Goal: Transaction & Acquisition: Purchase product/service

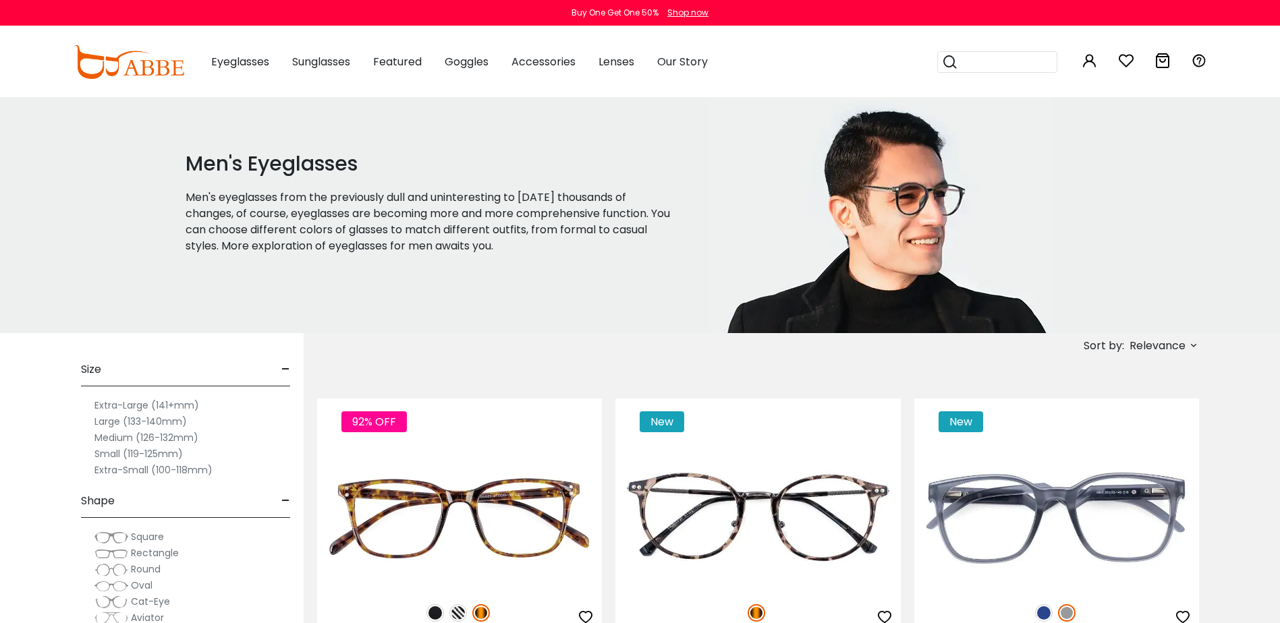
click at [109, 421] on label "Large (133-140mm)" at bounding box center [140, 422] width 92 height 16
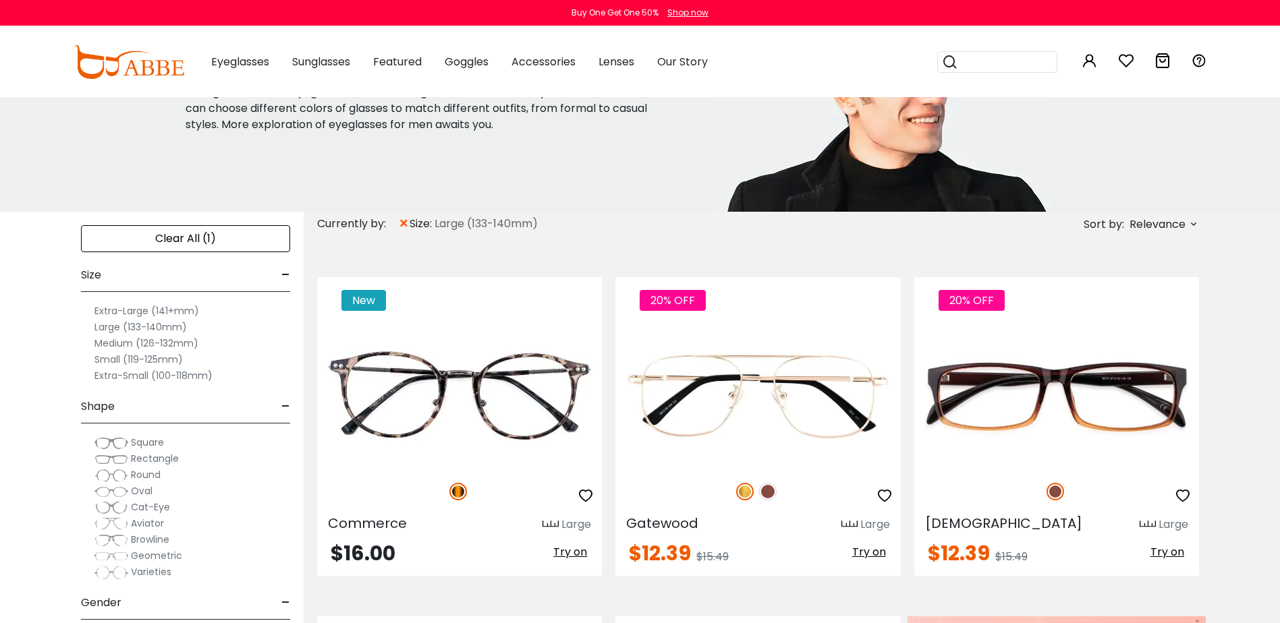
scroll to position [135, 0]
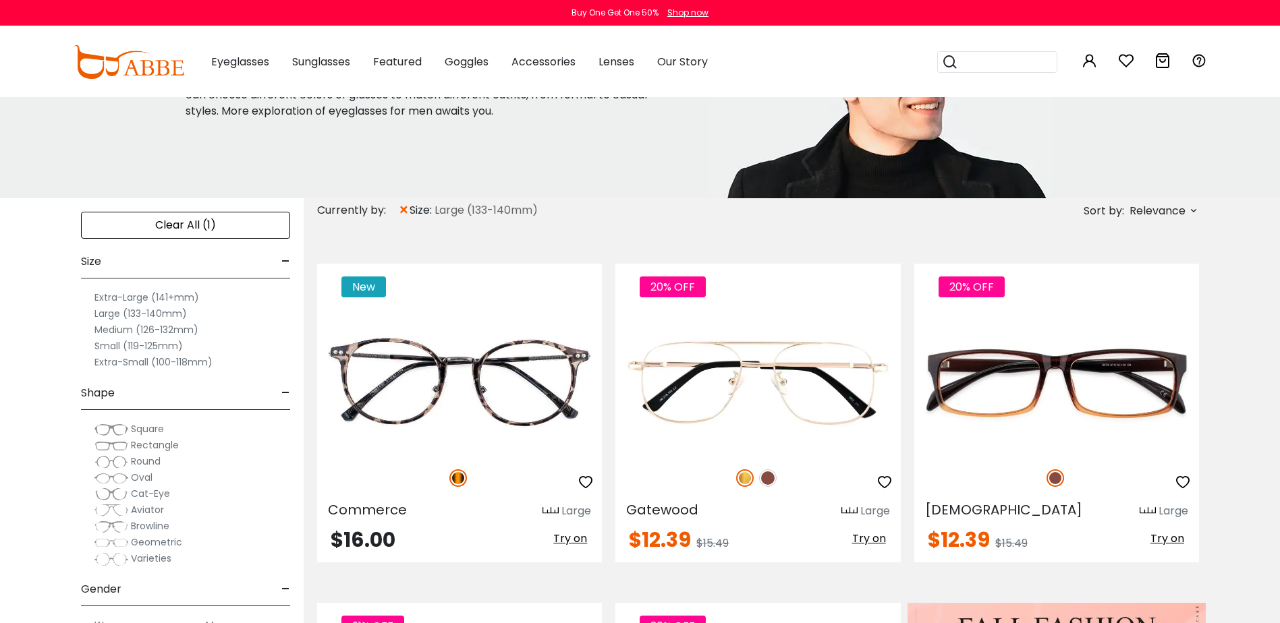
click at [128, 446] on img at bounding box center [111, 445] width 34 height 13
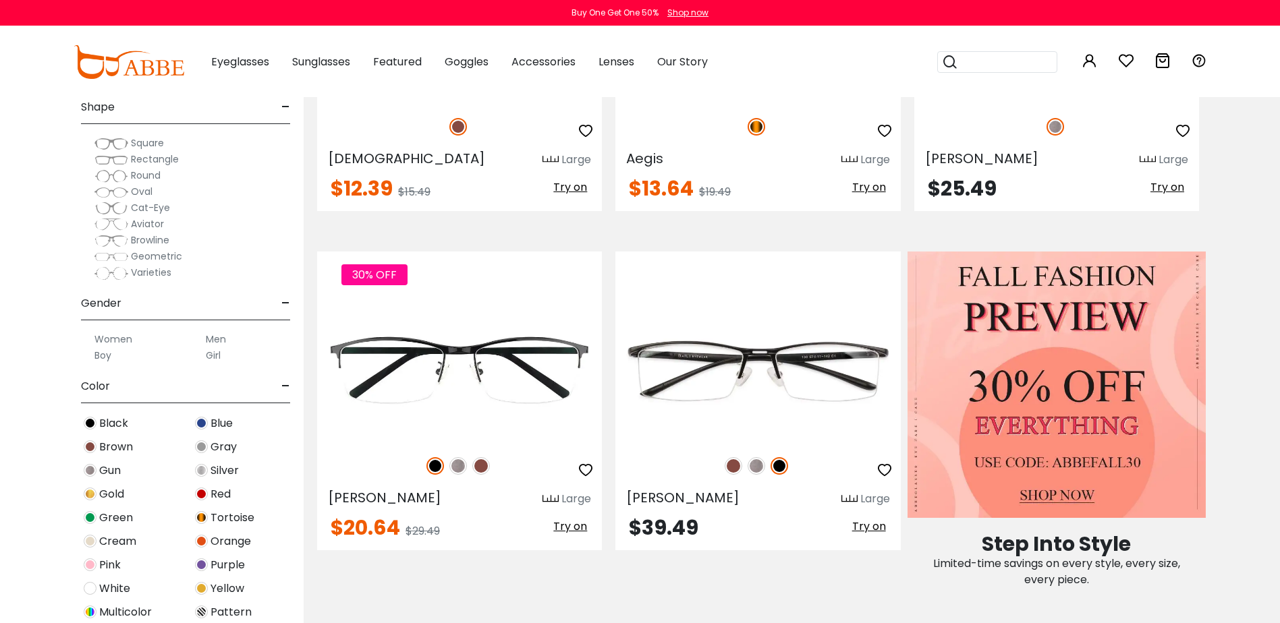
scroll to position [540, 0]
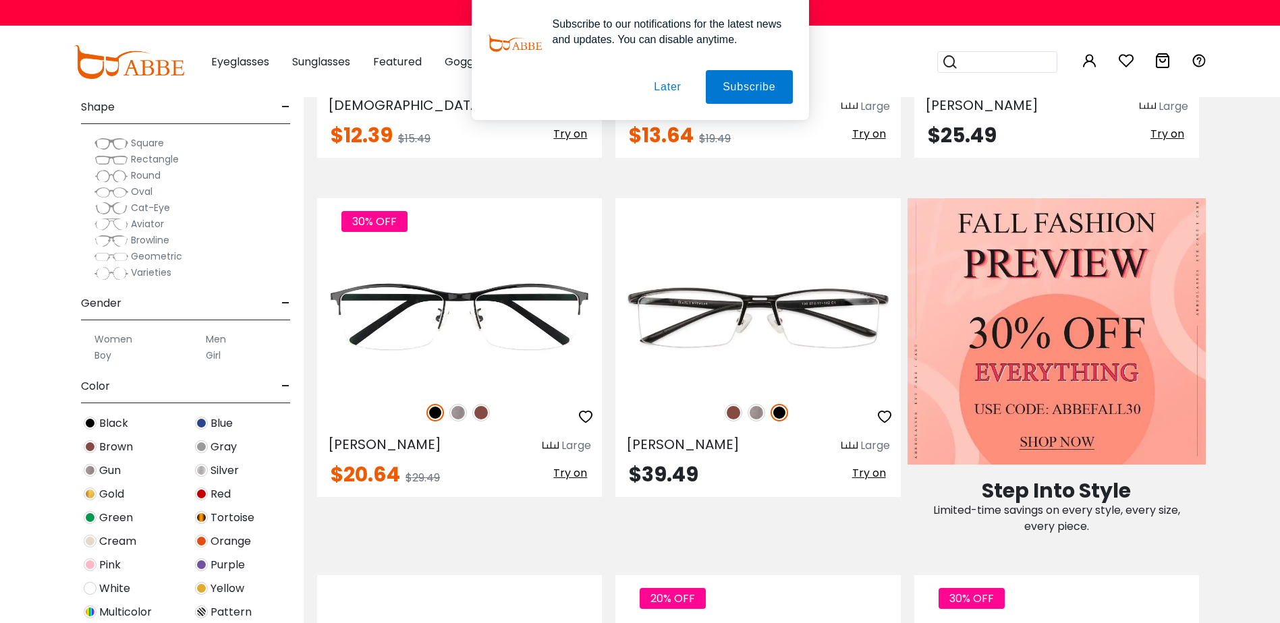
click at [677, 83] on button "Later" at bounding box center [667, 87] width 61 height 34
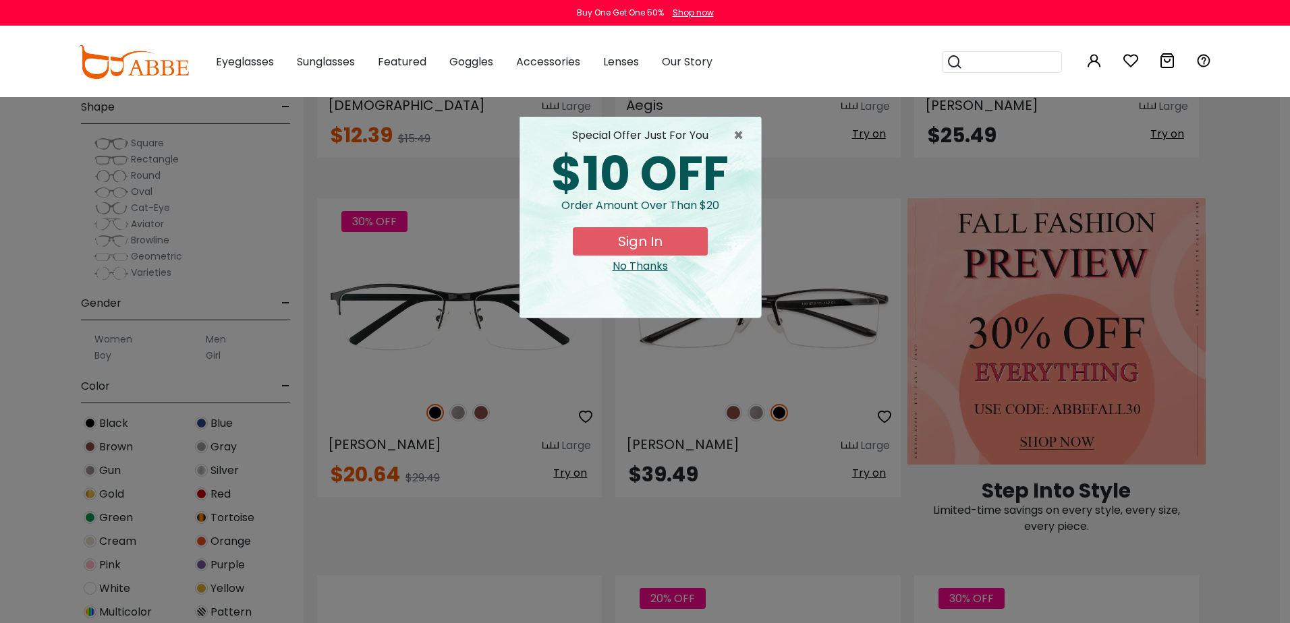
click at [665, 266] on div "No Thanks" at bounding box center [640, 266] width 220 height 16
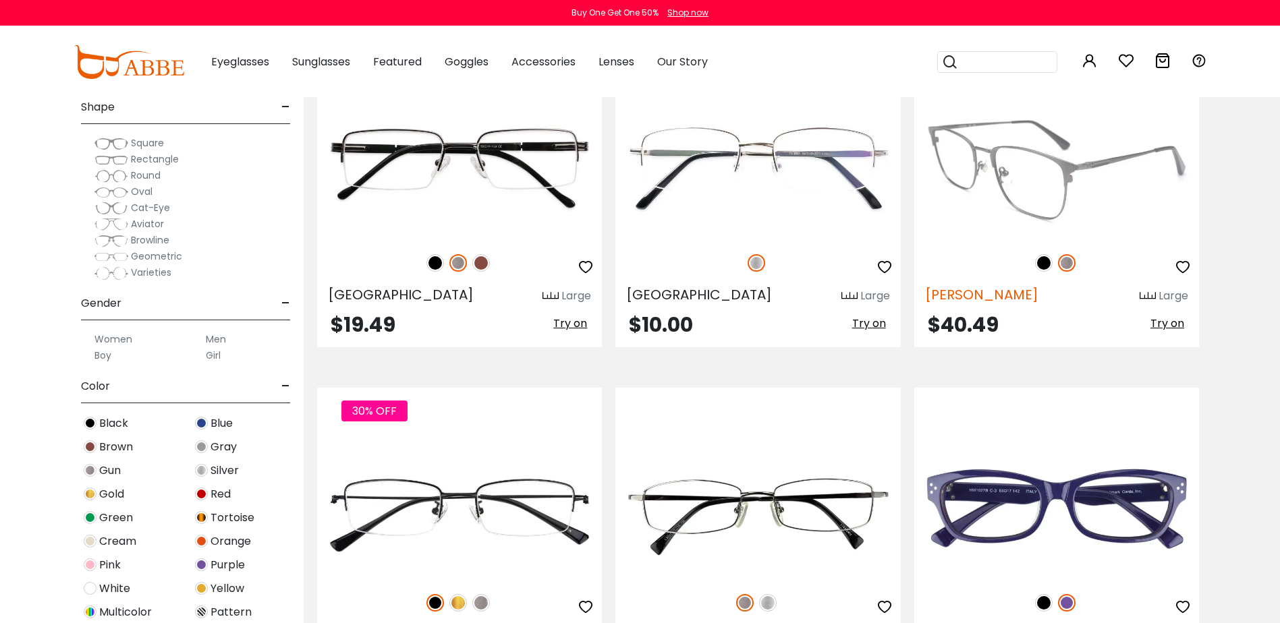
scroll to position [3306, 0]
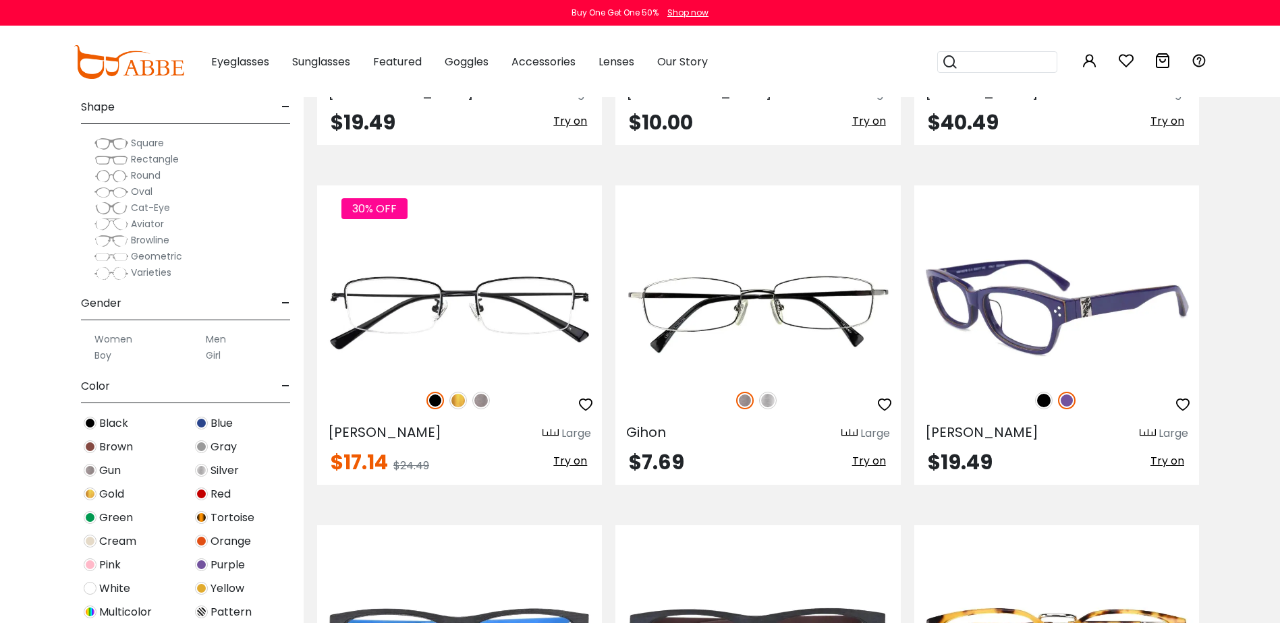
click at [1008, 315] on img at bounding box center [1056, 305] width 285 height 142
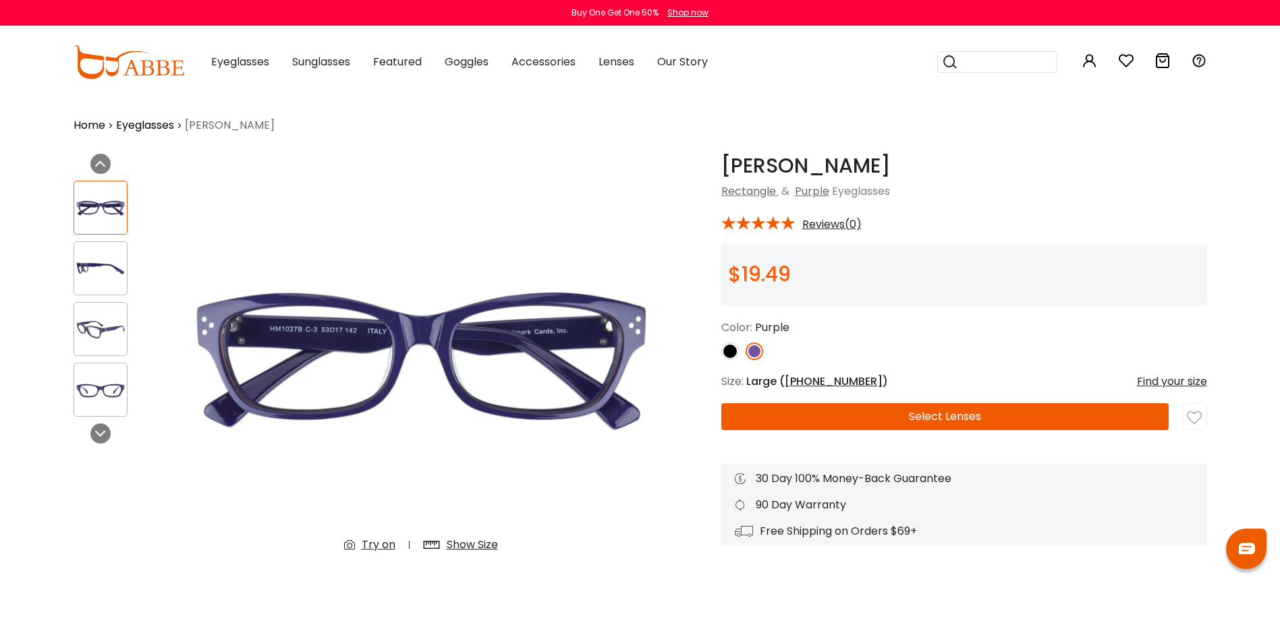
click at [731, 352] on img at bounding box center [730, 352] width 18 height 18
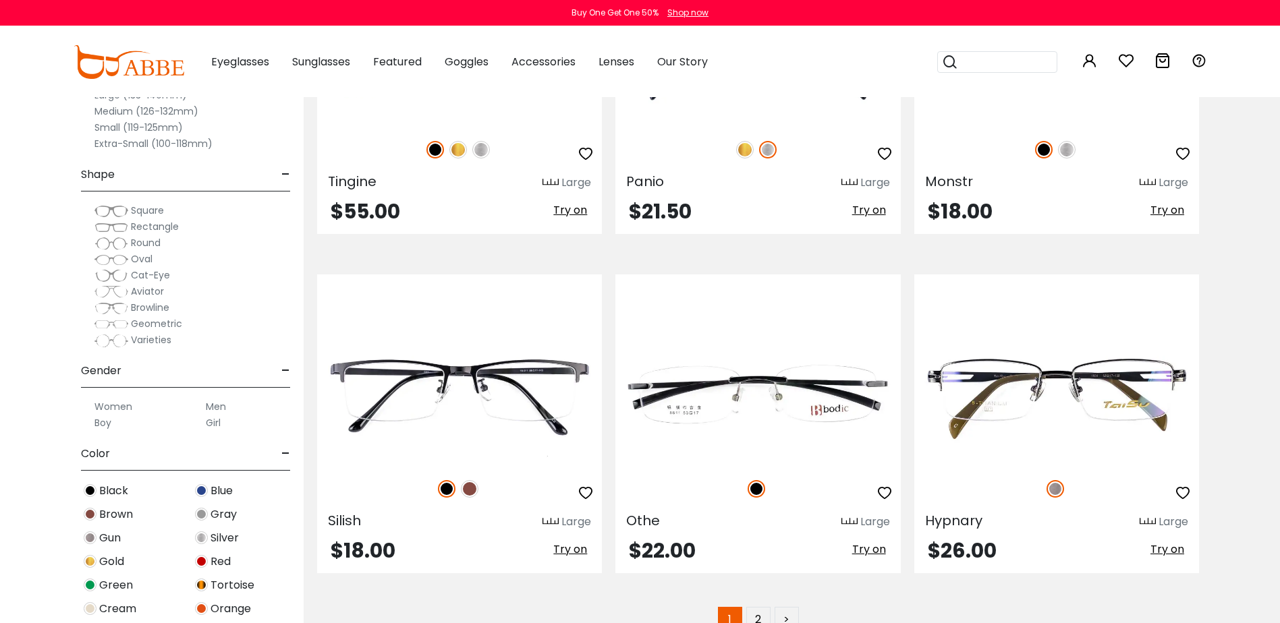
scroll to position [6950, 0]
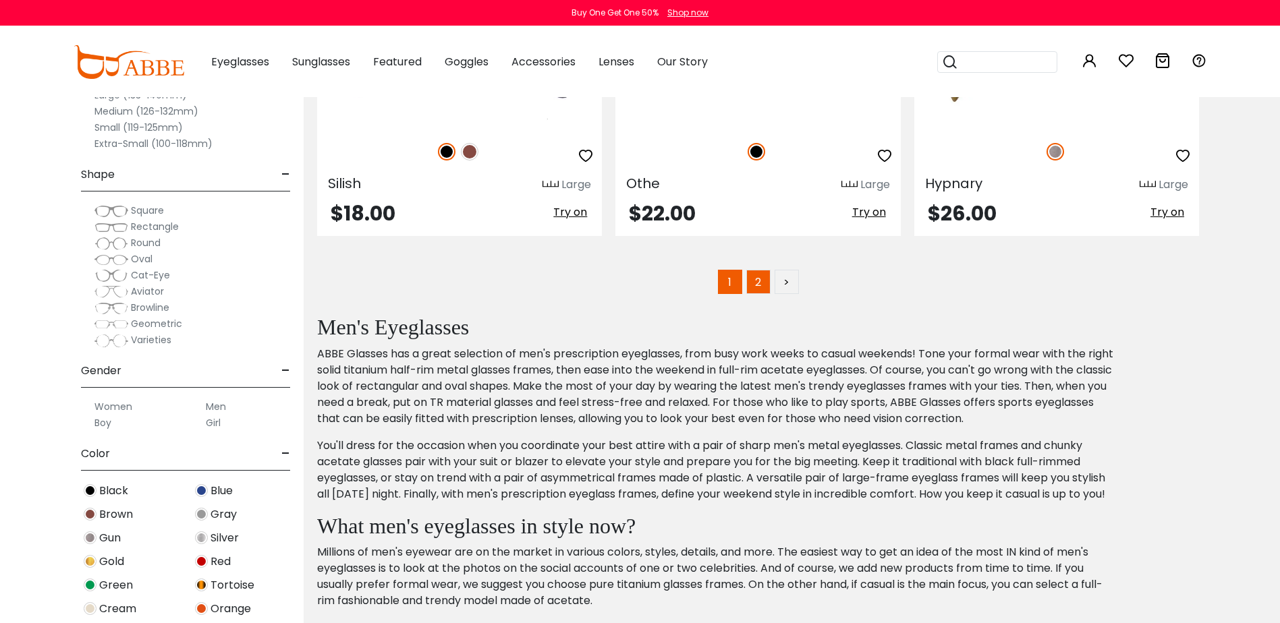
click at [752, 283] on link "2" at bounding box center [758, 282] width 24 height 24
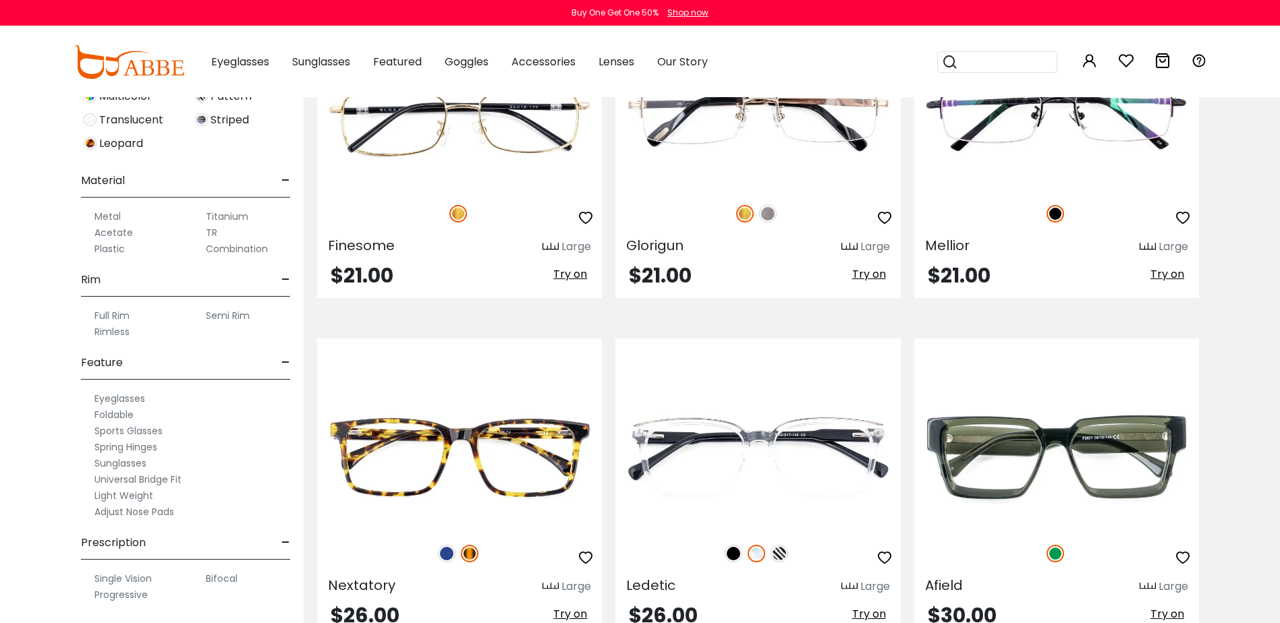
scroll to position [1080, 0]
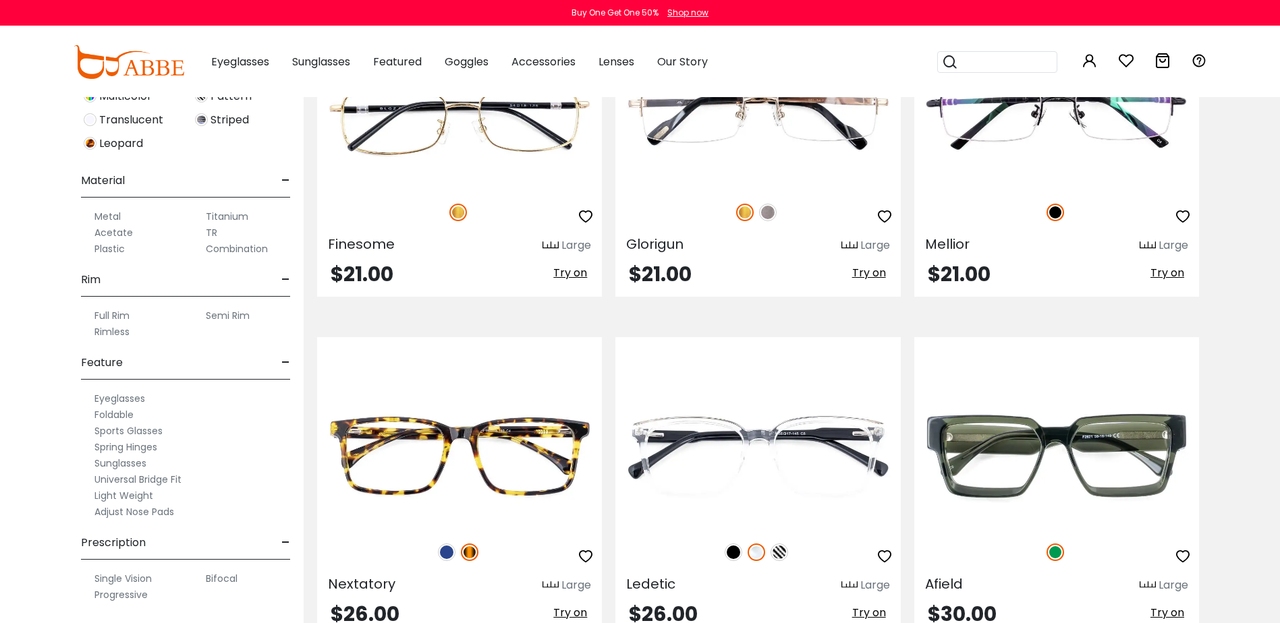
click at [111, 597] on label "Progressive" at bounding box center [120, 595] width 53 height 16
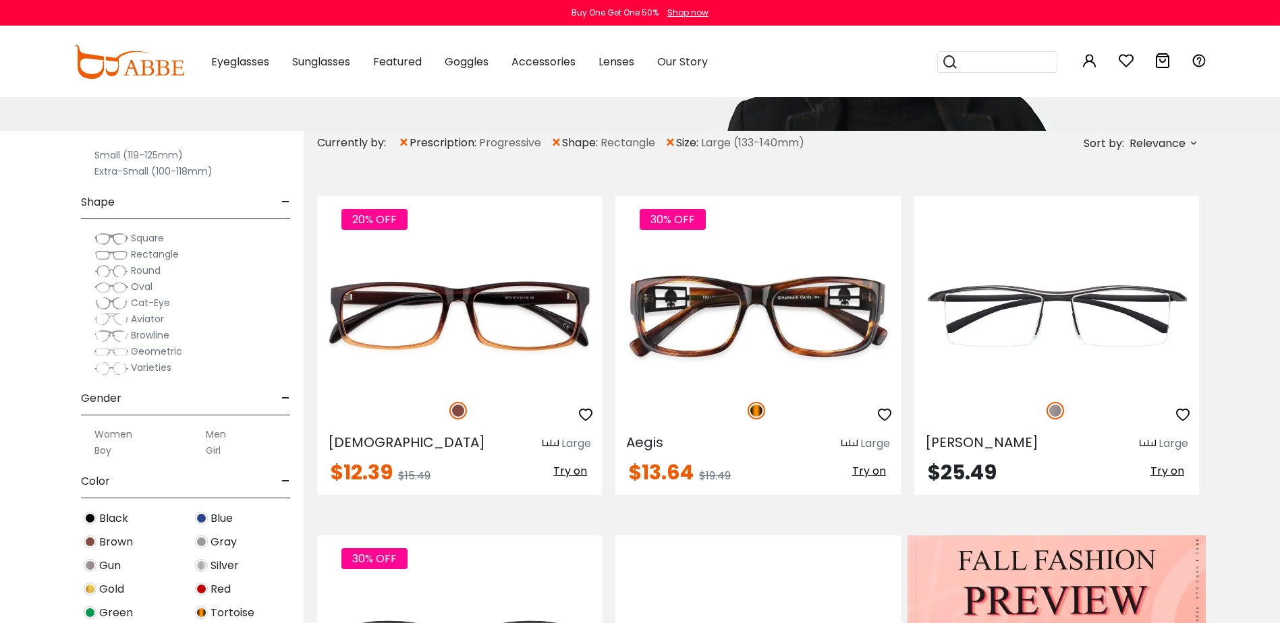
scroll to position [135, 0]
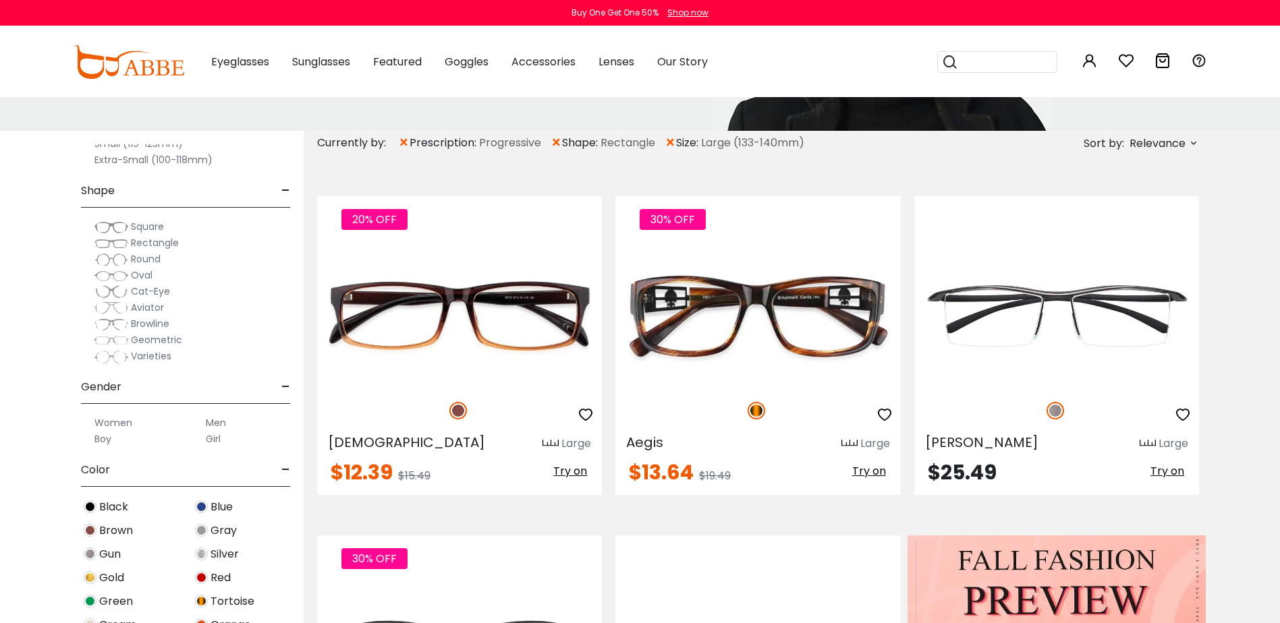
click at [217, 424] on label "Men" at bounding box center [216, 423] width 20 height 16
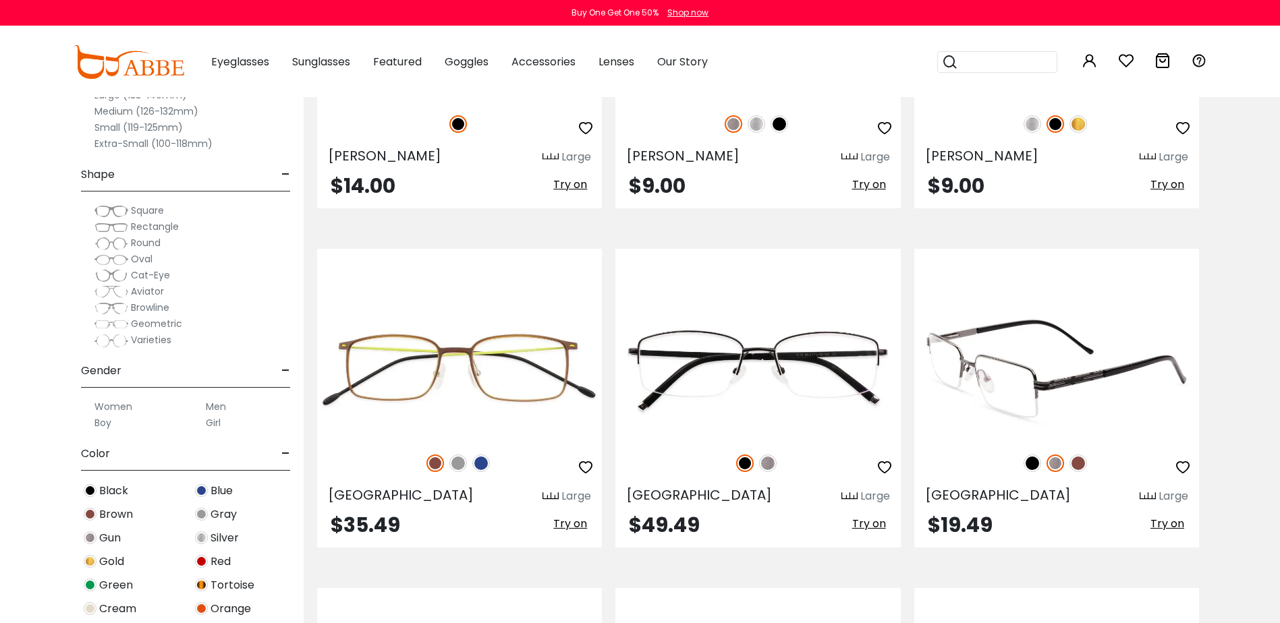
scroll to position [2834, 0]
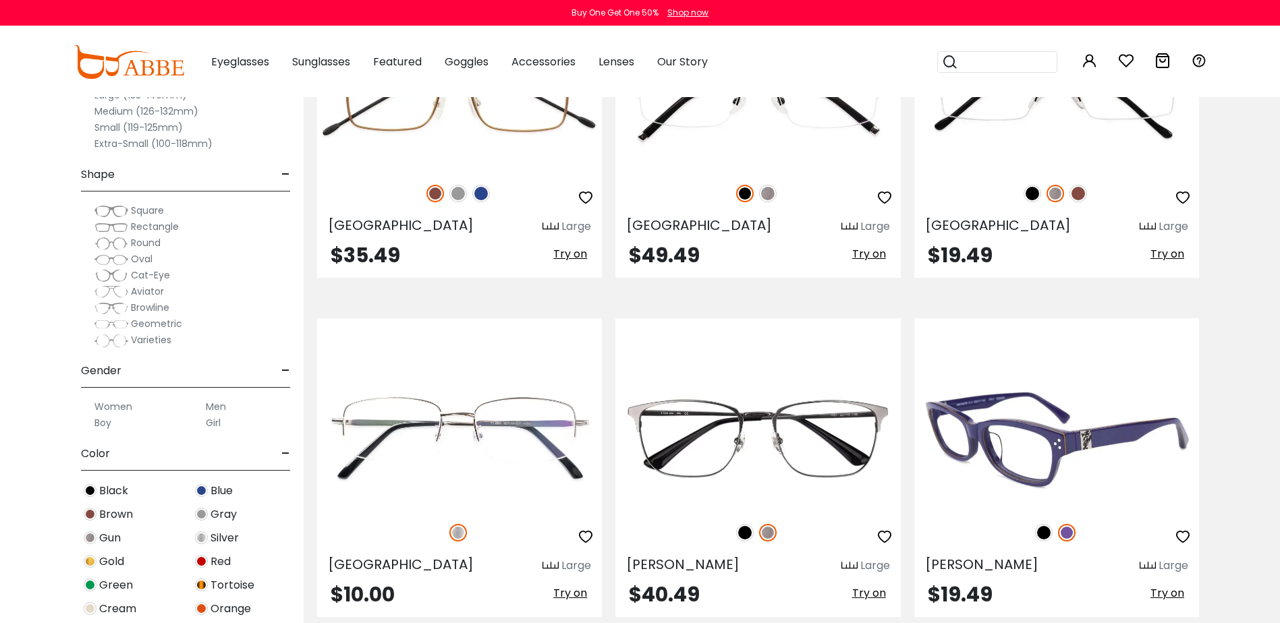
click at [1061, 480] on img at bounding box center [1056, 438] width 285 height 142
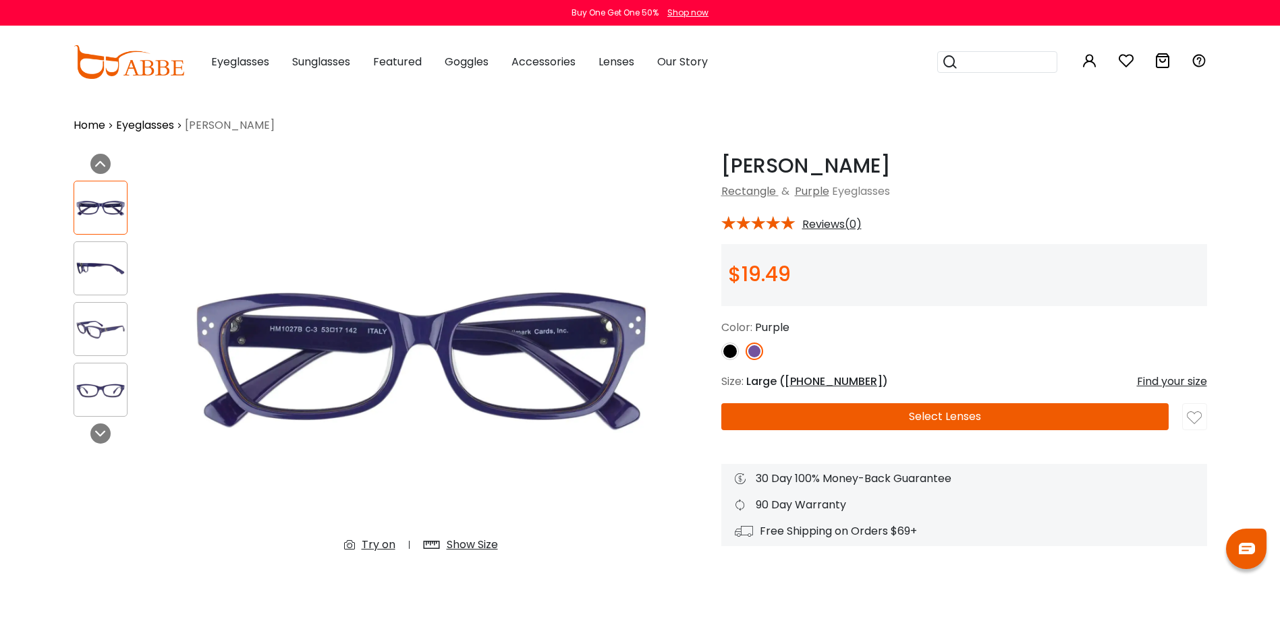
click at [78, 264] on img at bounding box center [100, 269] width 53 height 26
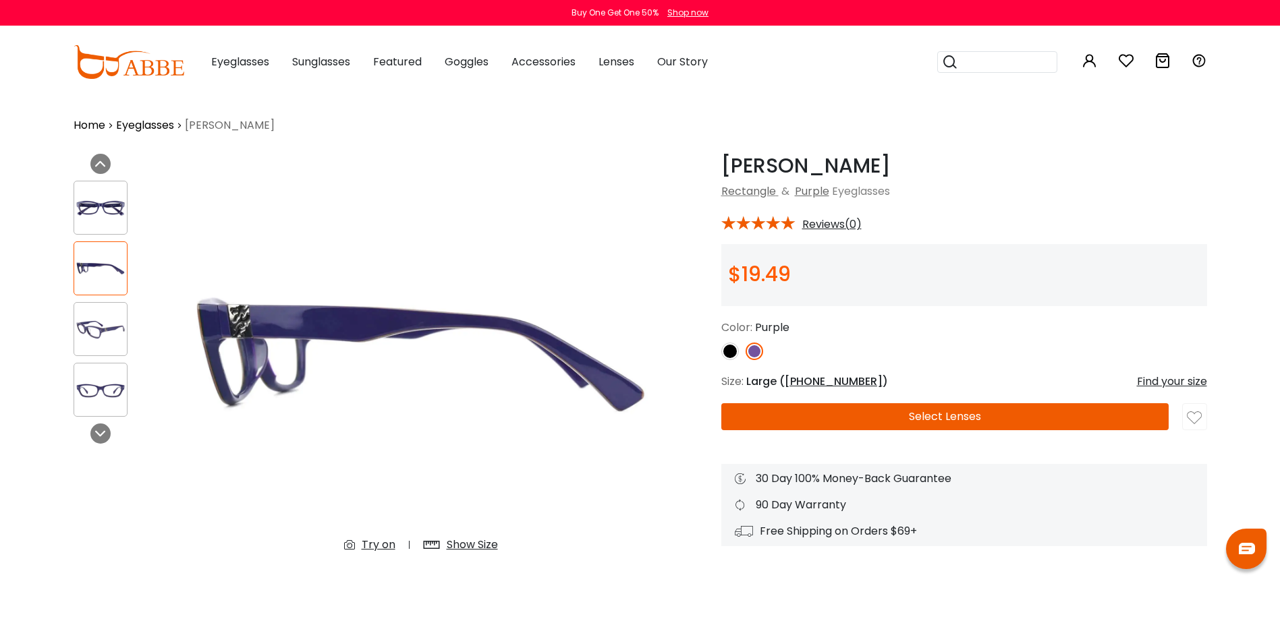
click at [100, 321] on img at bounding box center [100, 329] width 53 height 26
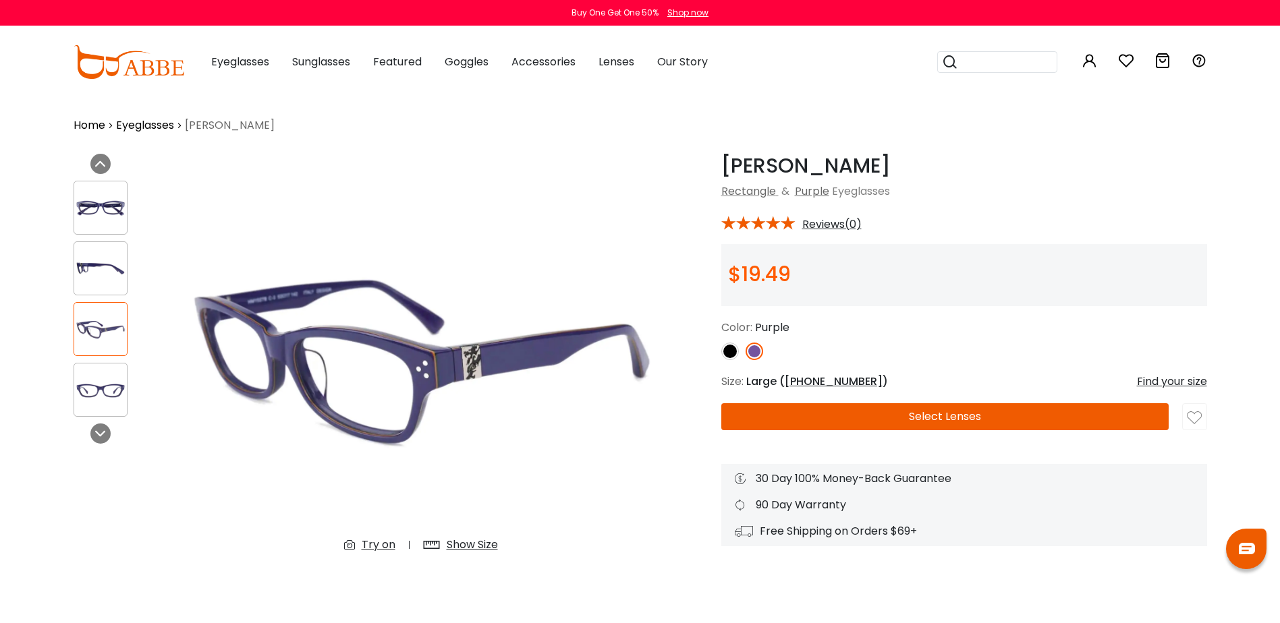
click at [108, 388] on img at bounding box center [100, 390] width 53 height 26
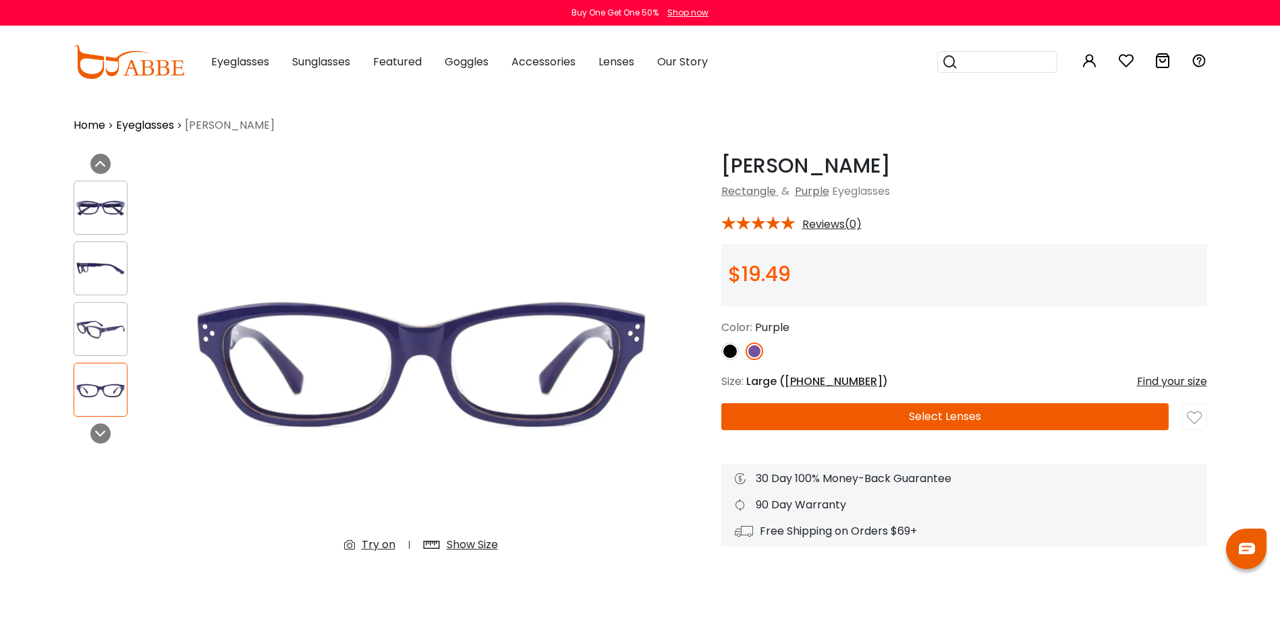
click at [727, 352] on img at bounding box center [730, 352] width 18 height 18
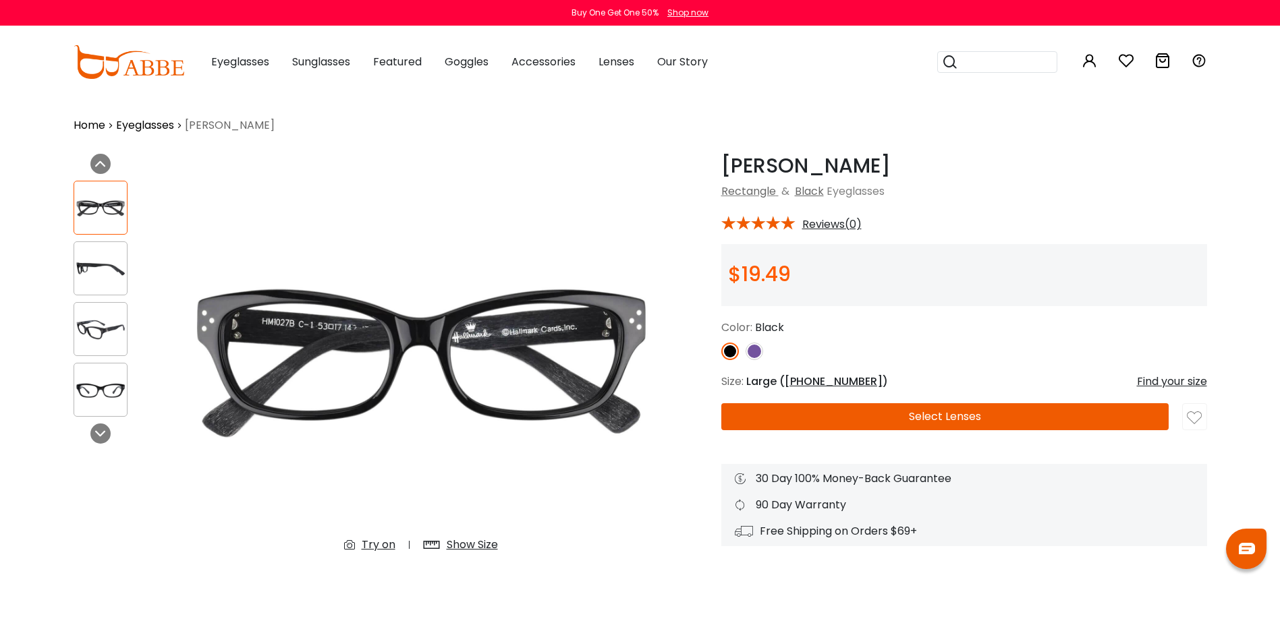
click at [874, 411] on button "Select Lenses" at bounding box center [944, 417] width 447 height 27
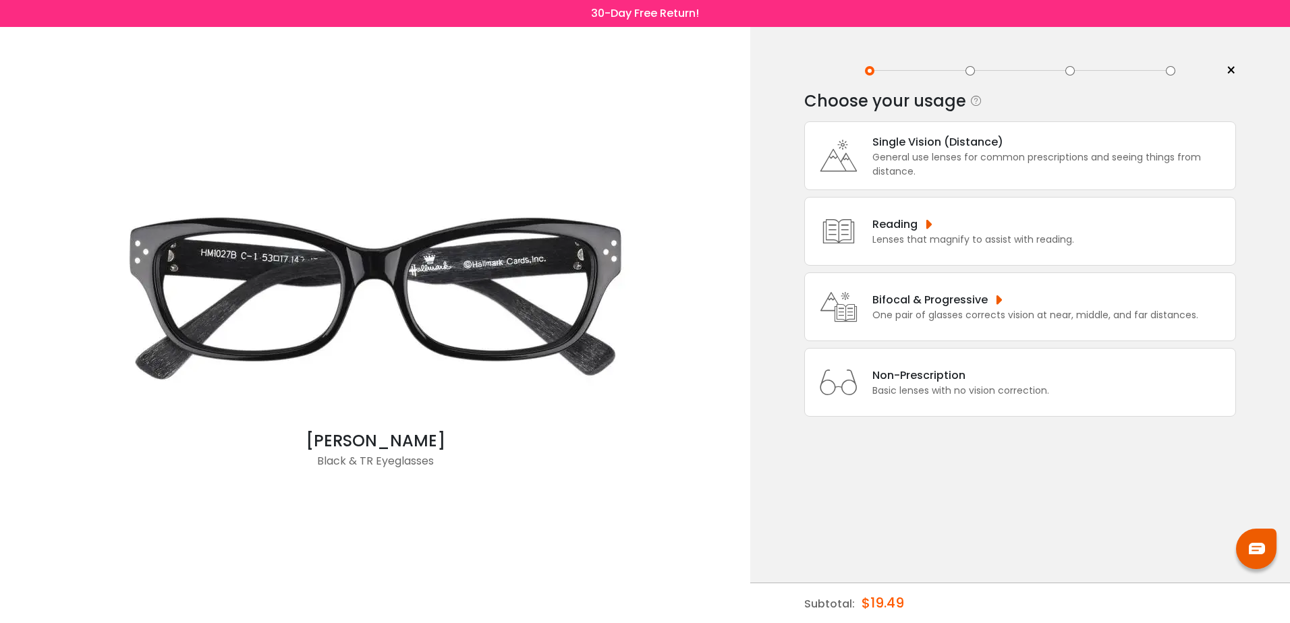
click at [948, 321] on div "One pair of glasses corrects vision at near, middle, and far distances." at bounding box center [1035, 315] width 326 height 14
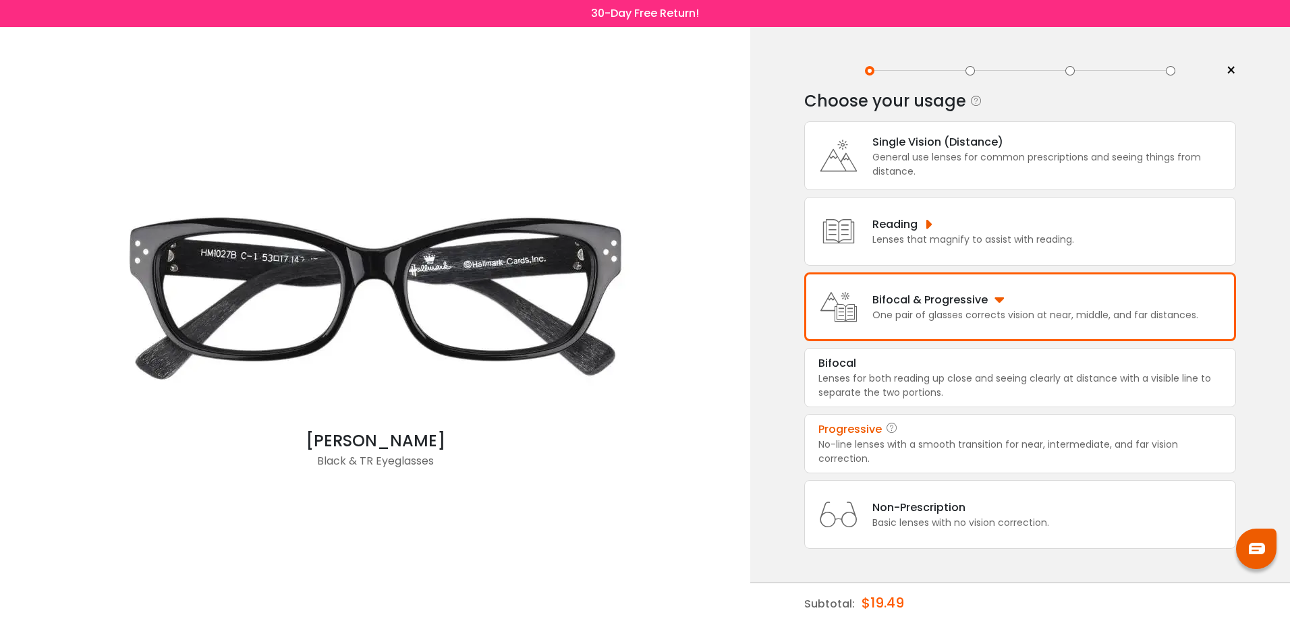
click at [902, 441] on div "No-line lenses with a smooth transition for near, intermediate, and far vision …" at bounding box center [1021, 452] width 404 height 28
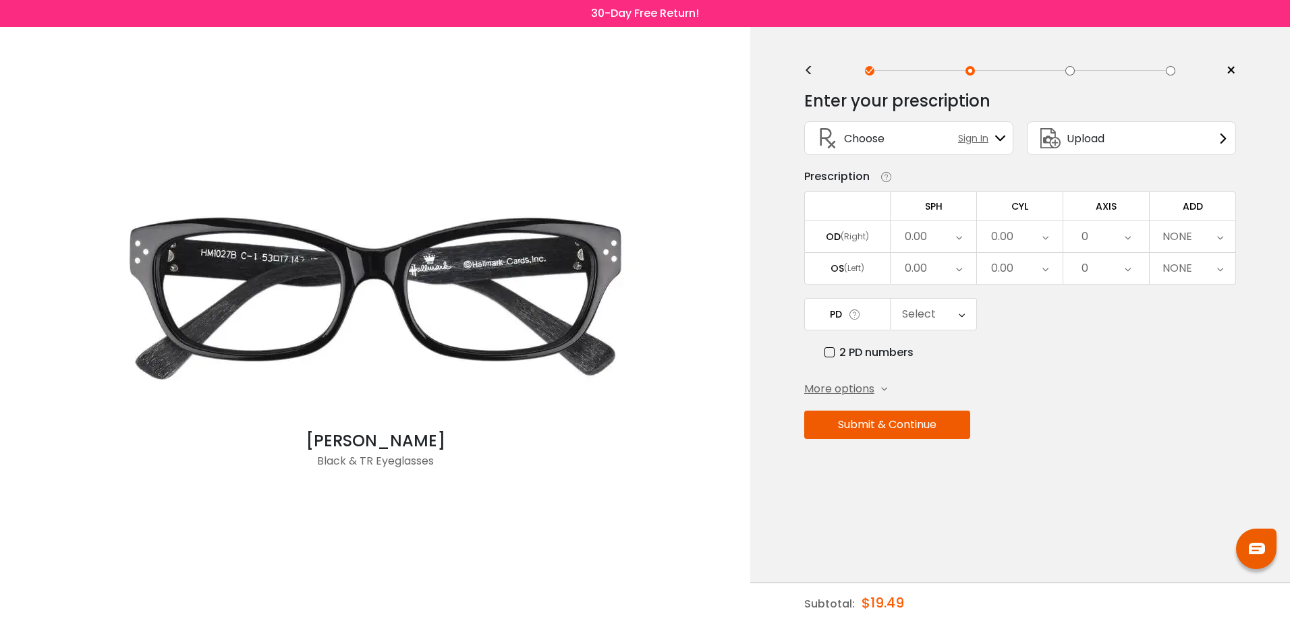
click at [925, 238] on div "0.00" at bounding box center [916, 236] width 22 height 27
click at [939, 366] on li "+4.00" at bounding box center [934, 361] width 86 height 24
click at [958, 271] on icon at bounding box center [959, 268] width 6 height 31
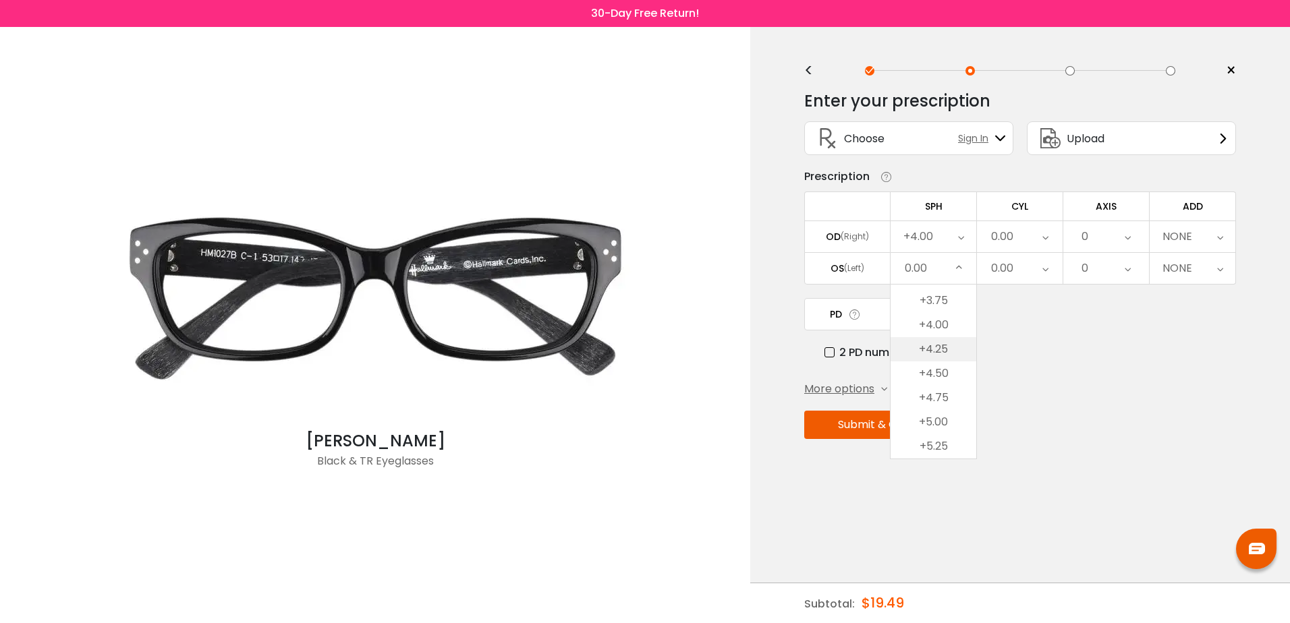
click at [946, 348] on li "+4.25" at bounding box center [934, 349] width 86 height 24
click at [1047, 232] on icon at bounding box center [1046, 236] width 6 height 31
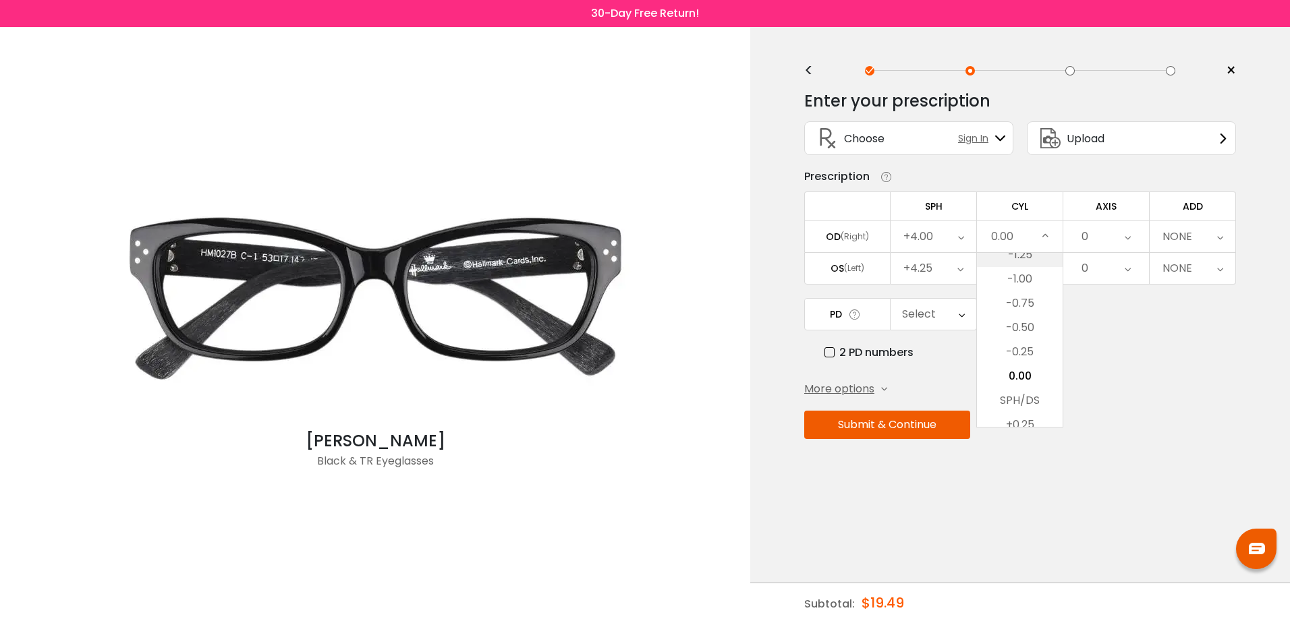
scroll to position [495, 0]
click at [1035, 303] on li "-0.50" at bounding box center [1020, 304] width 86 height 24
click at [1048, 268] on icon at bounding box center [1046, 268] width 6 height 31
click at [1033, 309] on li "-0.75" at bounding box center [1020, 312] width 86 height 24
click at [1127, 242] on icon at bounding box center [1128, 236] width 6 height 31
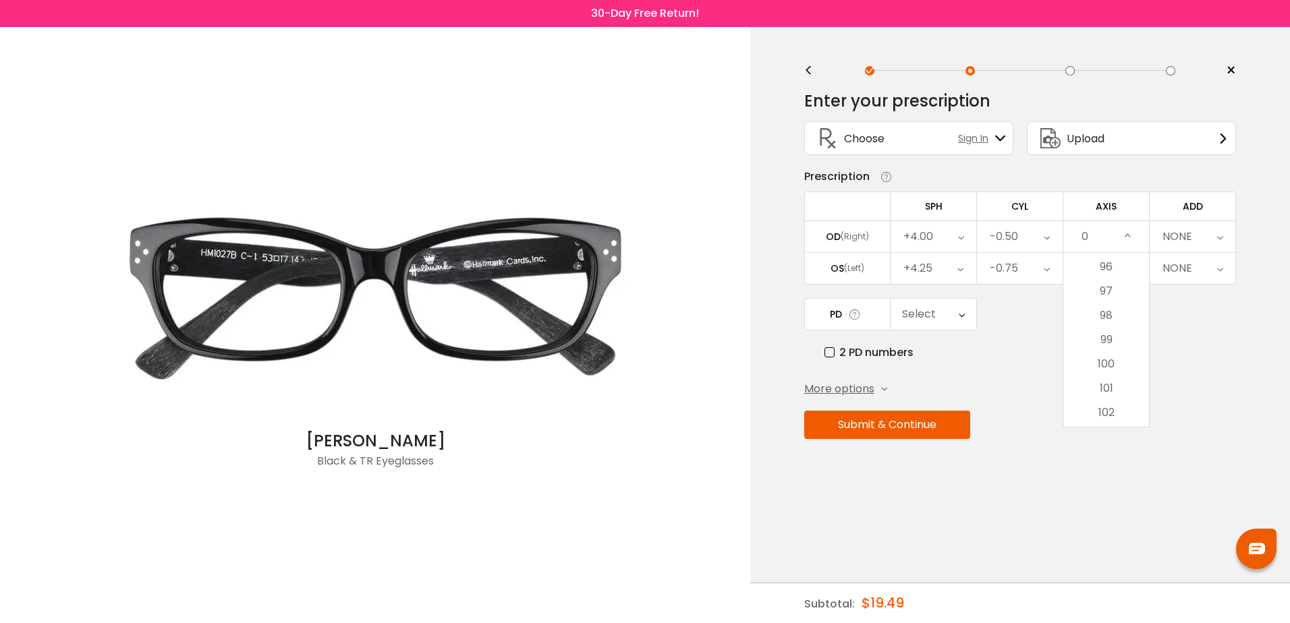
scroll to position [2362, 0]
click at [1117, 398] on li "103" at bounding box center [1106, 405] width 86 height 24
click at [1133, 269] on div "0" at bounding box center [1106, 268] width 86 height 31
click at [1117, 376] on li "98" at bounding box center [1106, 383] width 86 height 24
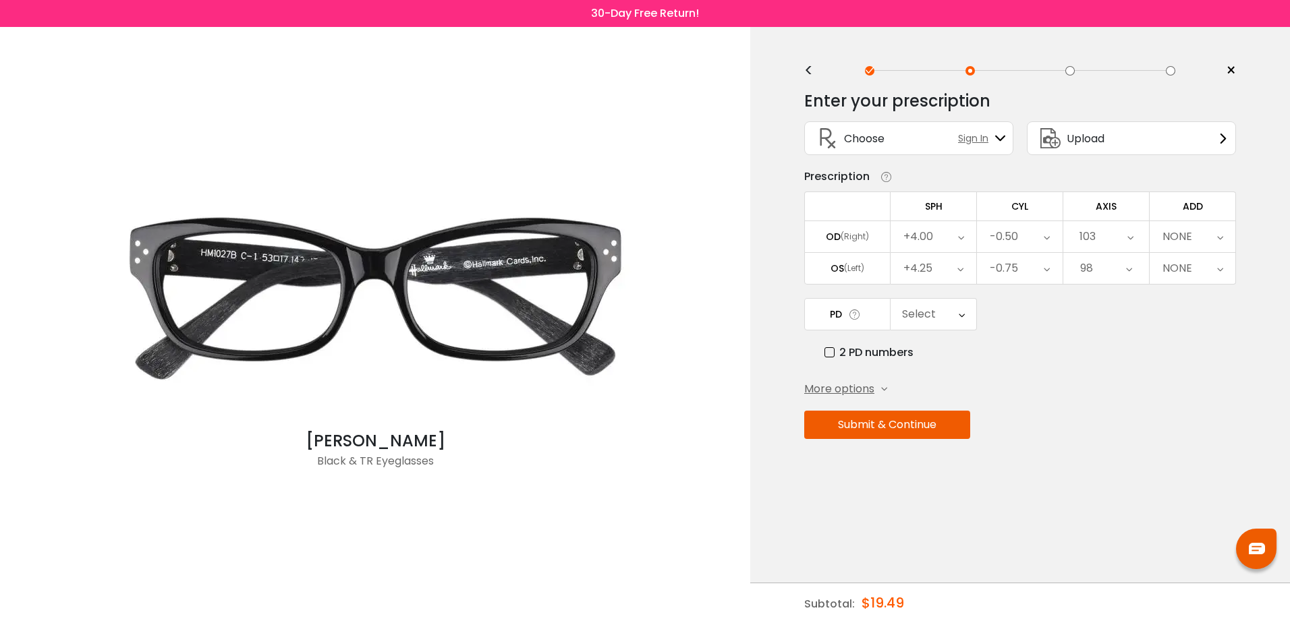
click at [1219, 242] on icon at bounding box center [1220, 236] width 6 height 31
click at [1213, 291] on li "+2.25" at bounding box center [1193, 293] width 86 height 24
click at [935, 318] on div "Select" at bounding box center [919, 314] width 34 height 27
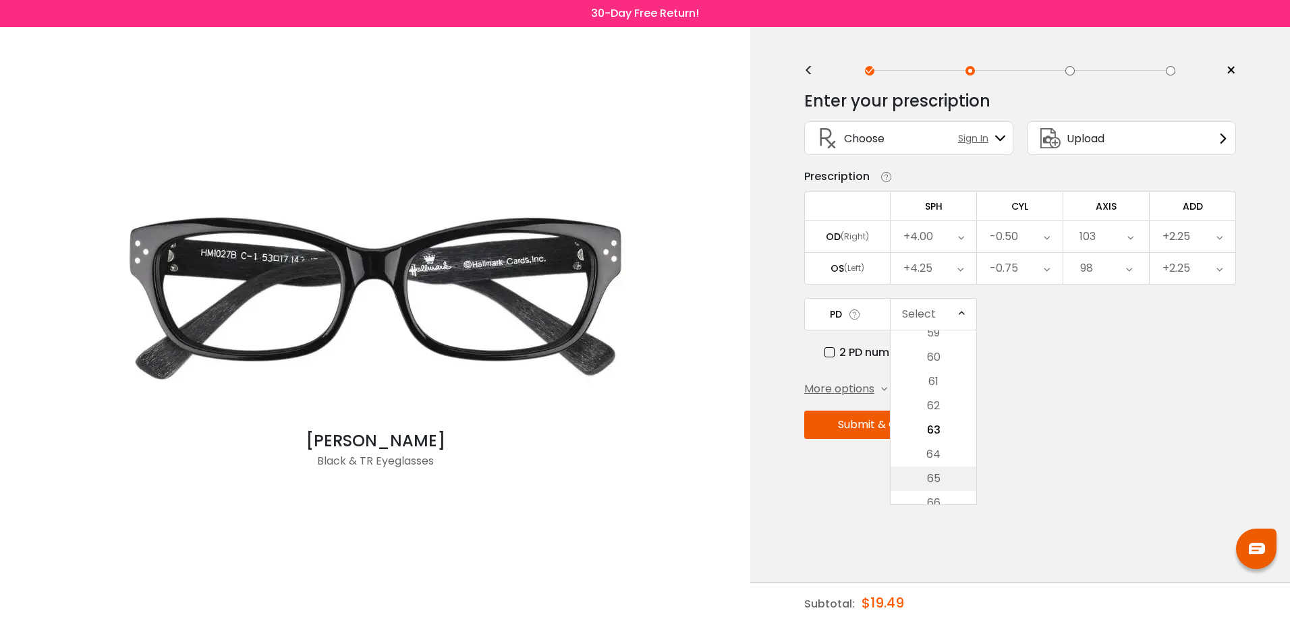
click at [942, 472] on li "65" at bounding box center [934, 479] width 86 height 24
click at [890, 426] on button "Submit & Continue" at bounding box center [887, 425] width 166 height 28
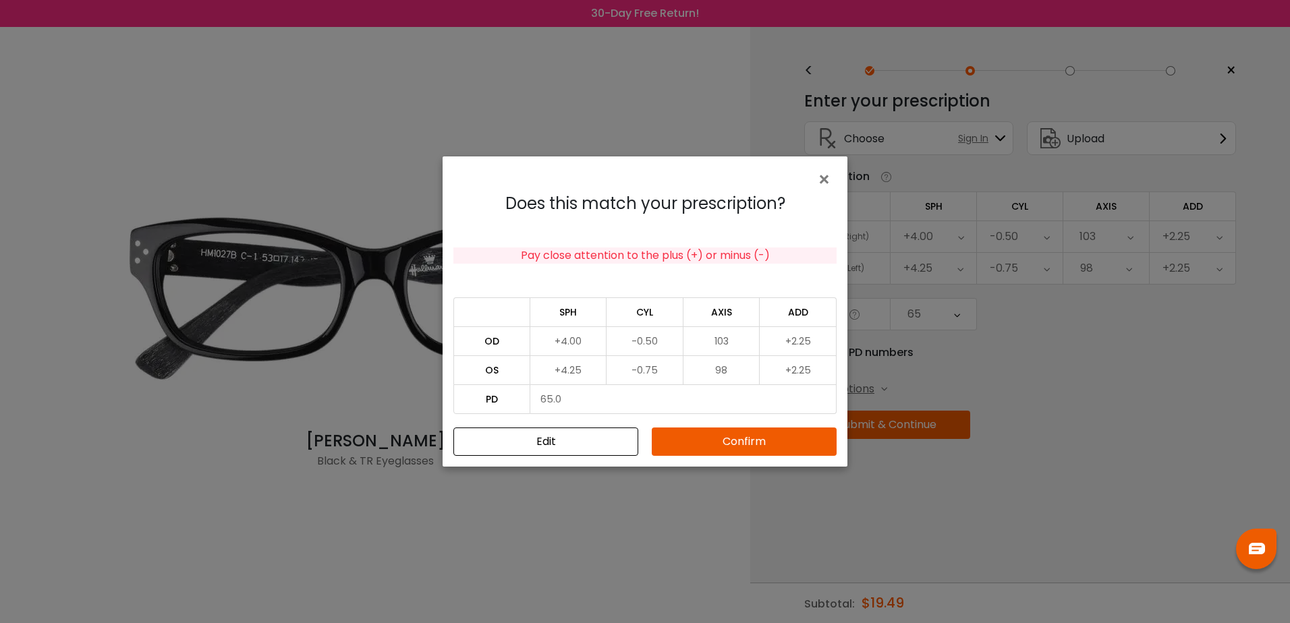
click at [756, 446] on button "Confirm" at bounding box center [744, 442] width 185 height 28
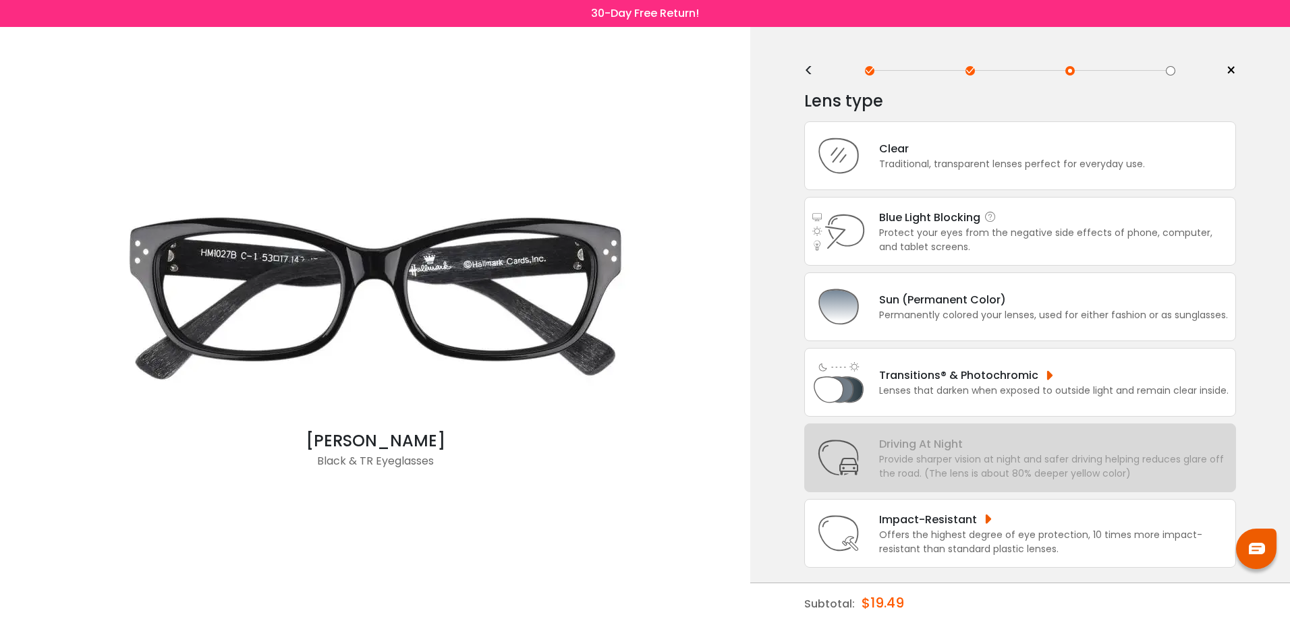
click at [1013, 235] on div "Protect your eyes from the negative side effects of phone, computer, and tablet…" at bounding box center [1054, 240] width 350 height 28
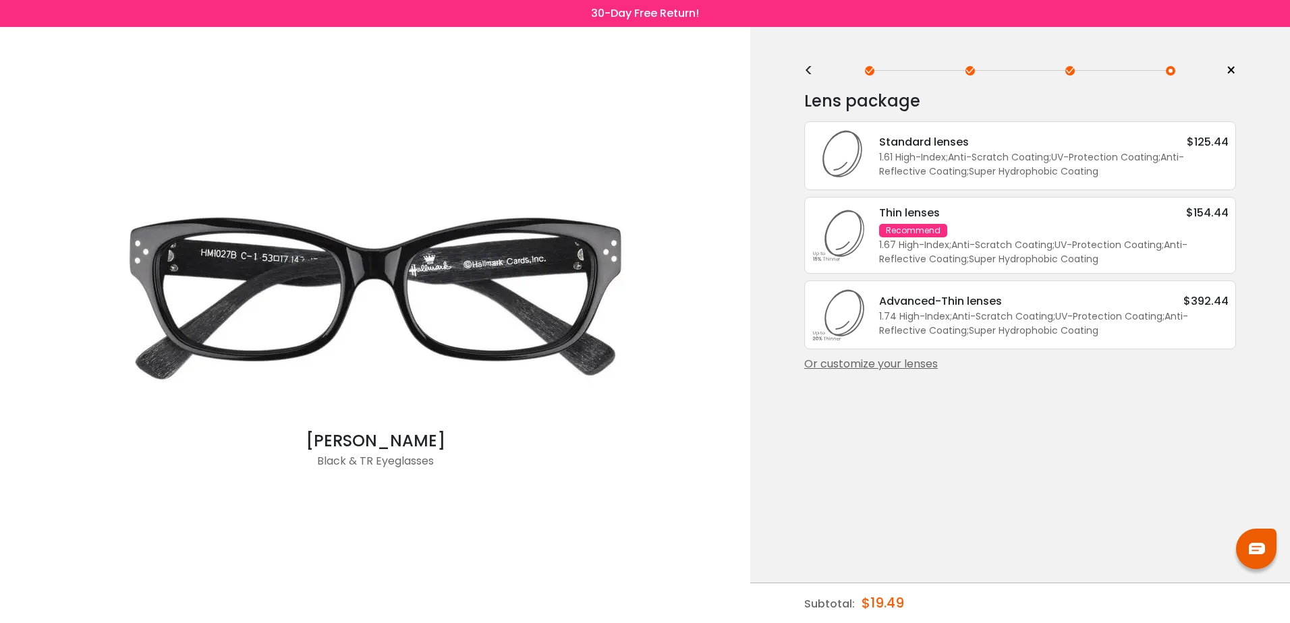
click at [951, 241] on span ";" at bounding box center [950, 244] width 2 height 13
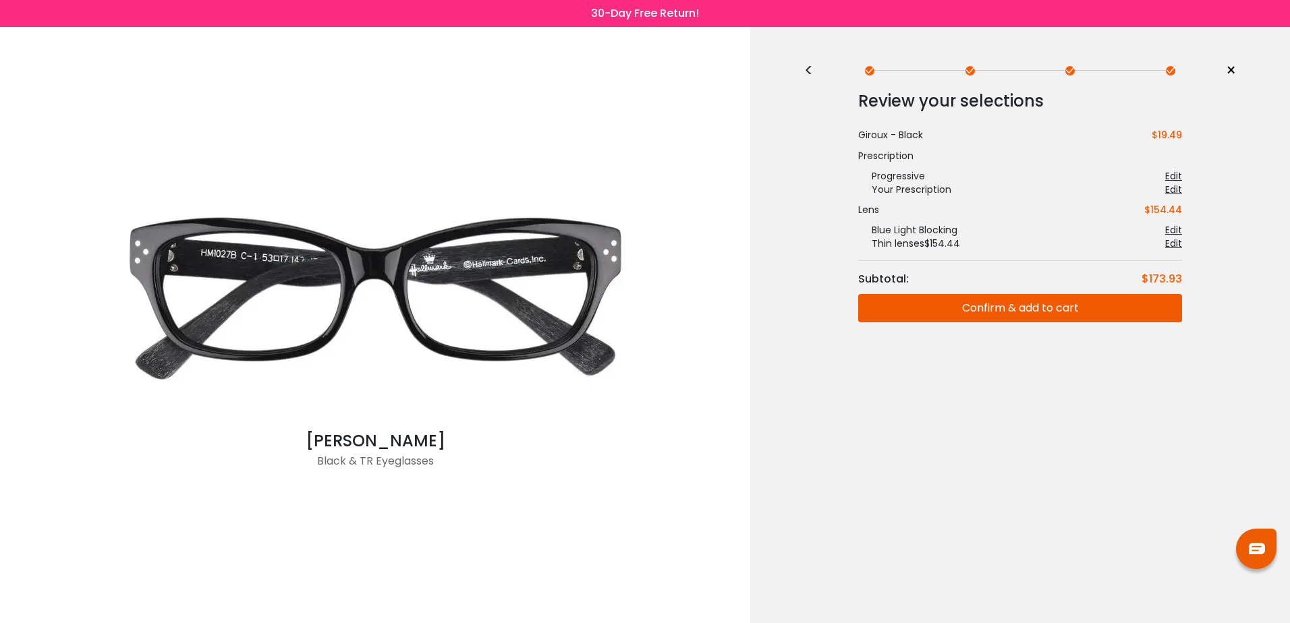
click at [1015, 310] on button "Confirm & add to cart" at bounding box center [1020, 308] width 324 height 28
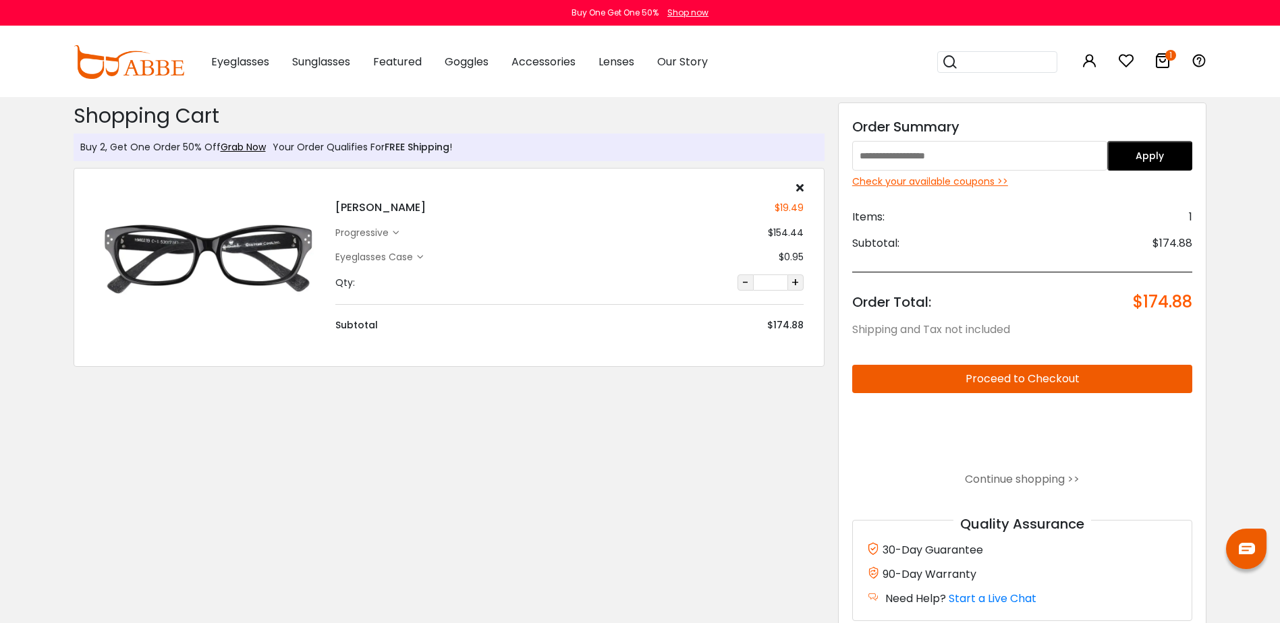
click at [907, 155] on input "text" at bounding box center [979, 156] width 255 height 30
type input "**********"
click at [1153, 149] on button "Apply" at bounding box center [1149, 156] width 85 height 30
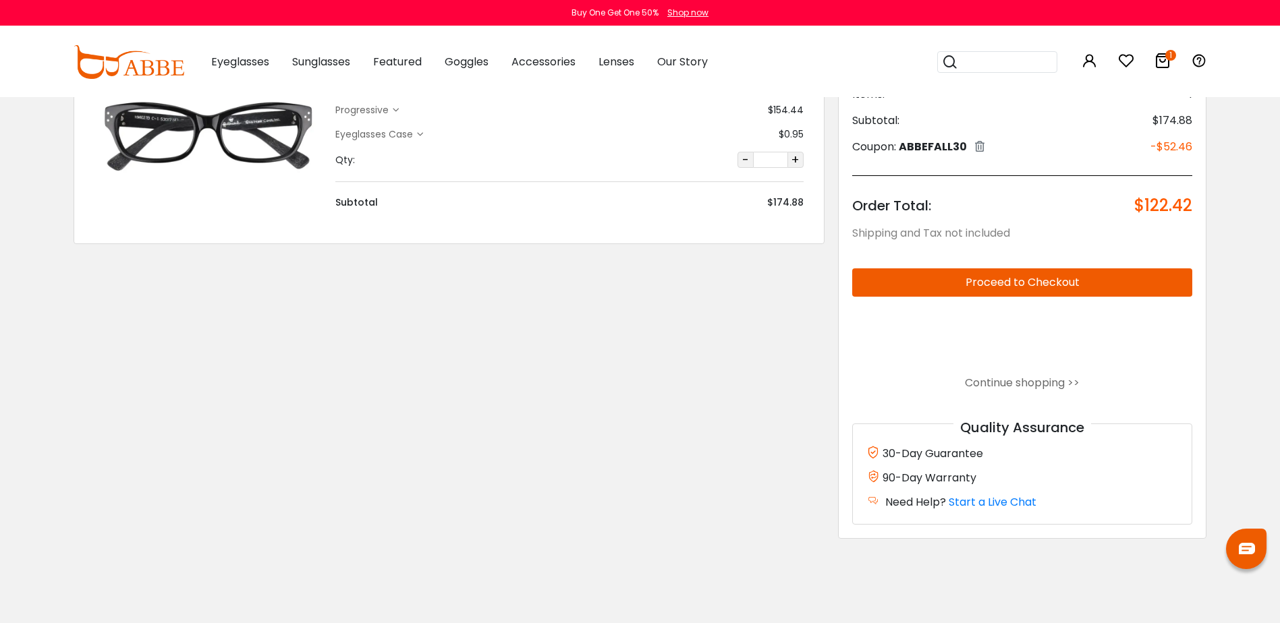
scroll to position [135, 0]
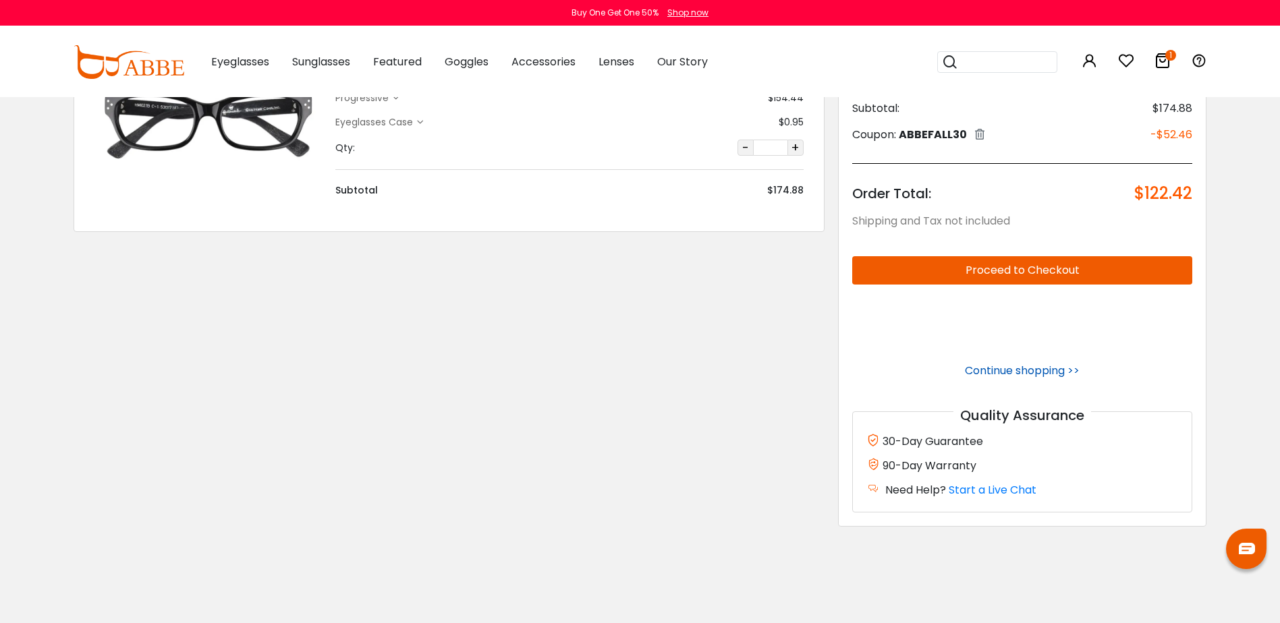
click at [1041, 373] on link "Continue shopping >>" at bounding box center [1022, 371] width 115 height 16
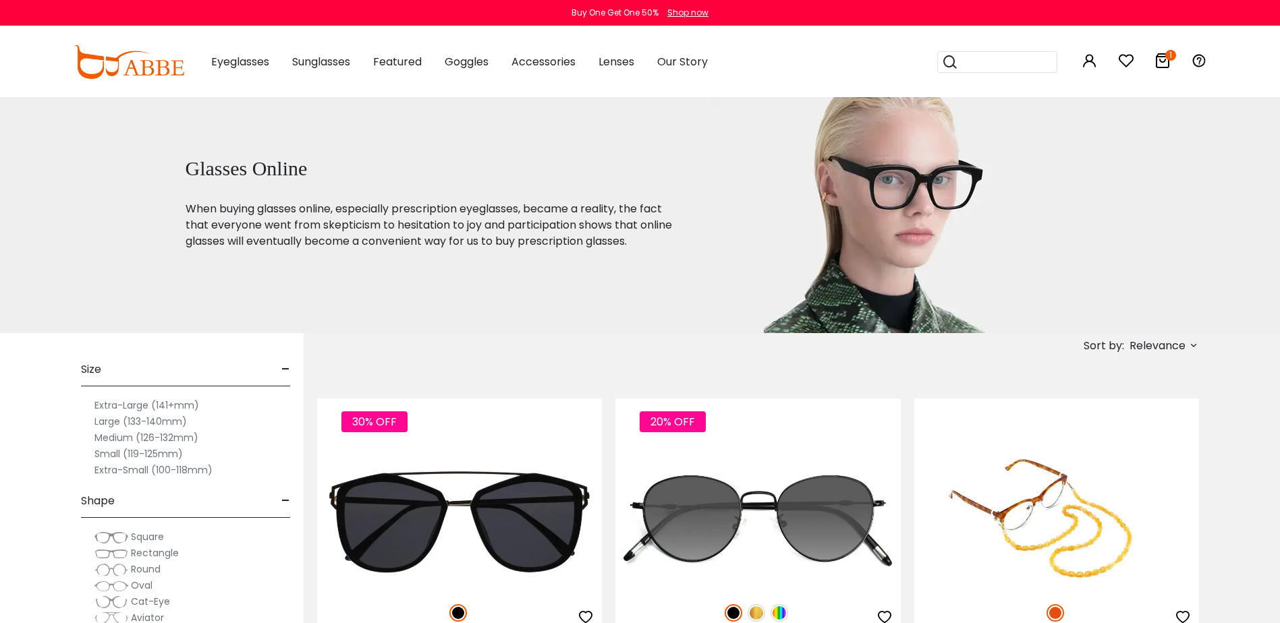
click at [102, 420] on label "Large (133-140mm)" at bounding box center [140, 422] width 92 height 16
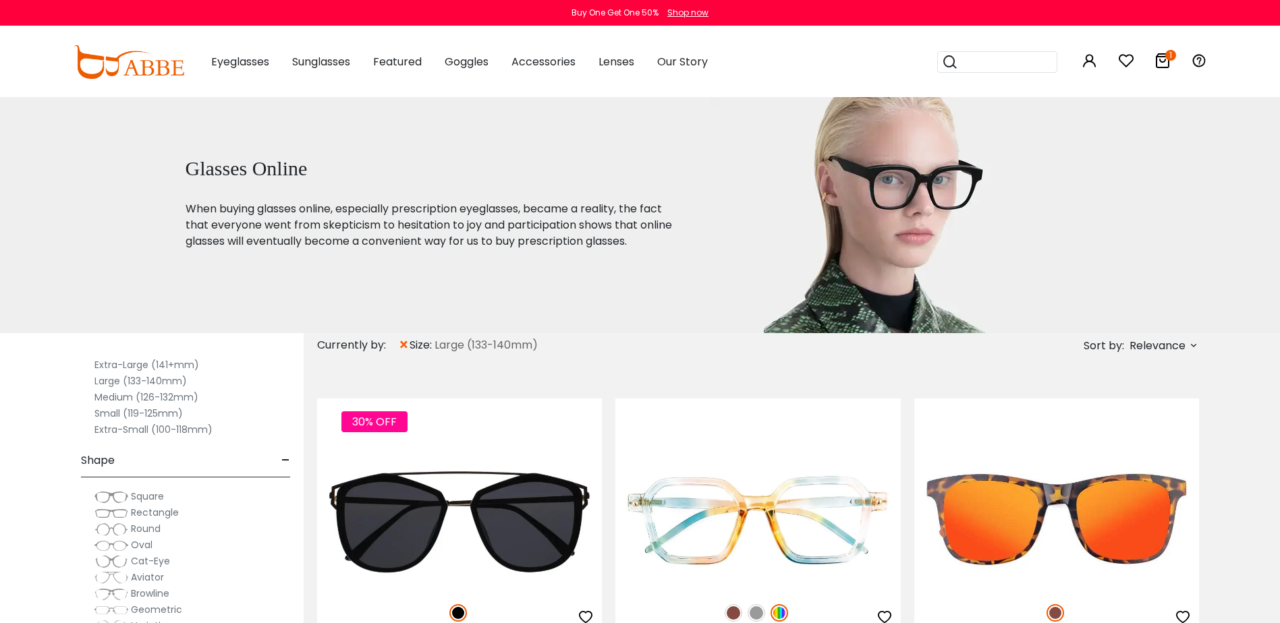
scroll to position [135, 0]
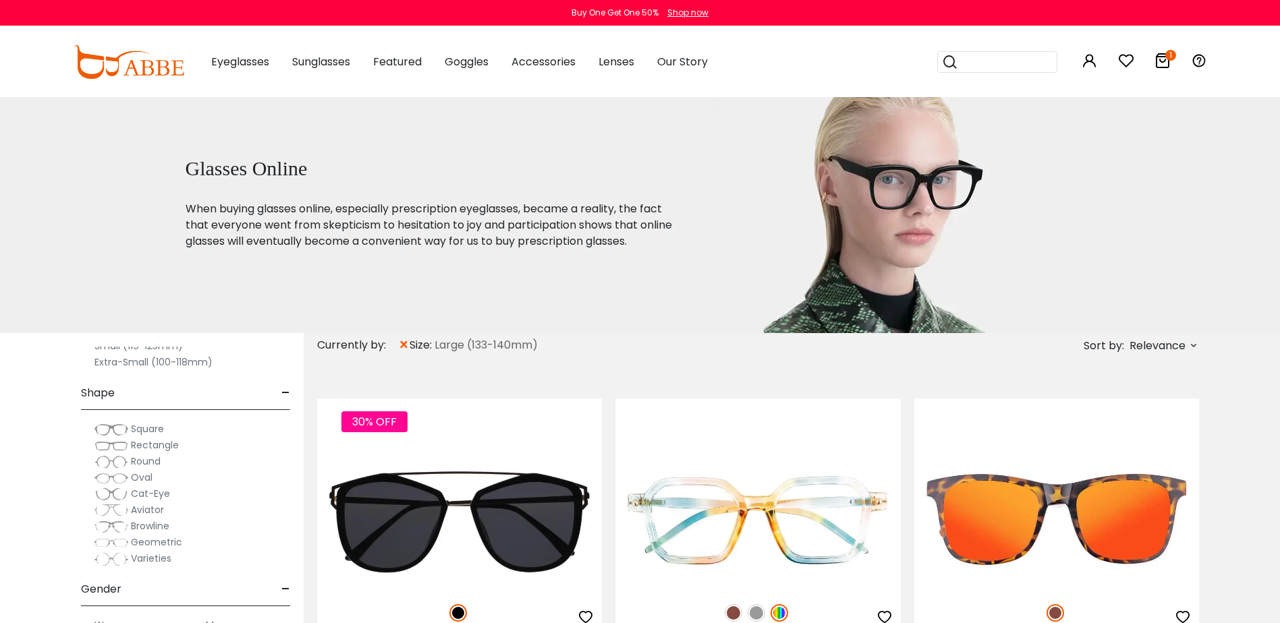
click at [117, 509] on img at bounding box center [111, 510] width 34 height 13
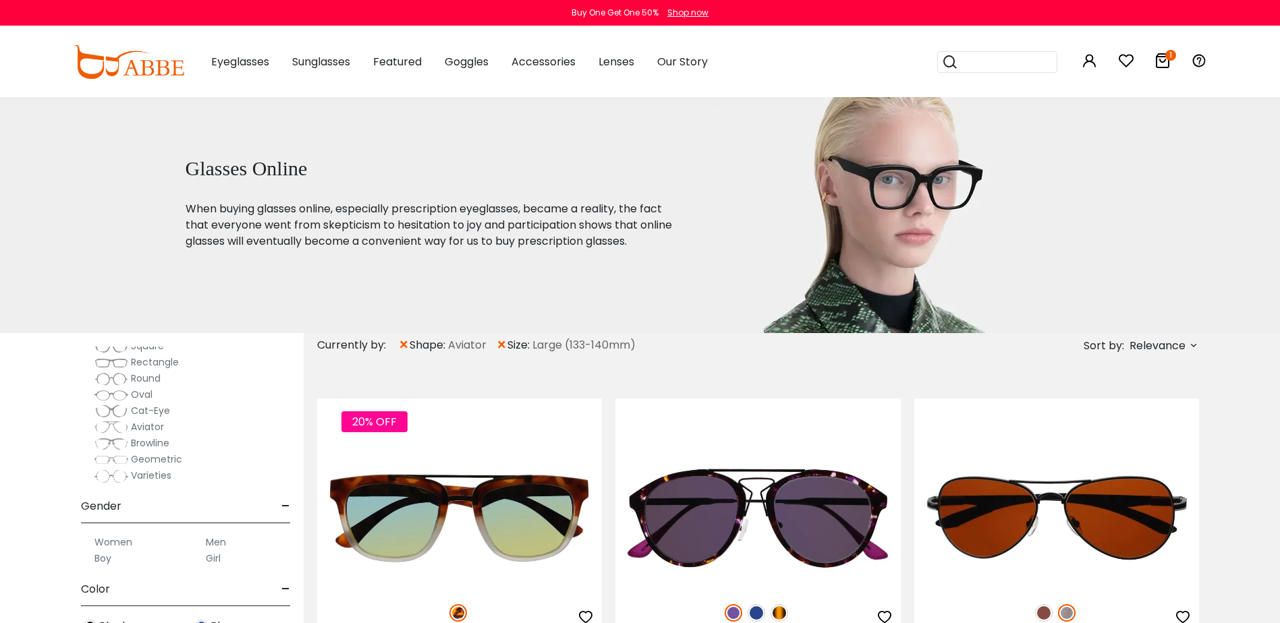
scroll to position [270, 0]
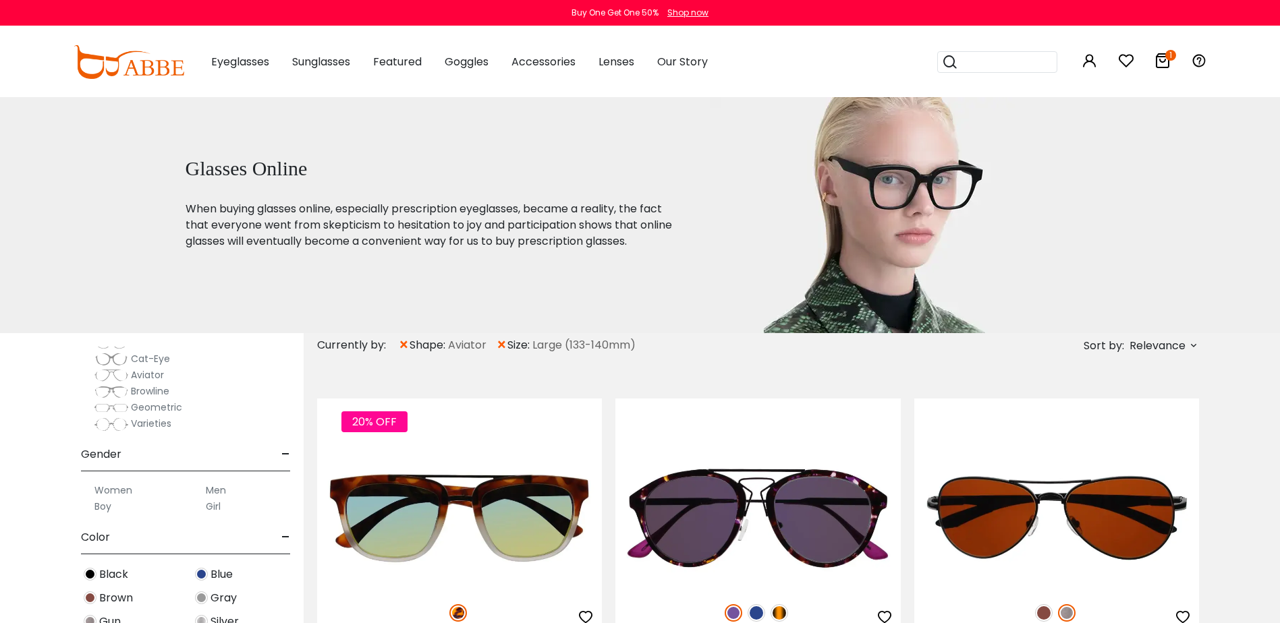
click at [219, 488] on label "Men" at bounding box center [216, 490] width 20 height 16
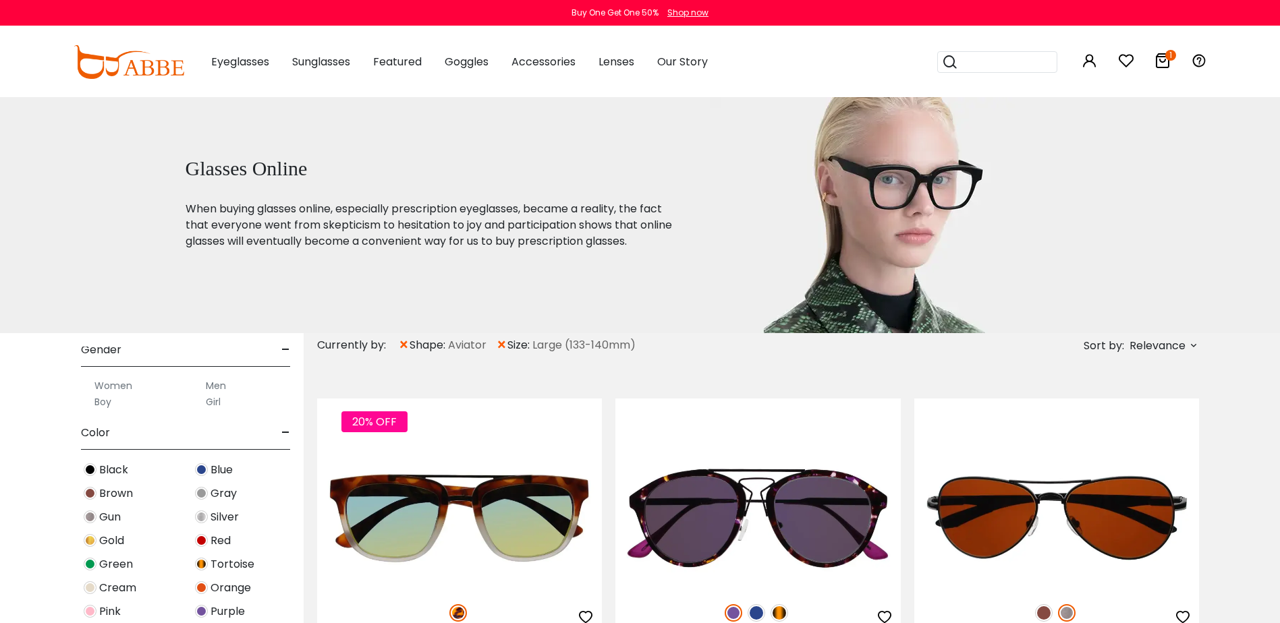
scroll to position [472, 0]
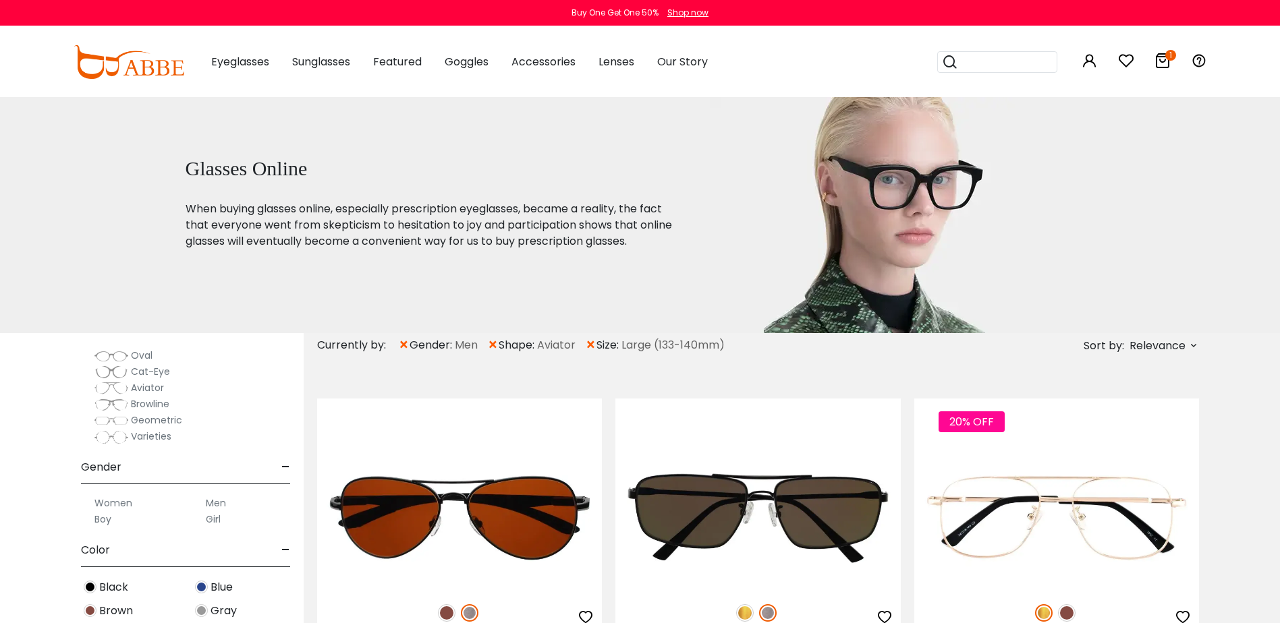
scroll to position [405, 0]
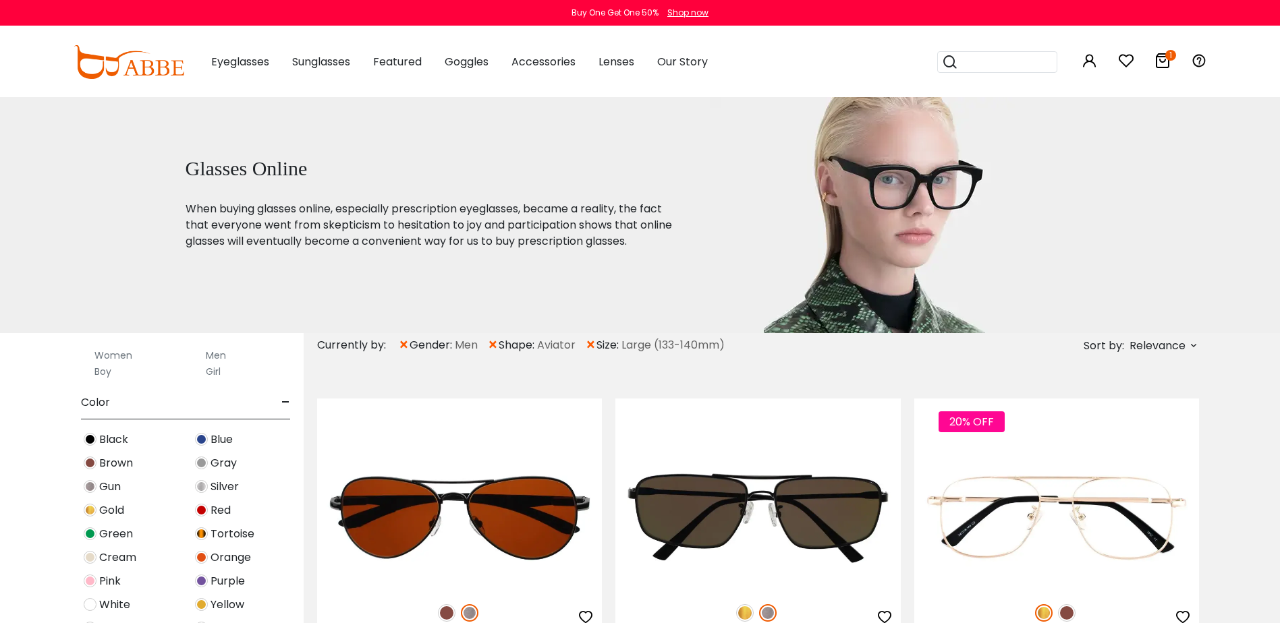
click at [92, 443] on img at bounding box center [90, 439] width 13 height 13
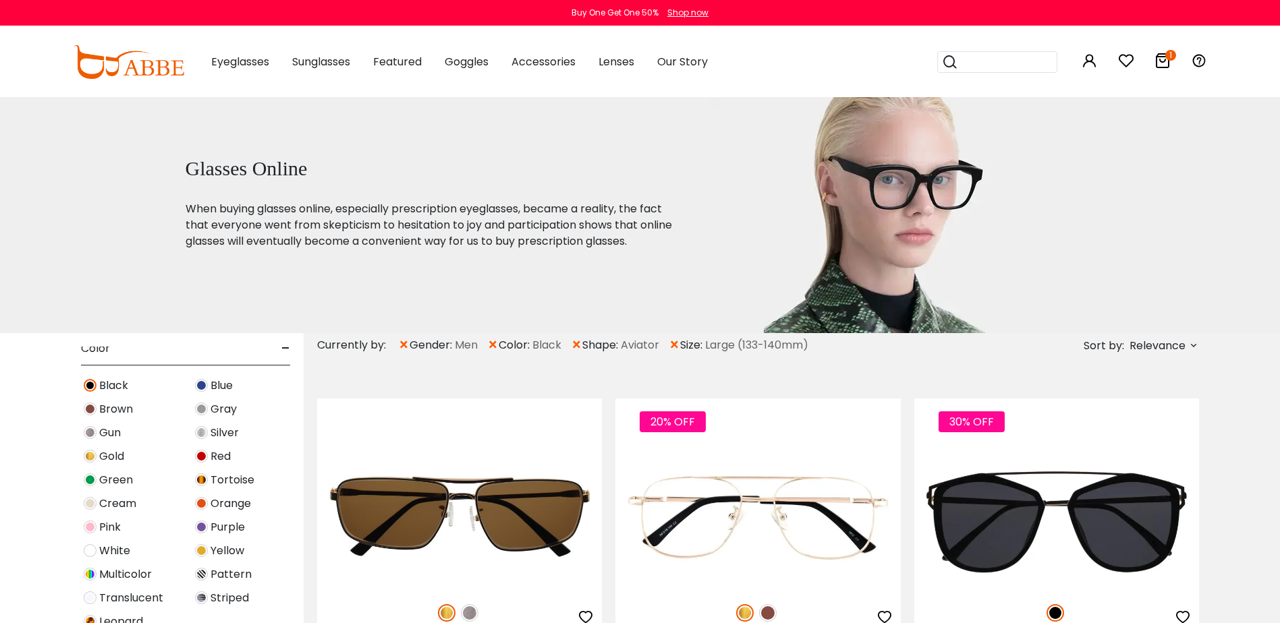
scroll to position [472, 0]
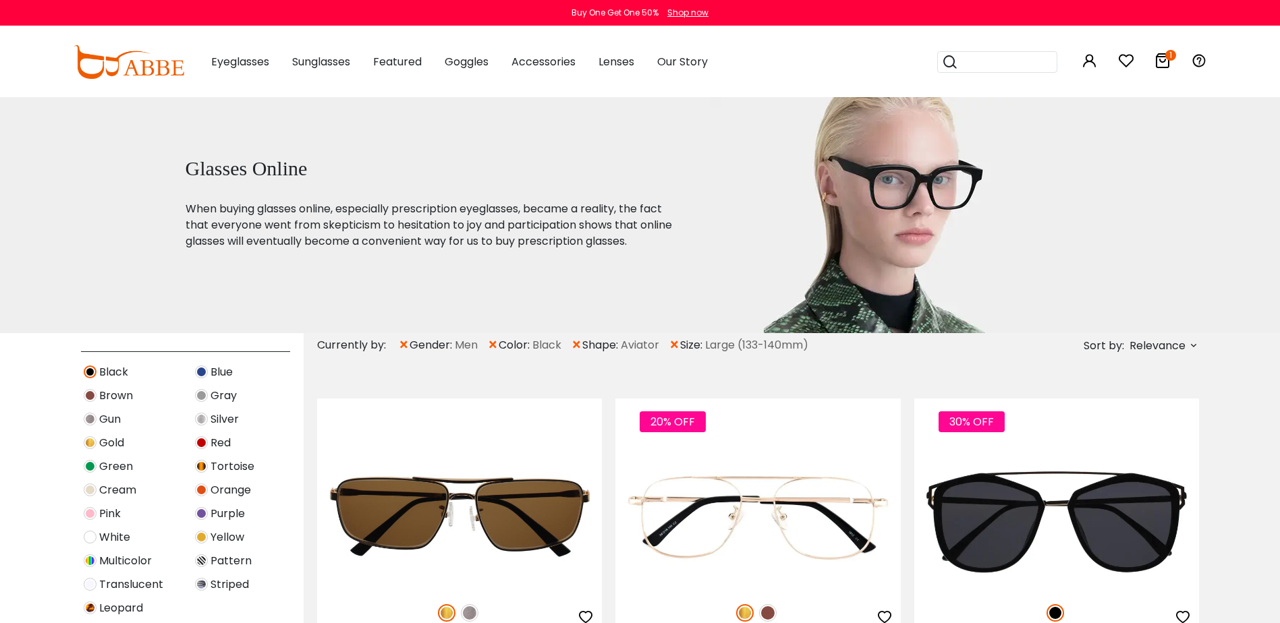
click at [202, 420] on img at bounding box center [201, 419] width 13 height 13
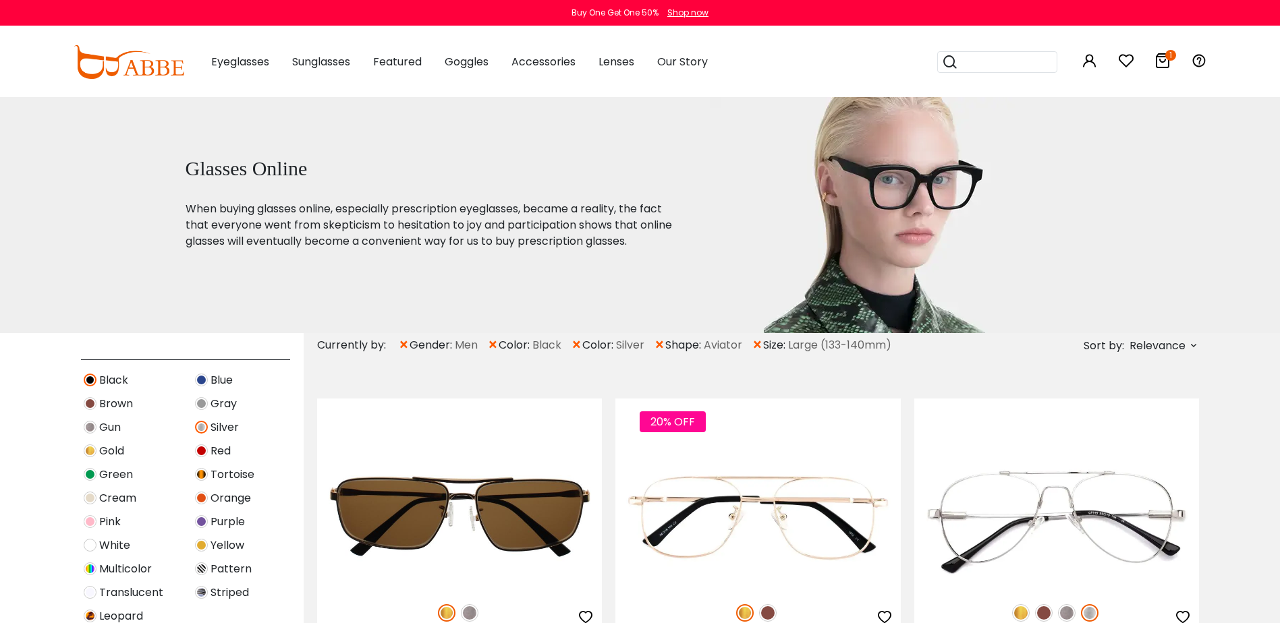
scroll to position [472, 0]
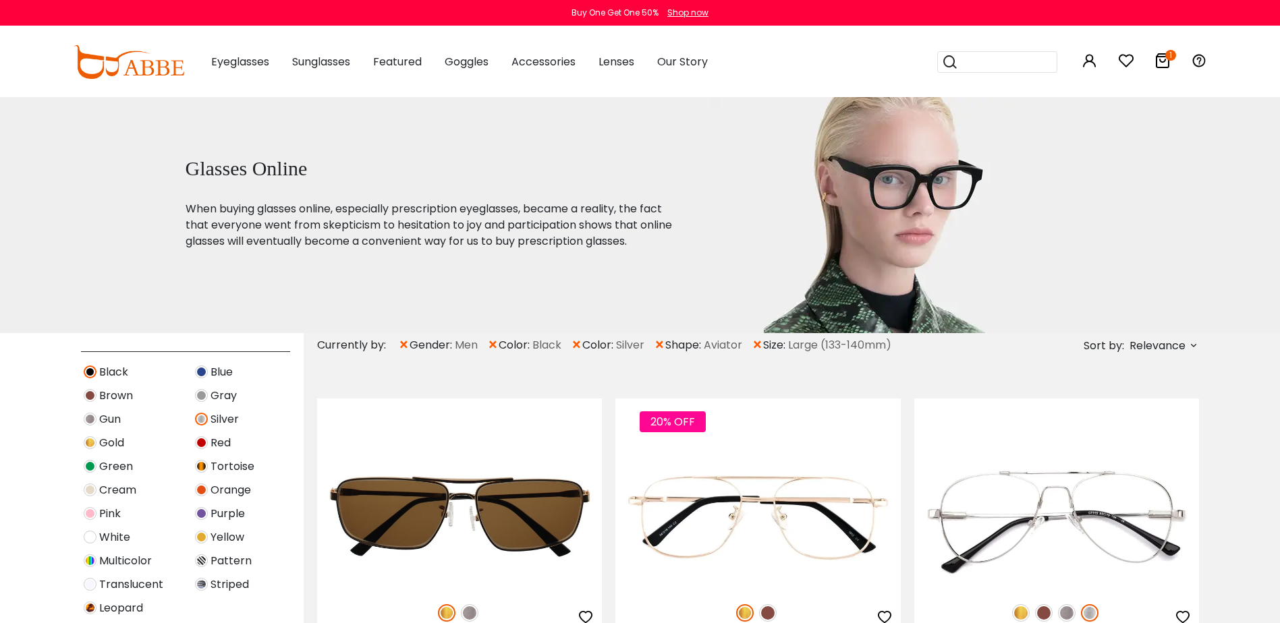
click at [89, 420] on img at bounding box center [90, 419] width 13 height 13
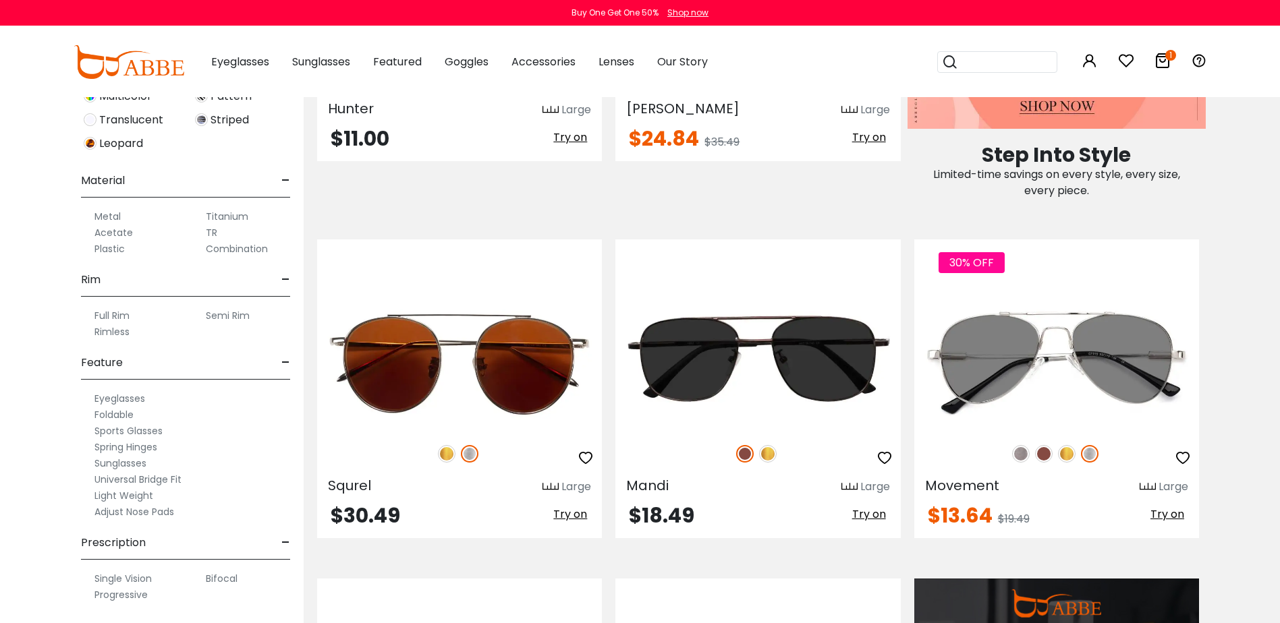
scroll to position [877, 0]
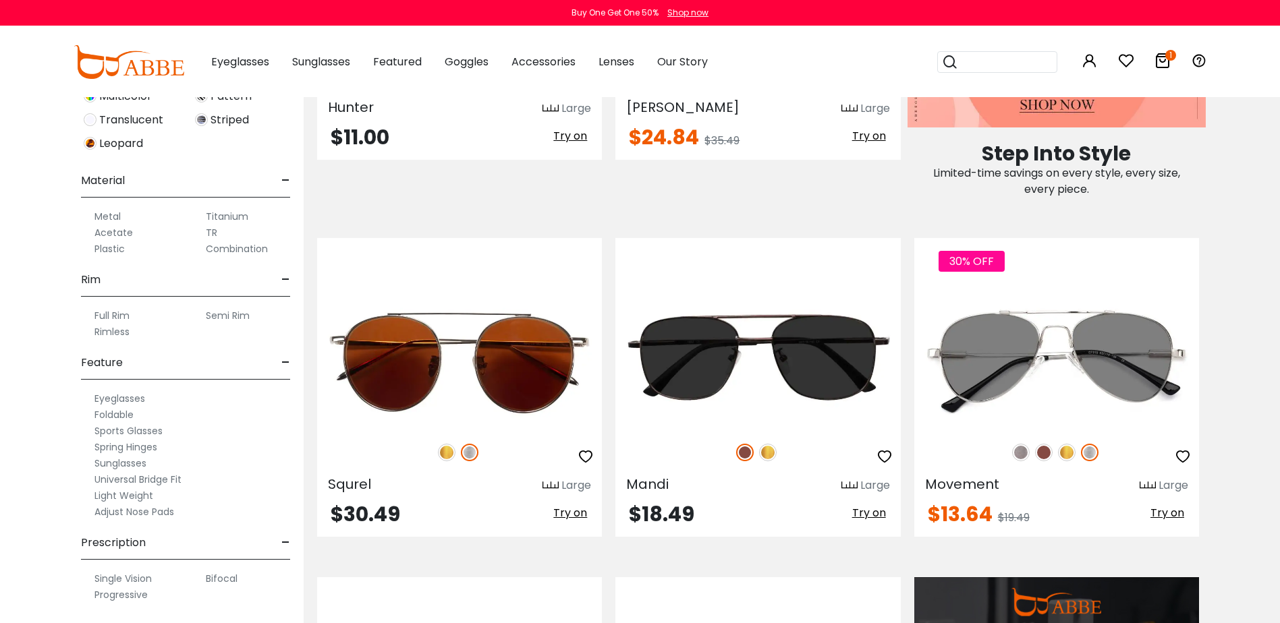
click at [127, 595] on label "Progressive" at bounding box center [120, 595] width 53 height 16
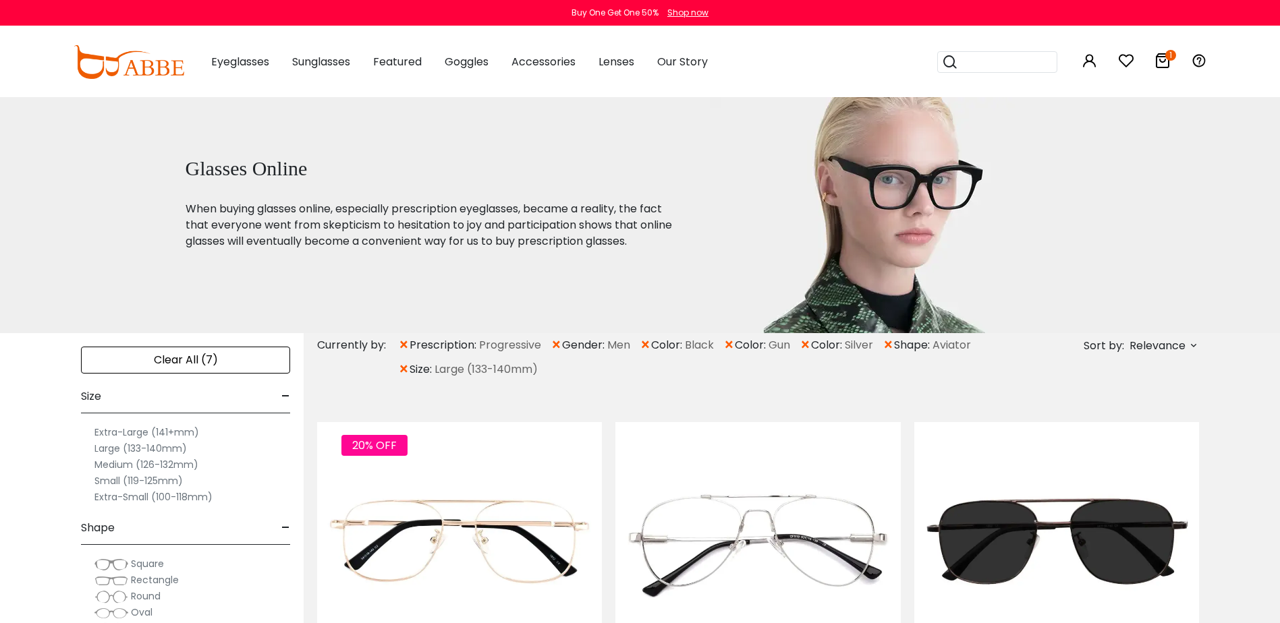
click at [1163, 60] on icon at bounding box center [1163, 61] width 16 height 16
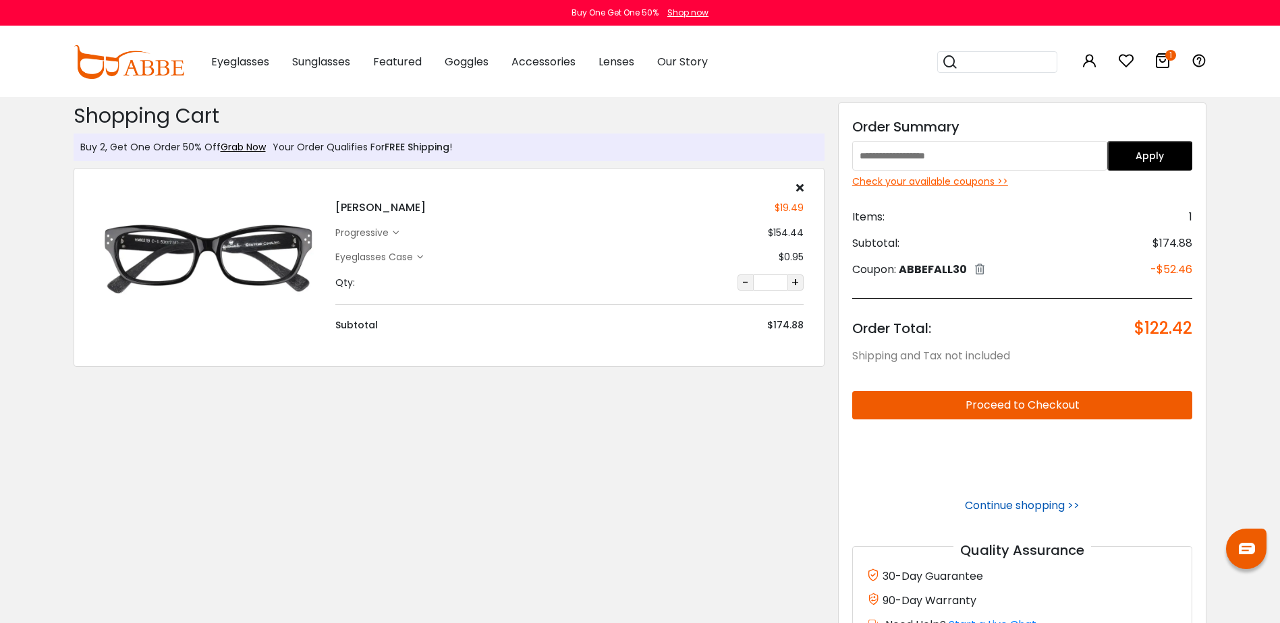
click at [1004, 507] on link "Continue shopping >>" at bounding box center [1022, 506] width 115 height 16
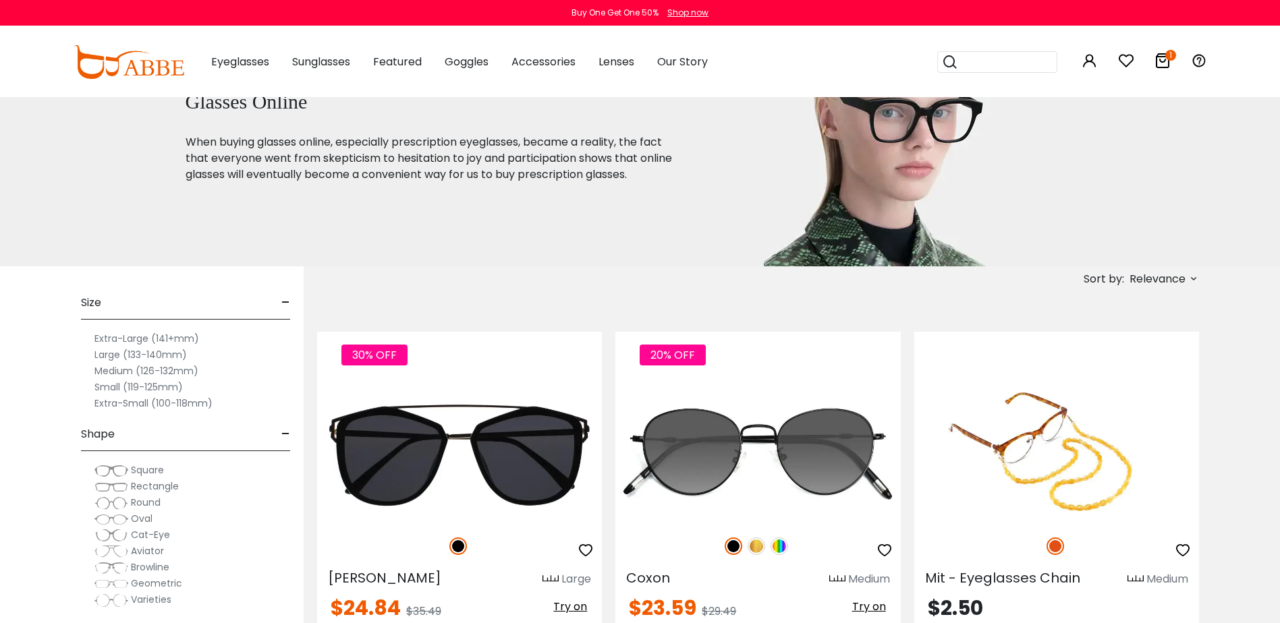
scroll to position [67, 0]
click at [125, 350] on label "Large (133-140mm)" at bounding box center [140, 354] width 92 height 16
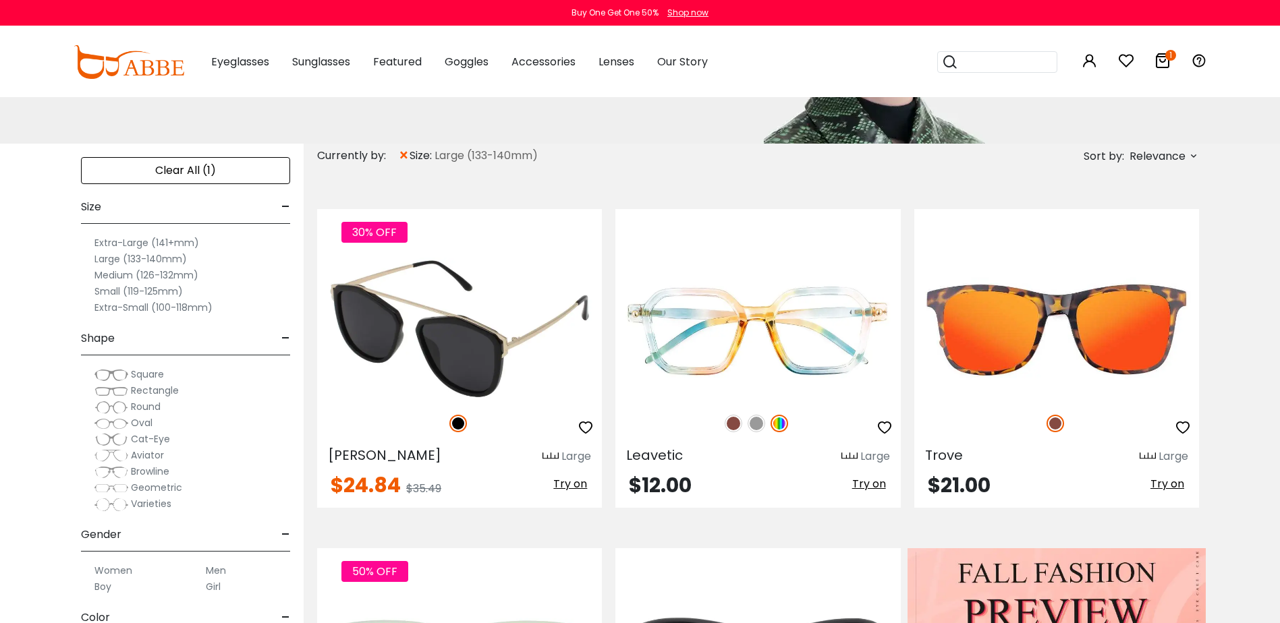
scroll to position [205, 0]
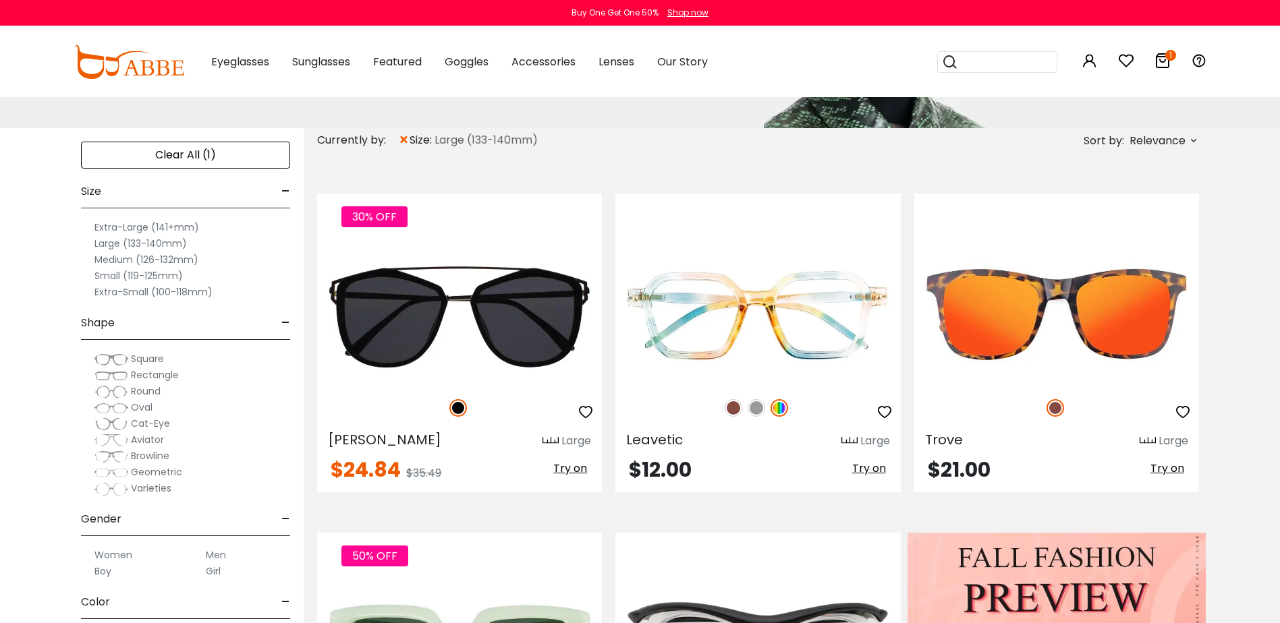
click at [142, 442] on span "Aviator" at bounding box center [147, 439] width 33 height 13
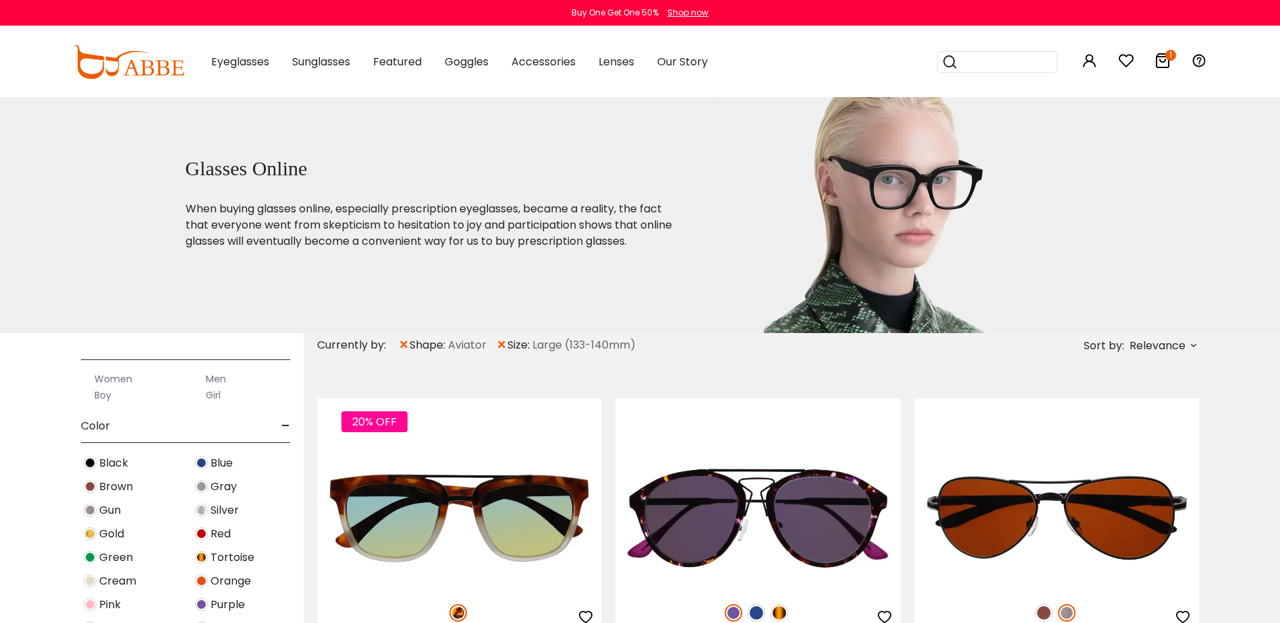
scroll to position [405, 0]
click at [221, 360] on label "Men" at bounding box center [216, 356] width 20 height 16
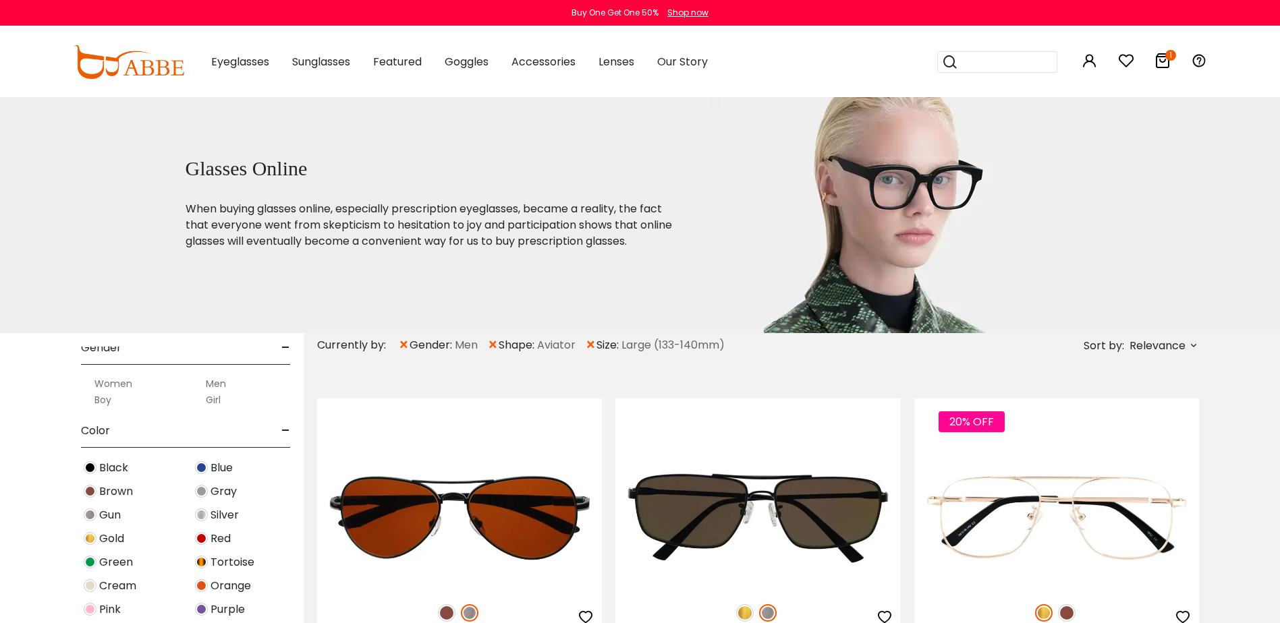
scroll to position [405, 0]
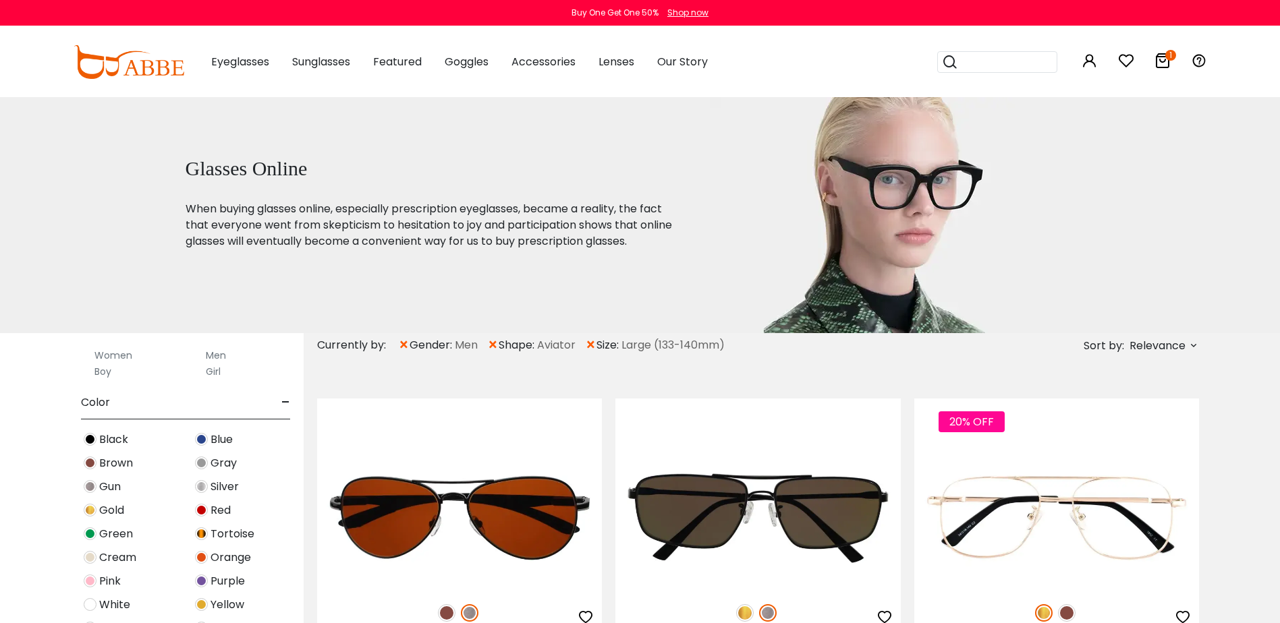
click img
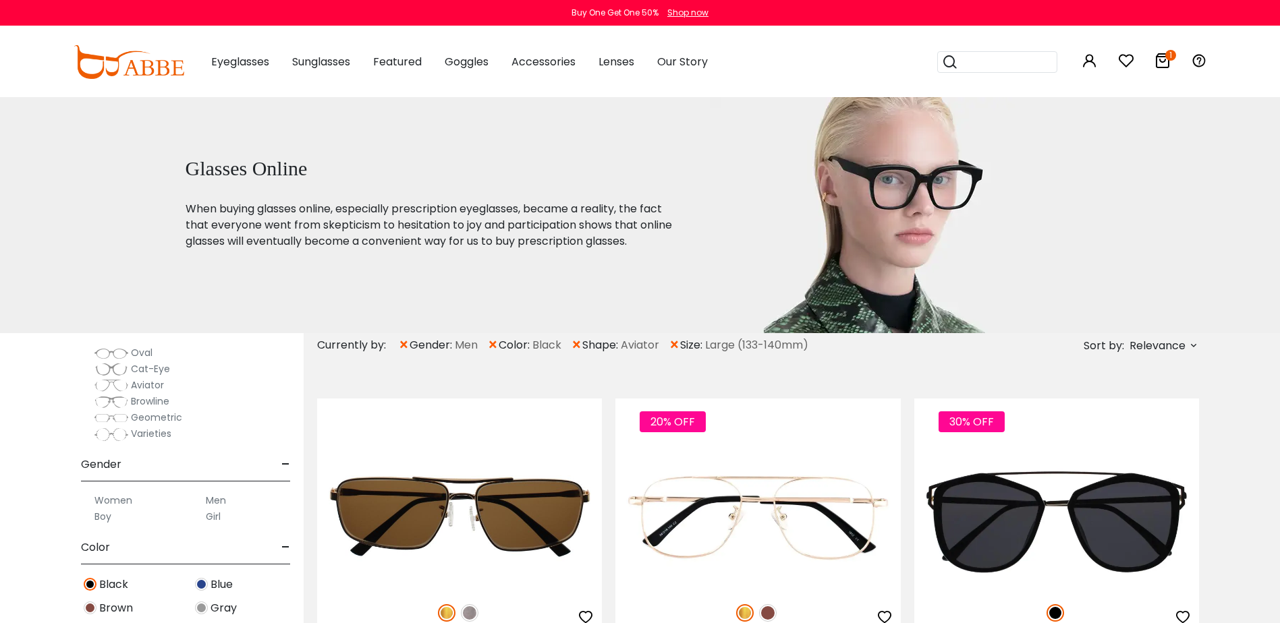
scroll to position [337, 0]
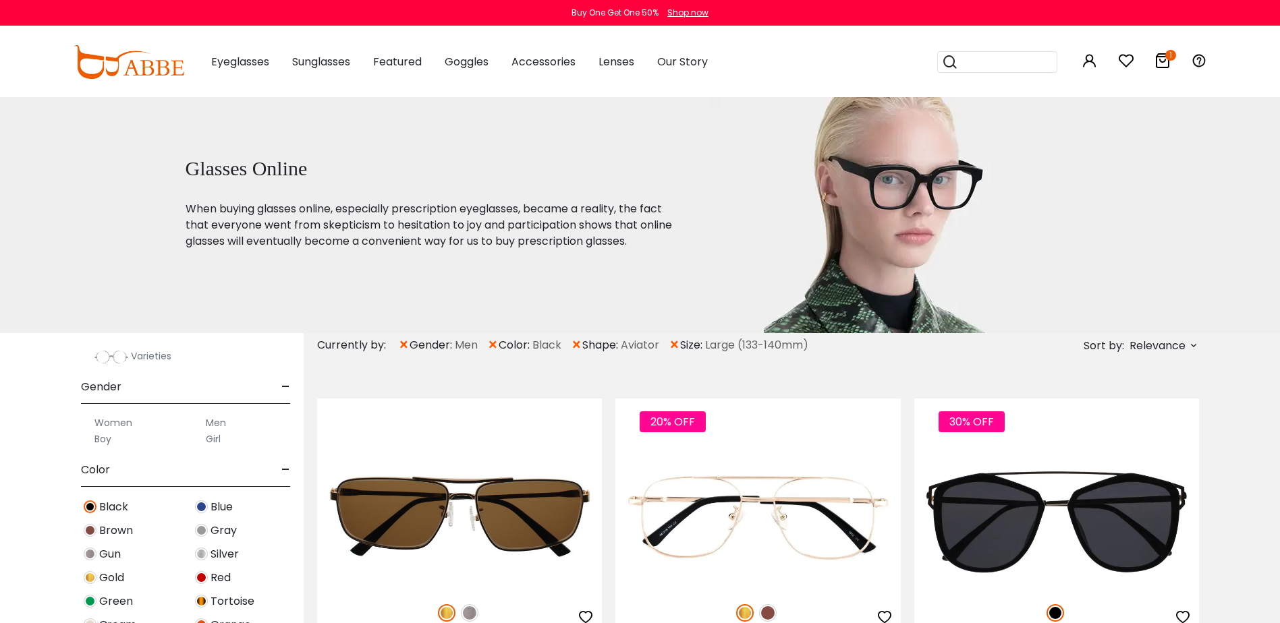
click at [204, 530] on img at bounding box center [201, 530] width 13 height 13
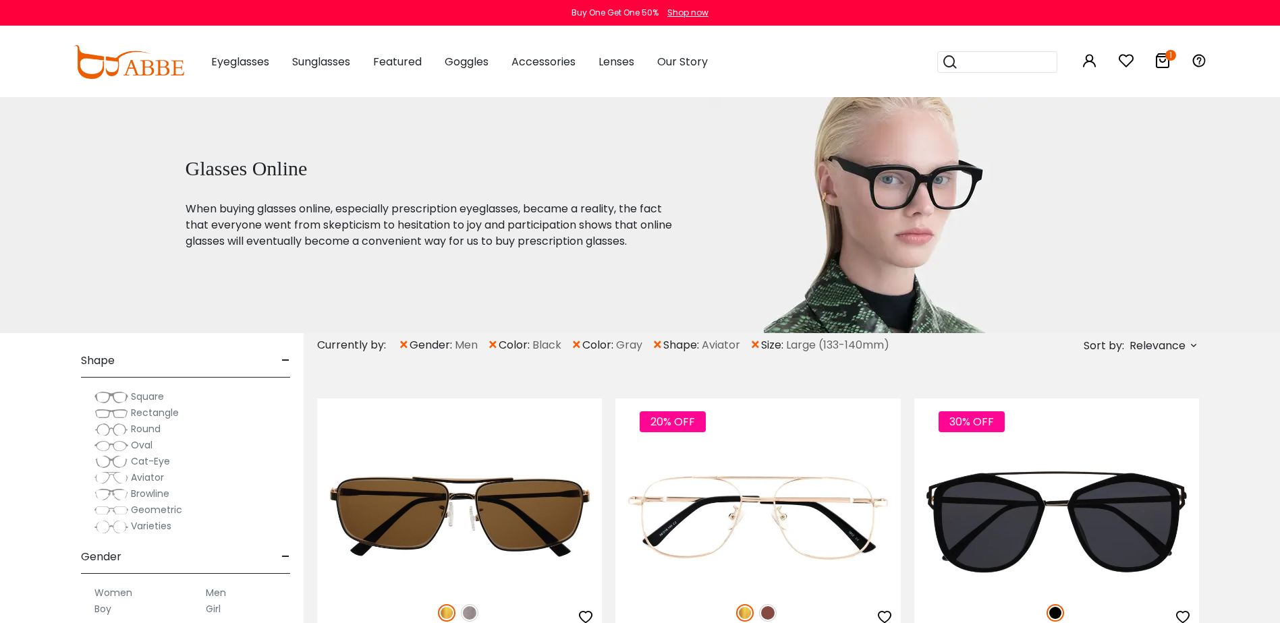
scroll to position [337, 0]
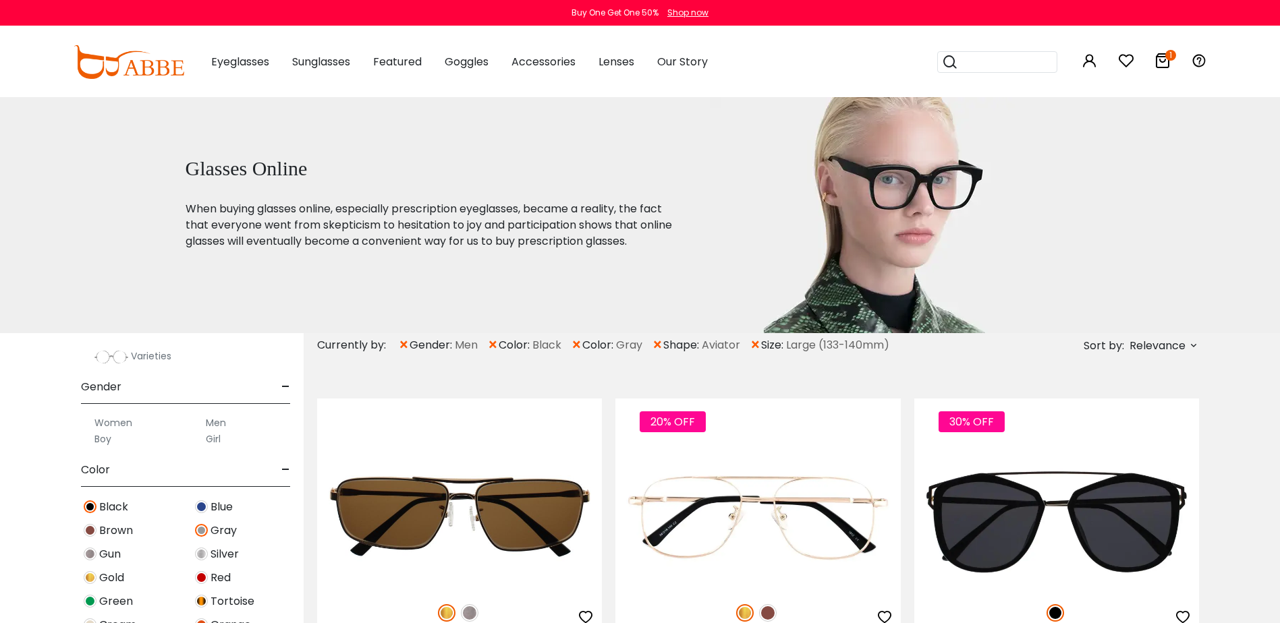
click at [200, 553] on img at bounding box center [201, 554] width 13 height 13
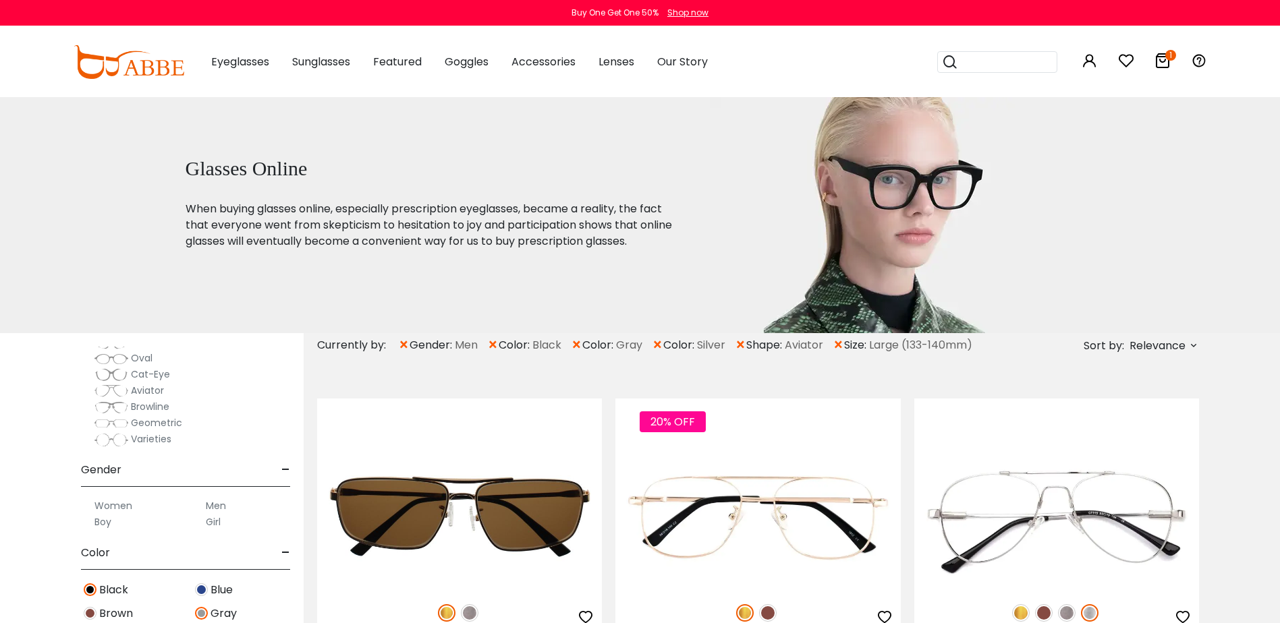
scroll to position [337, 0]
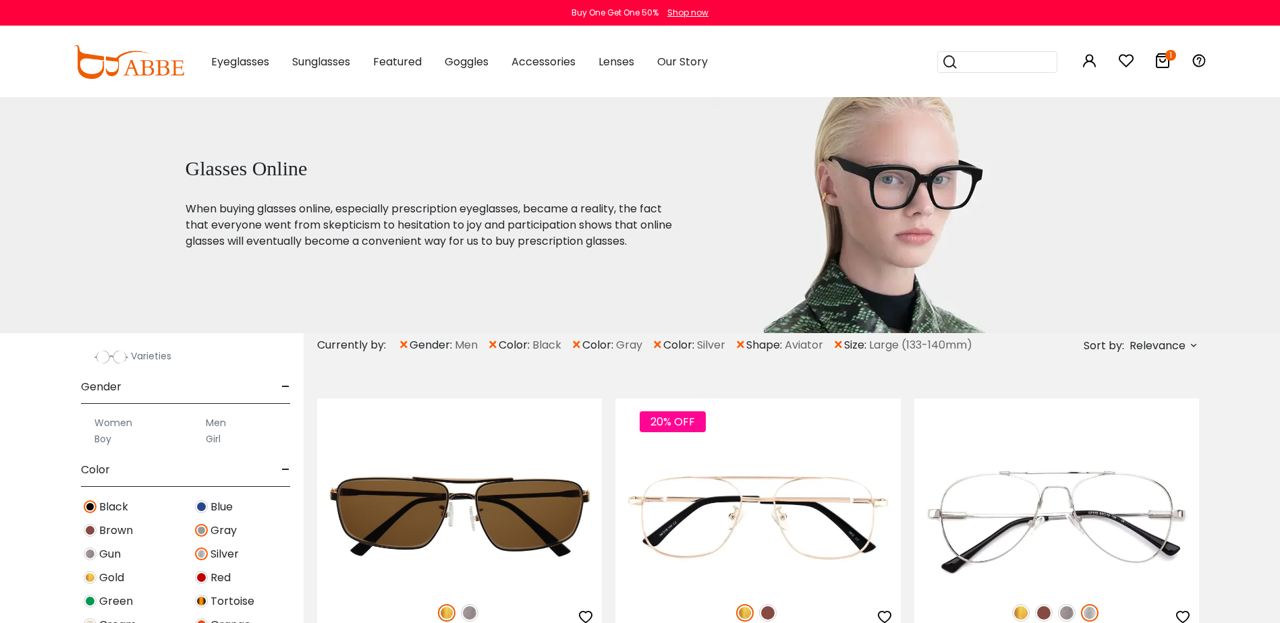
click at [90, 555] on img at bounding box center [90, 554] width 13 height 13
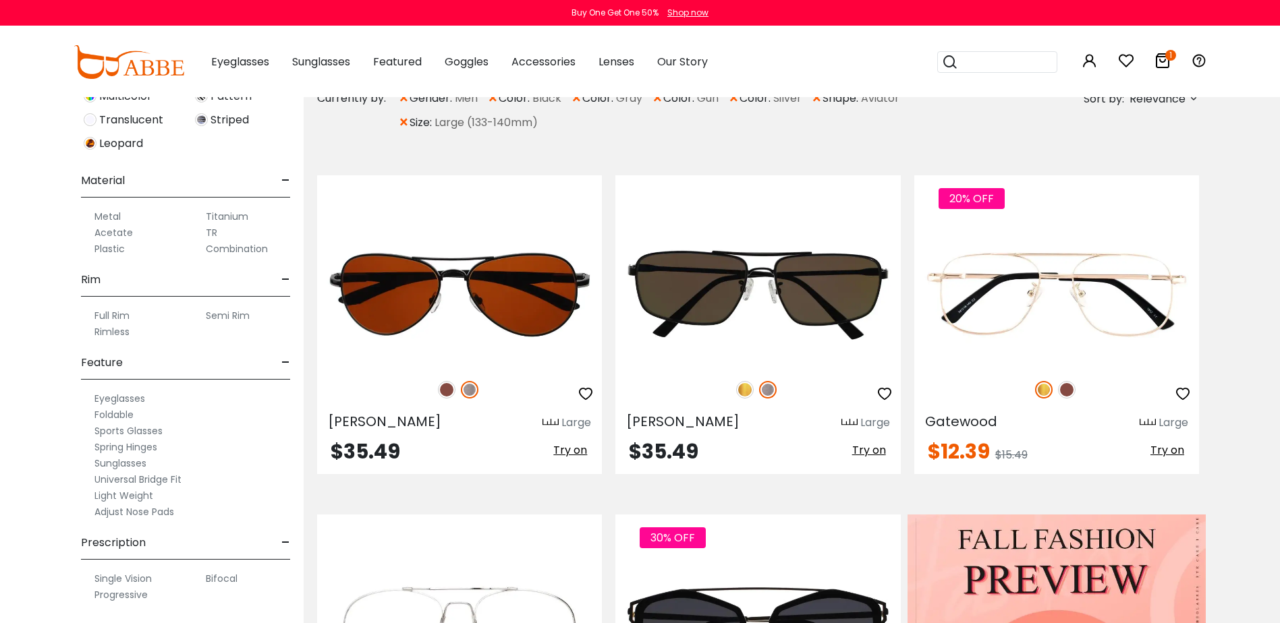
scroll to position [337, 0]
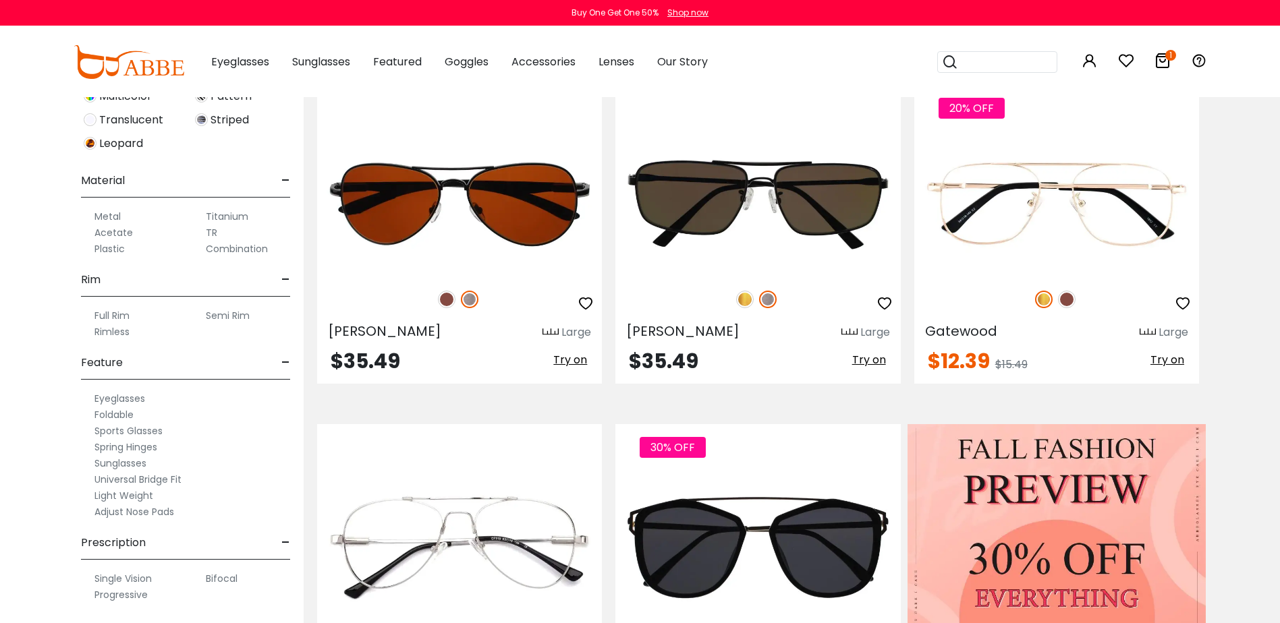
click at [136, 397] on label "Eyeglasses" at bounding box center [119, 399] width 51 height 16
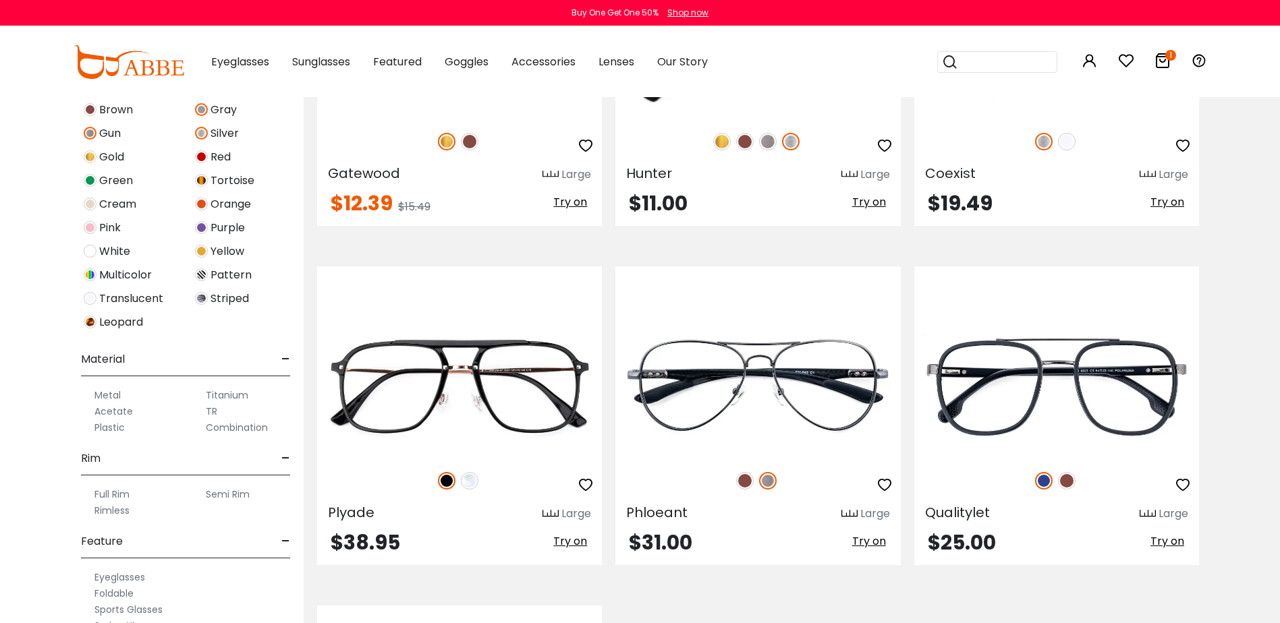
scroll to position [540, 0]
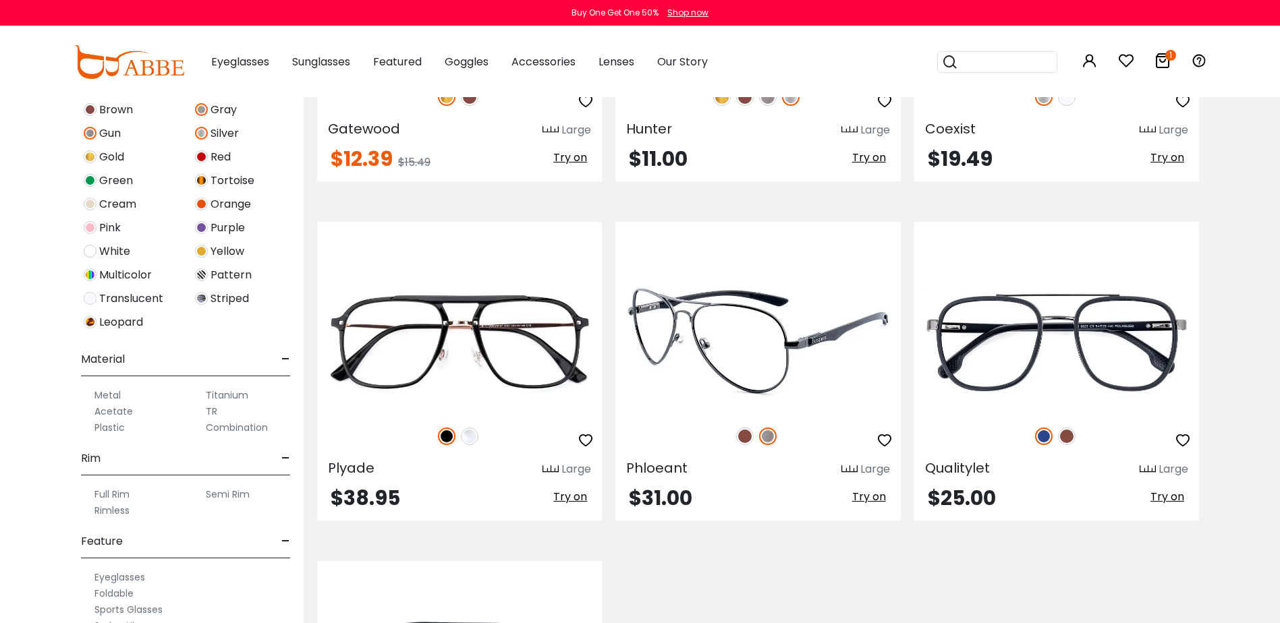
click at [803, 391] on img at bounding box center [757, 342] width 285 height 142
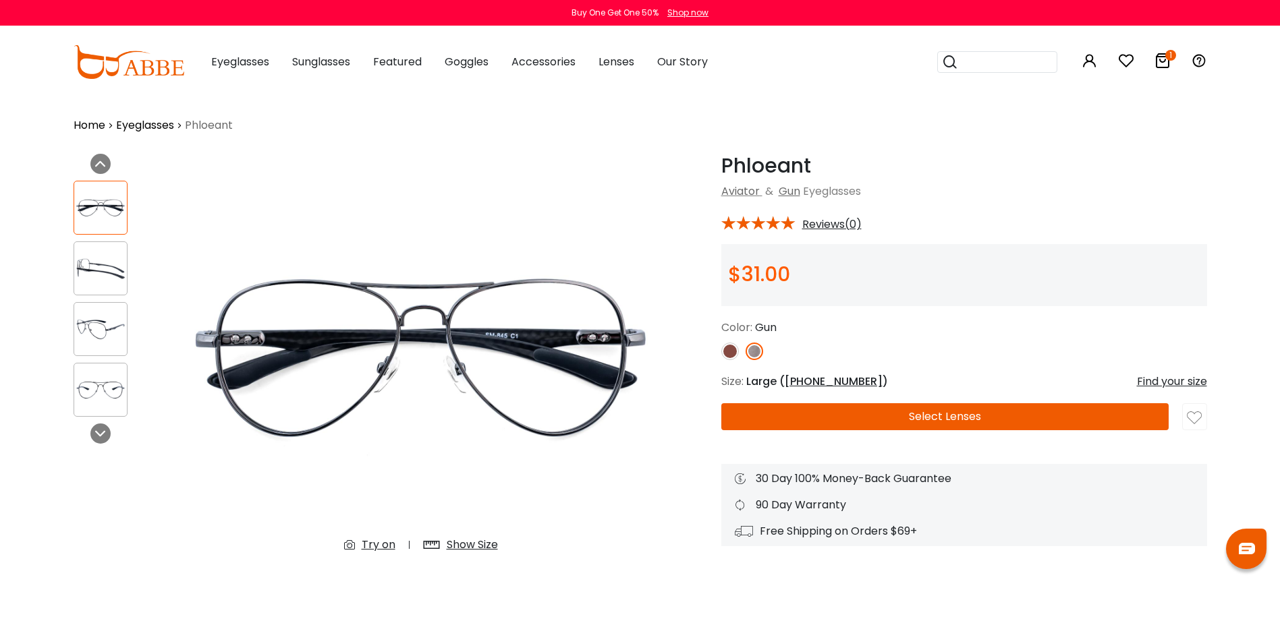
click at [899, 417] on button "Select Lenses" at bounding box center [944, 417] width 447 height 27
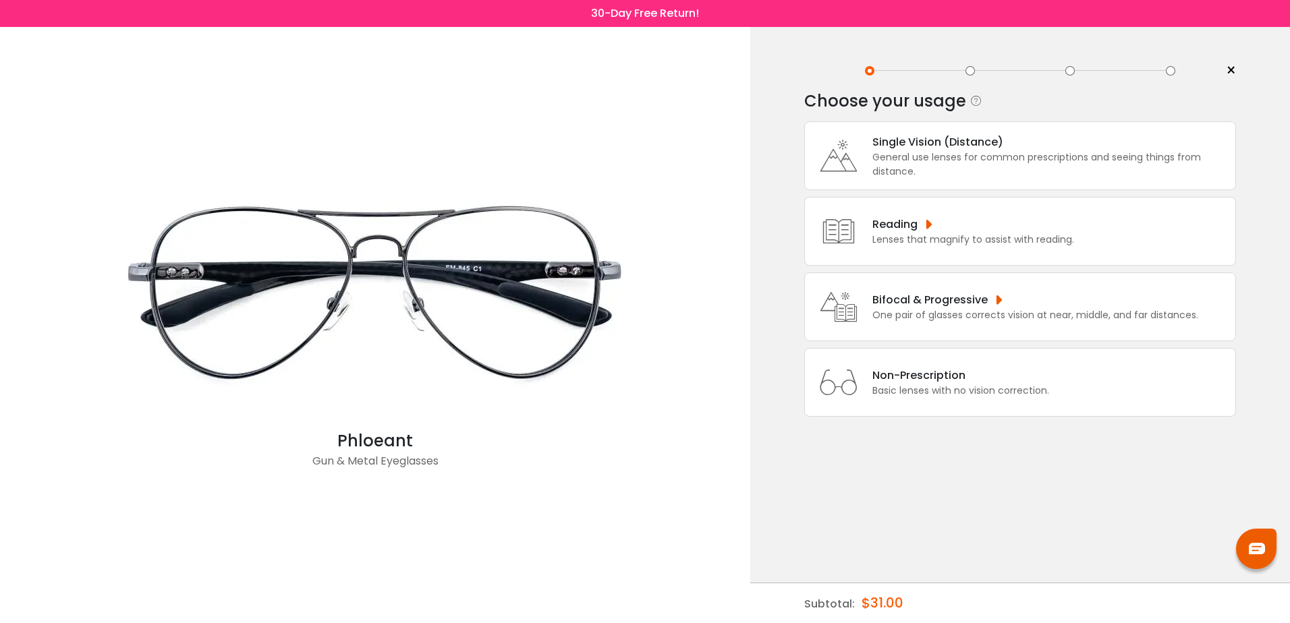
click at [966, 307] on div "Bifocal & Progressive" at bounding box center [1035, 300] width 326 height 17
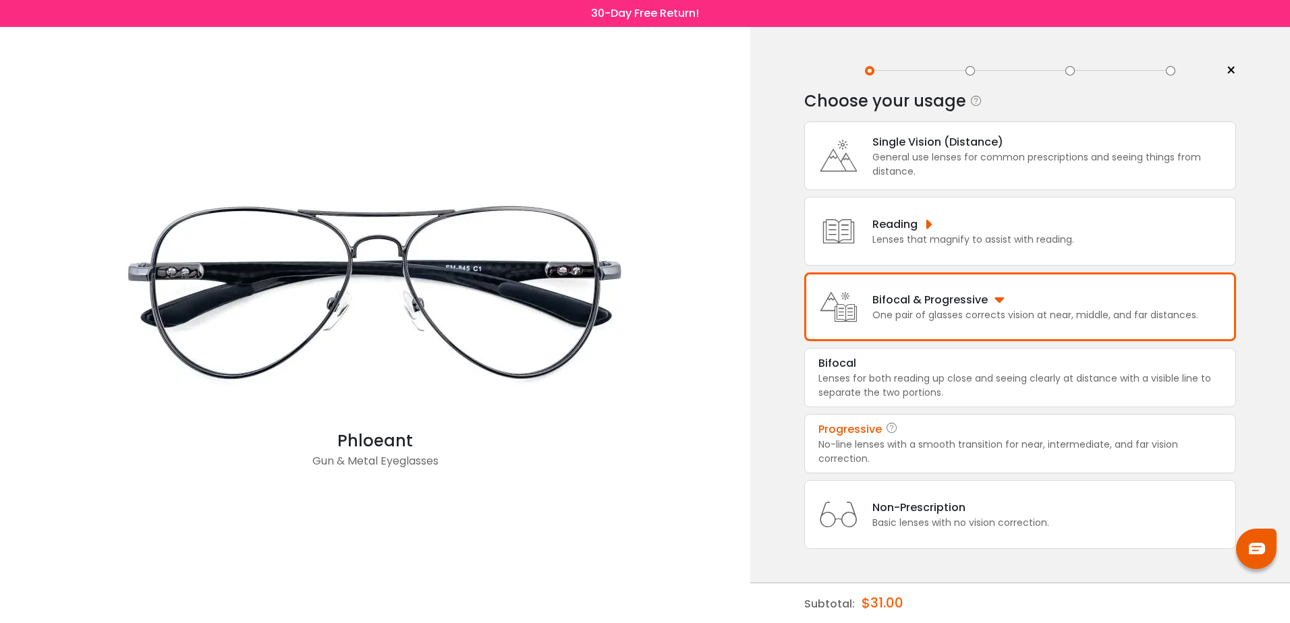
click at [943, 445] on div "No-line lenses with a smooth transition for near, intermediate, and far vision …" at bounding box center [1021, 452] width 404 height 28
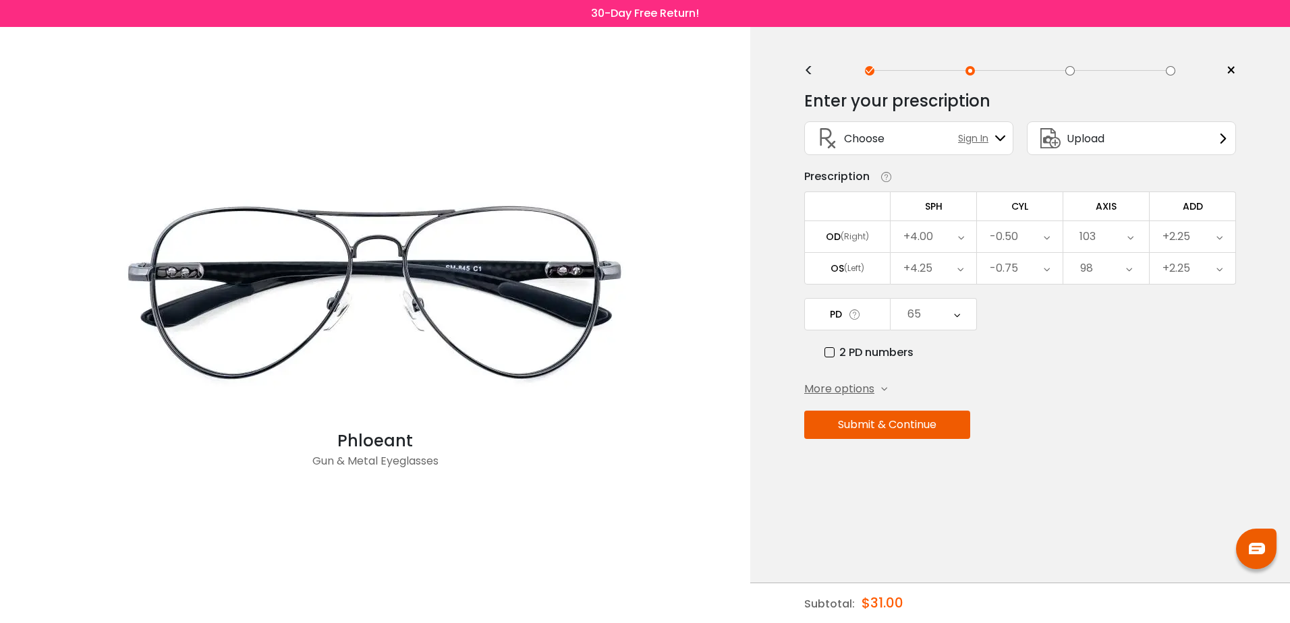
click at [880, 424] on button "Submit & Continue" at bounding box center [887, 425] width 166 height 28
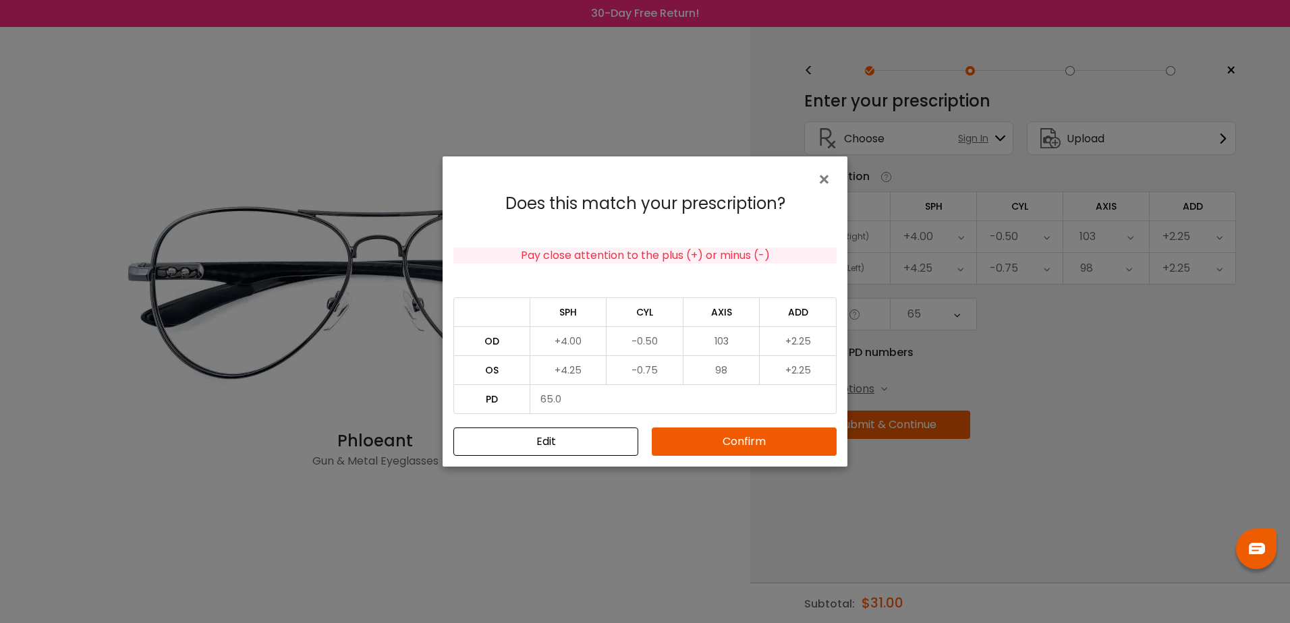
click at [710, 442] on button "Confirm" at bounding box center [744, 442] width 185 height 28
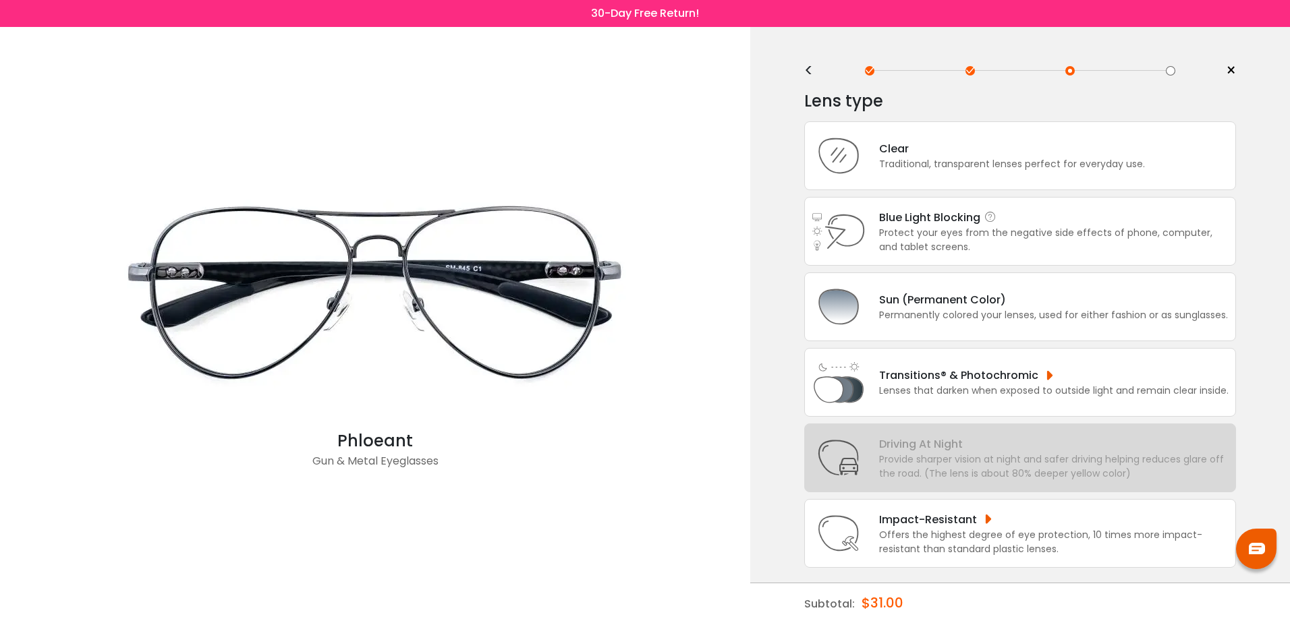
click at [995, 234] on div "Protect your eyes from the negative side effects of phone, computer, and tablet…" at bounding box center [1054, 240] width 350 height 28
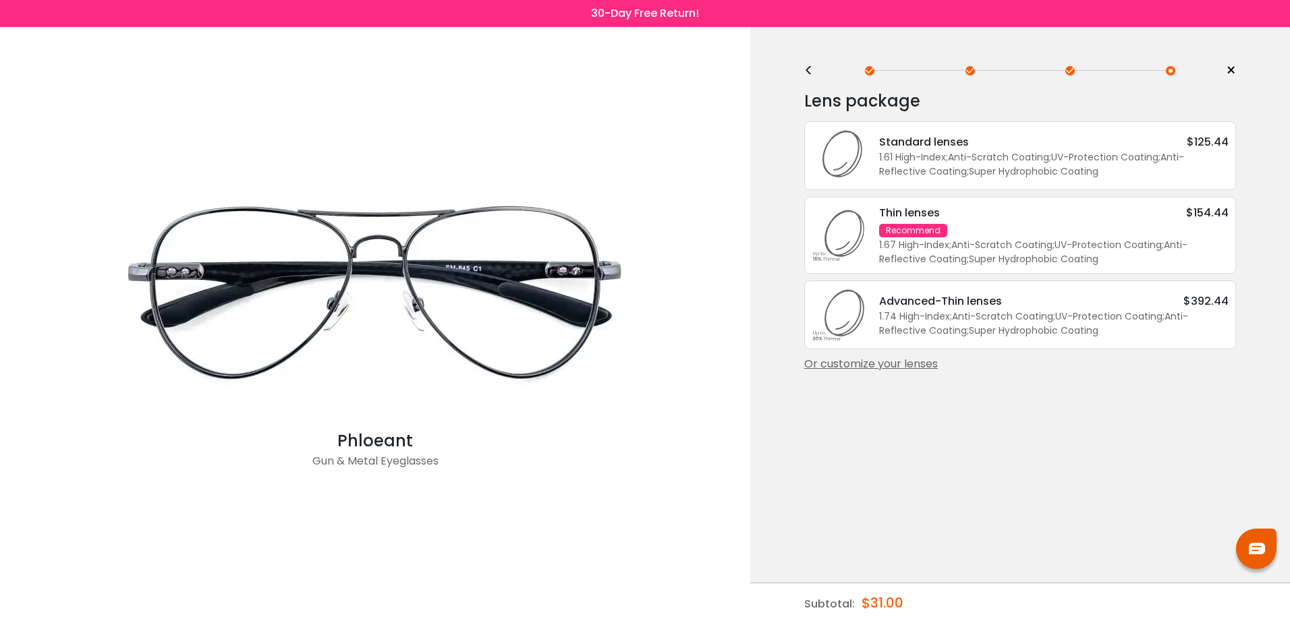
click at [1032, 249] on div "1.67 High-Index ; Anti-Scratch Coating ; UV-Protection Coating ; Anti-Reflectiv…" at bounding box center [1054, 252] width 350 height 28
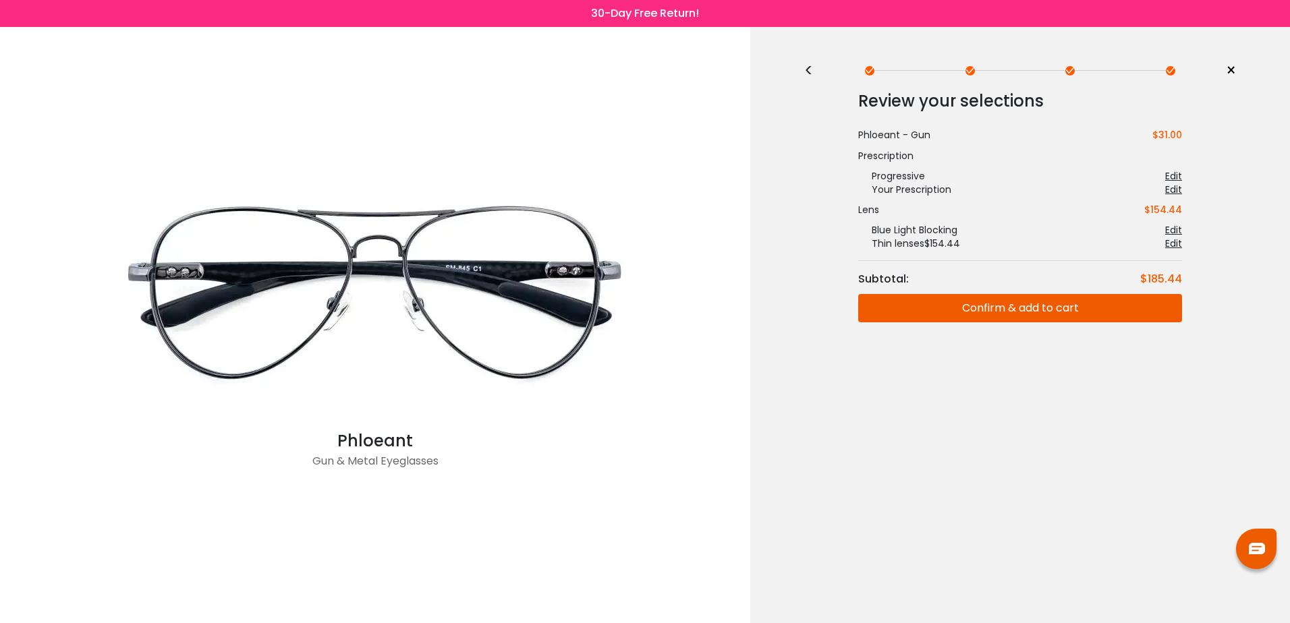
click at [1041, 310] on button "Confirm & add to cart" at bounding box center [1020, 308] width 324 height 28
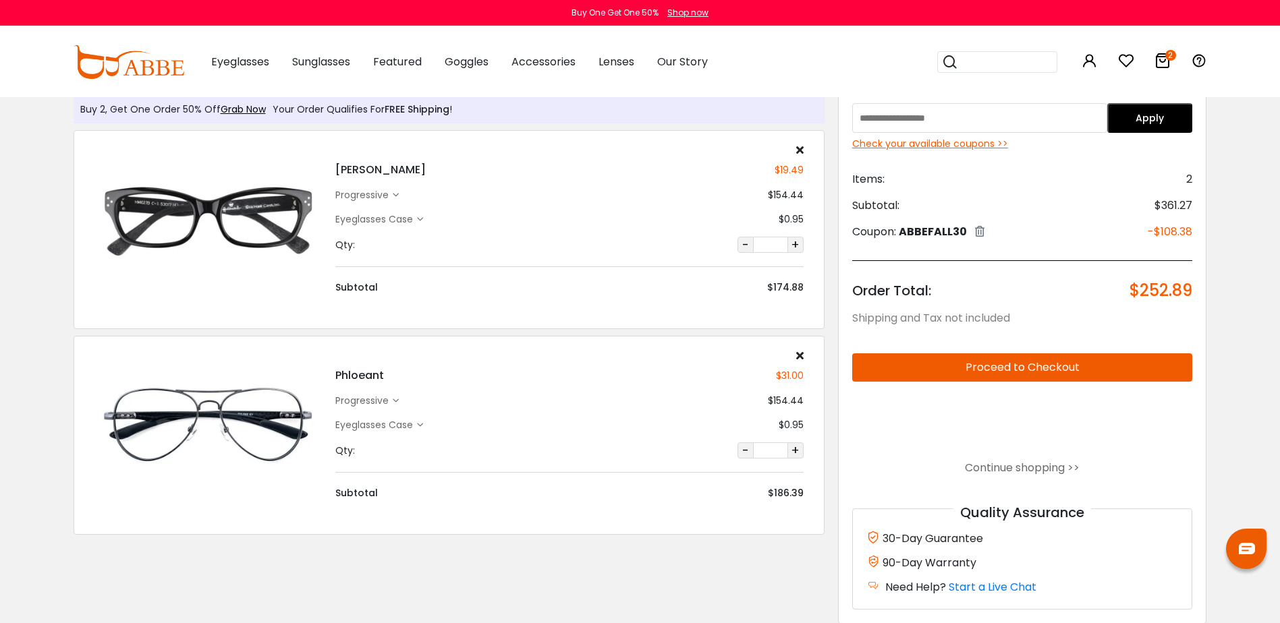
scroll to position [67, 0]
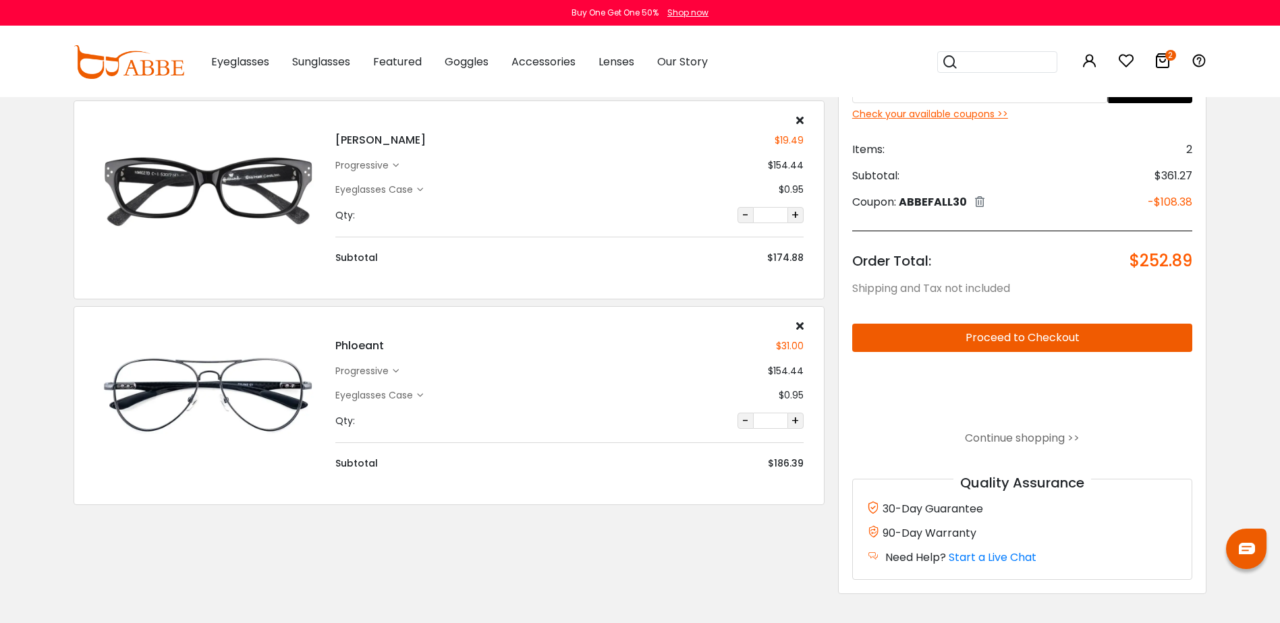
click at [1004, 338] on button "Proceed to Checkout" at bounding box center [1022, 338] width 341 height 28
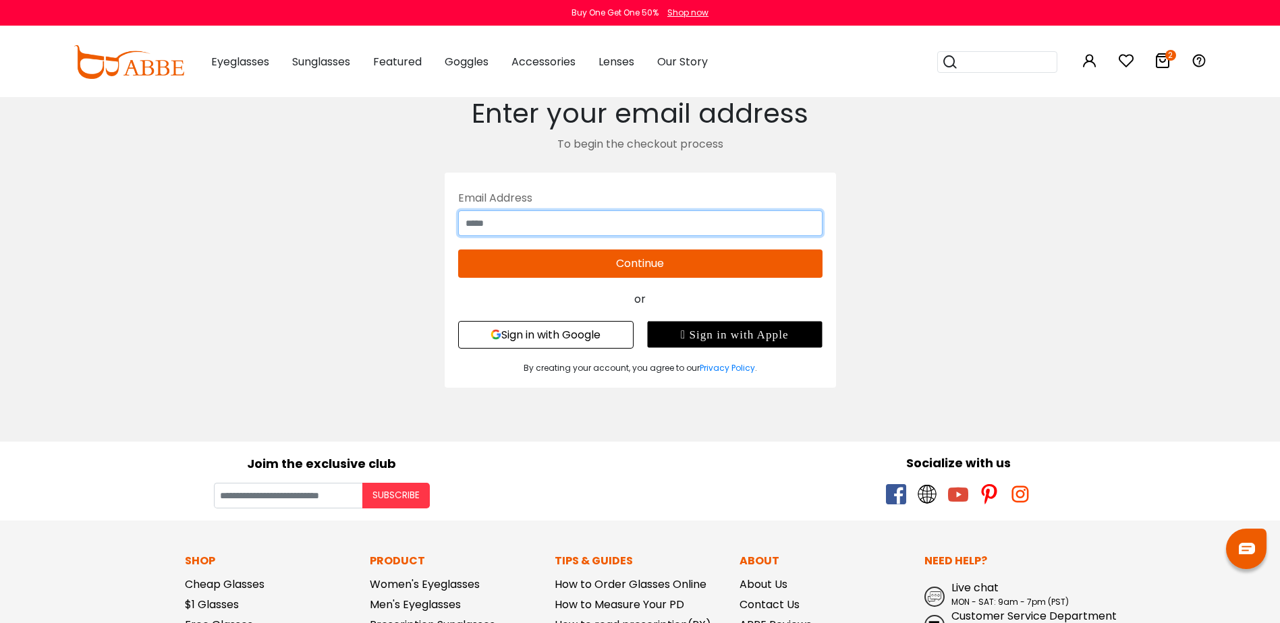
click at [502, 221] on input "text" at bounding box center [640, 224] width 364 height 26
type input "**********"
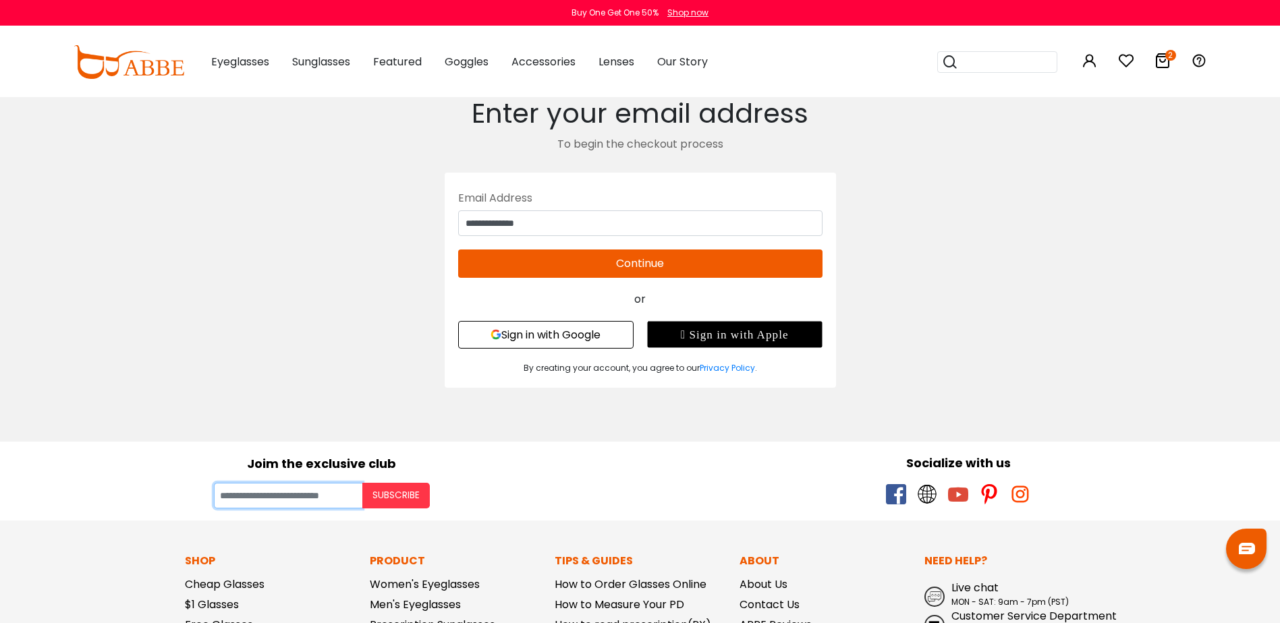
type input "**********"
click at [611, 267] on button "Continue" at bounding box center [640, 264] width 364 height 28
type input "**********"
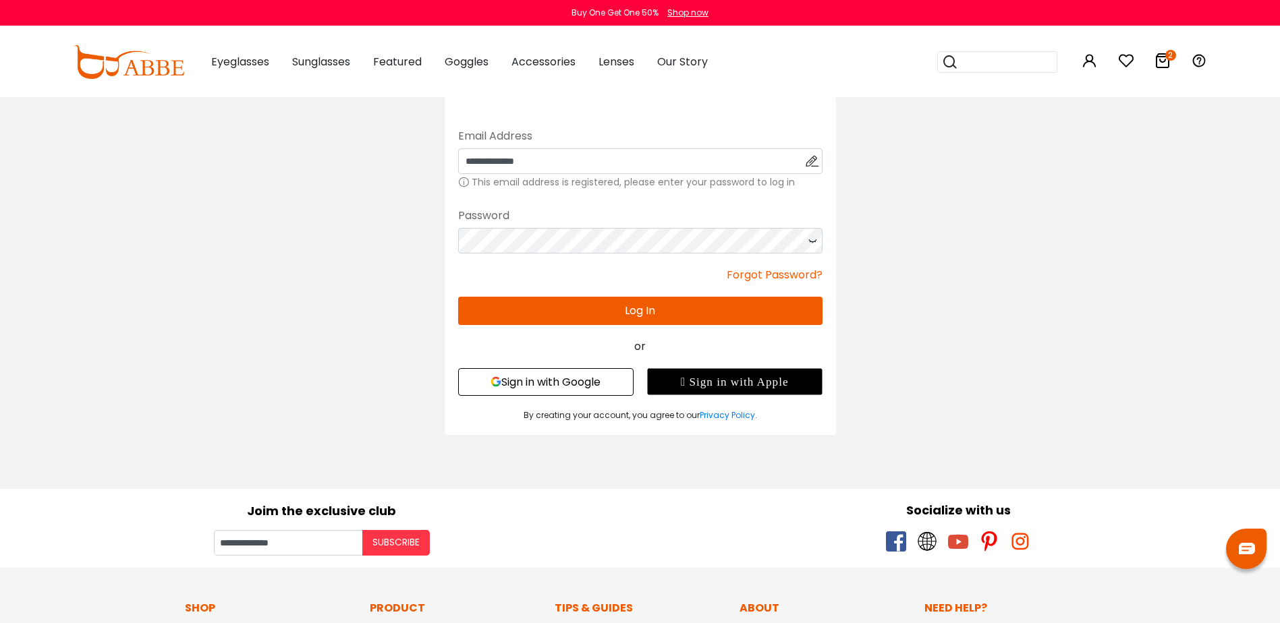
click at [603, 308] on button "Log In" at bounding box center [640, 311] width 364 height 28
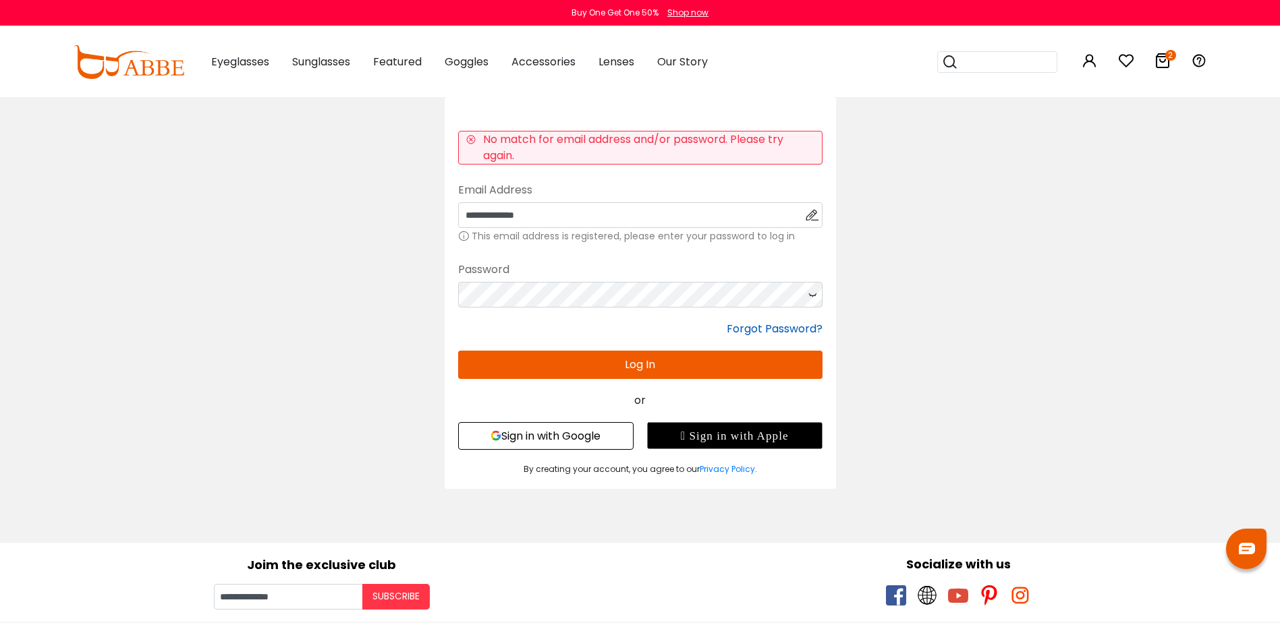
click at [769, 327] on link "Forgot Password?" at bounding box center [775, 329] width 96 height 16
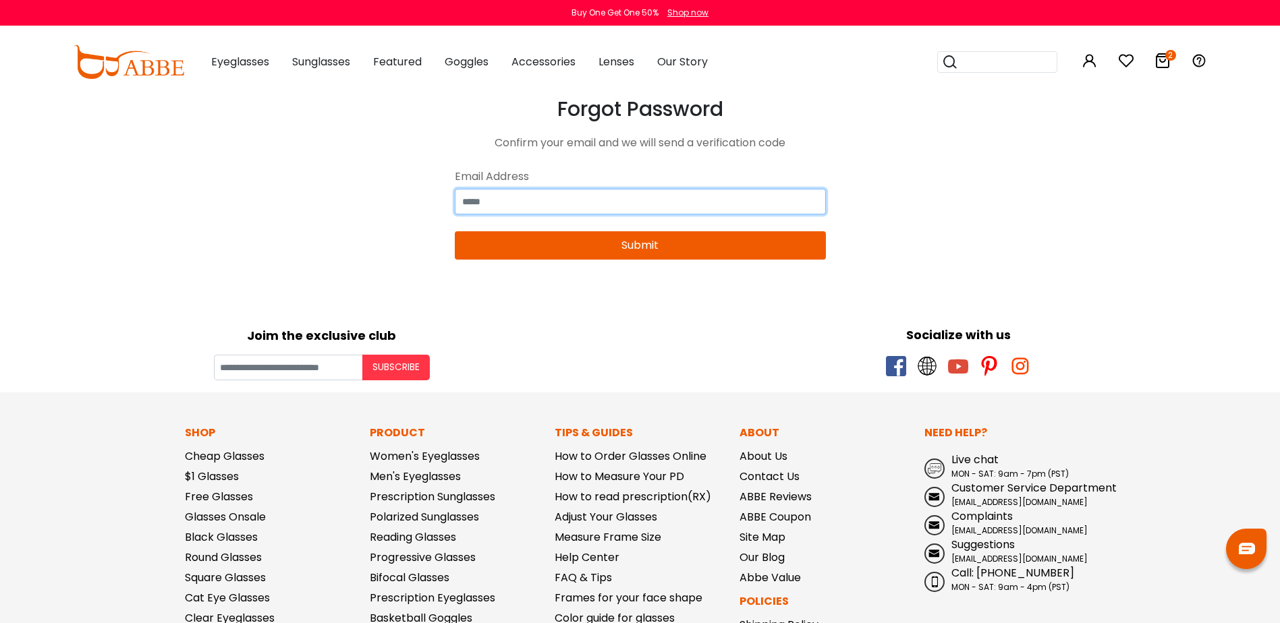
click at [466, 200] on input "email" at bounding box center [640, 202] width 371 height 26
type input "**********"
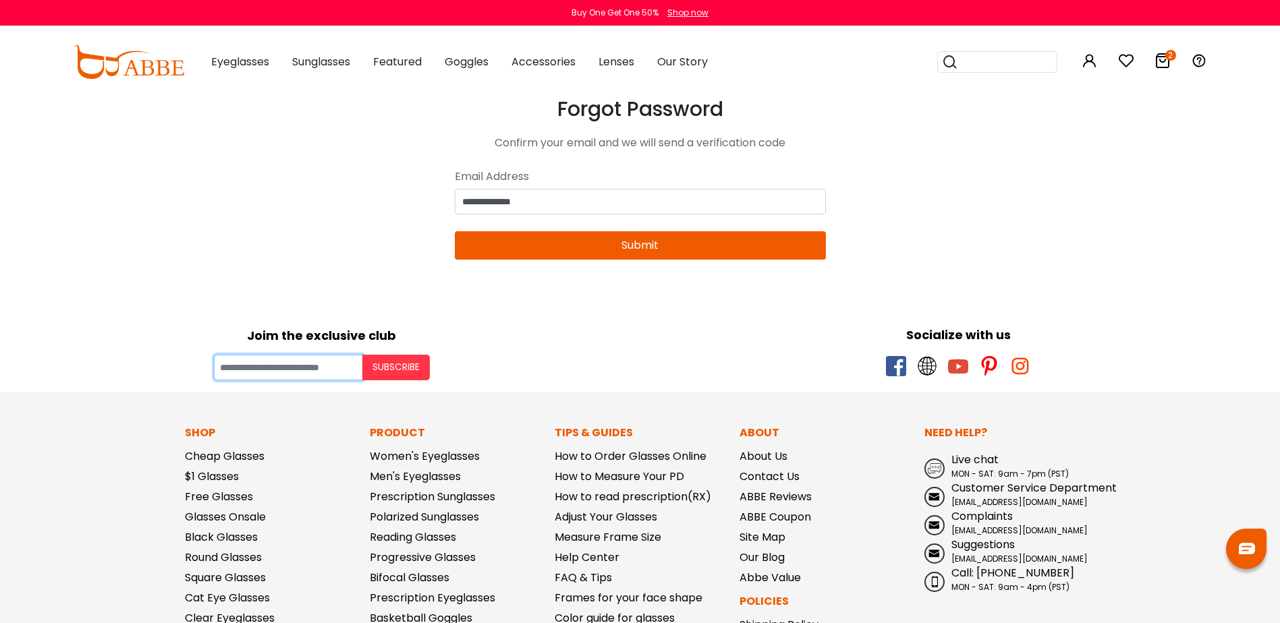
type input "**********"
click at [613, 250] on button "Submit" at bounding box center [640, 245] width 371 height 28
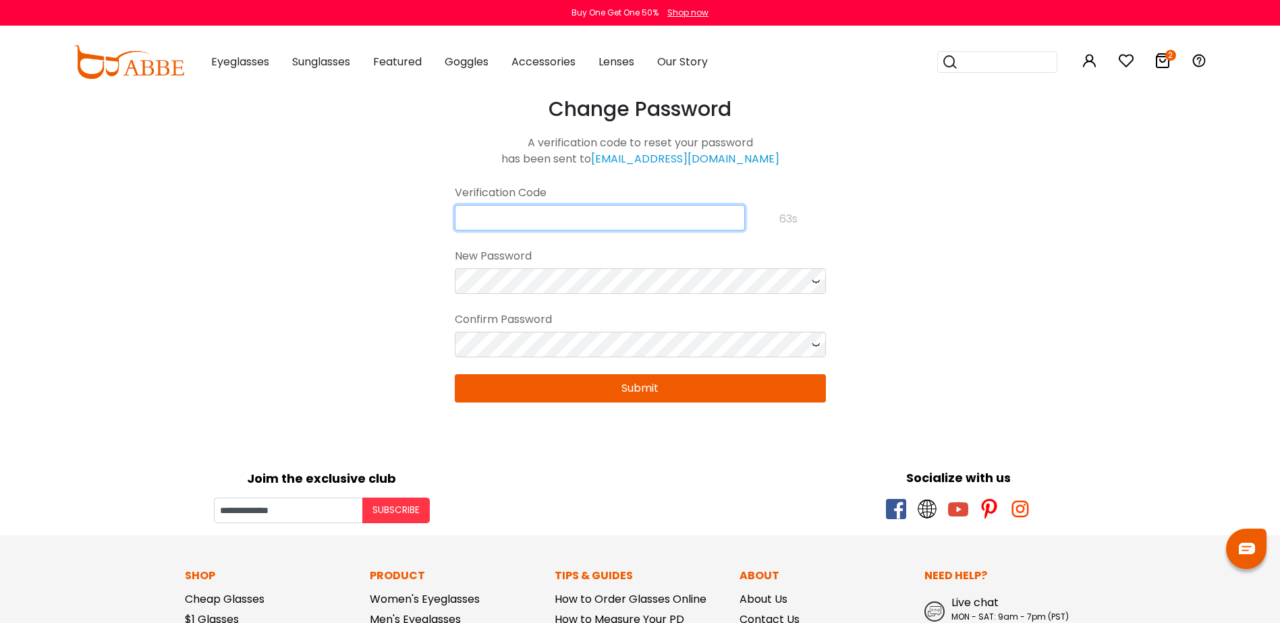
click at [497, 221] on input "text" at bounding box center [600, 218] width 290 height 26
type input "**********"
click at [814, 281] on icon at bounding box center [815, 282] width 13 height 26
click at [810, 345] on icon at bounding box center [815, 345] width 13 height 26
click at [711, 391] on button "Submit" at bounding box center [640, 389] width 371 height 28
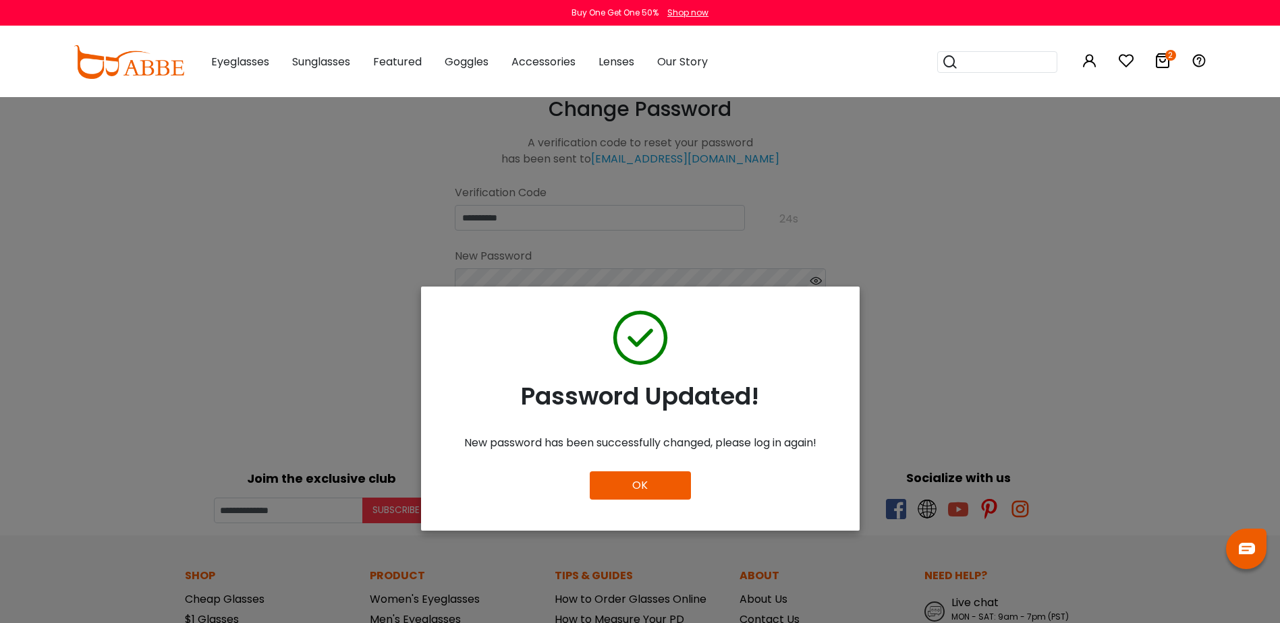
click at [632, 489] on button "OK" at bounding box center [640, 486] width 101 height 28
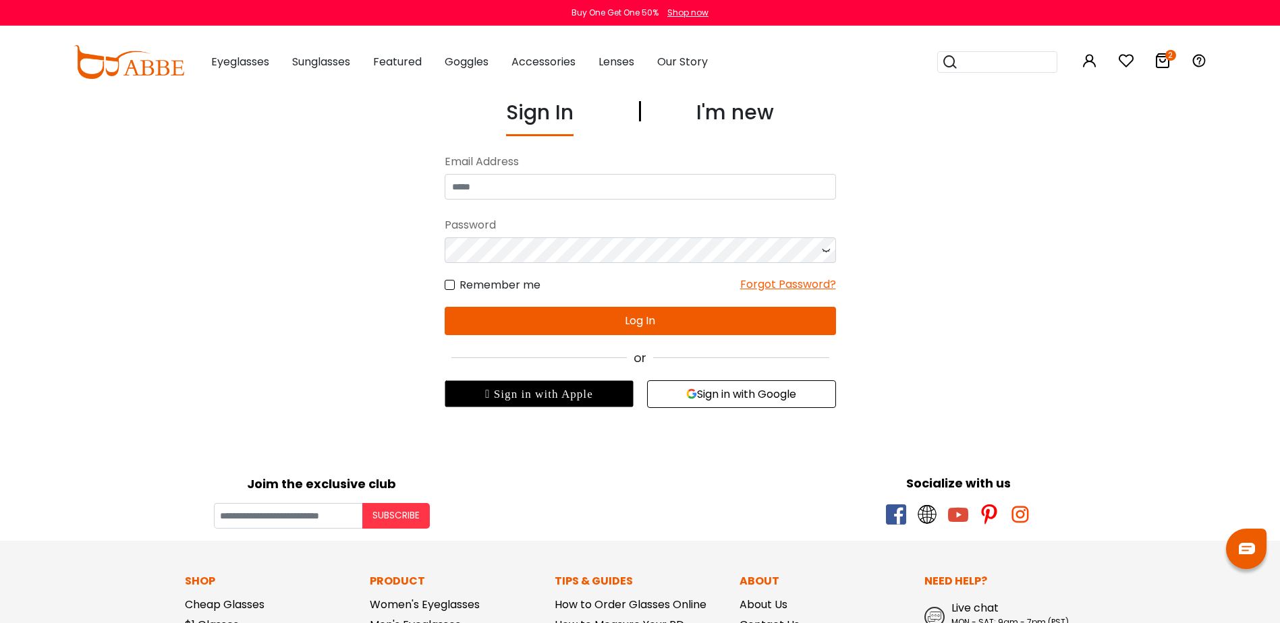
click at [643, 320] on button "Log In" at bounding box center [640, 321] width 391 height 28
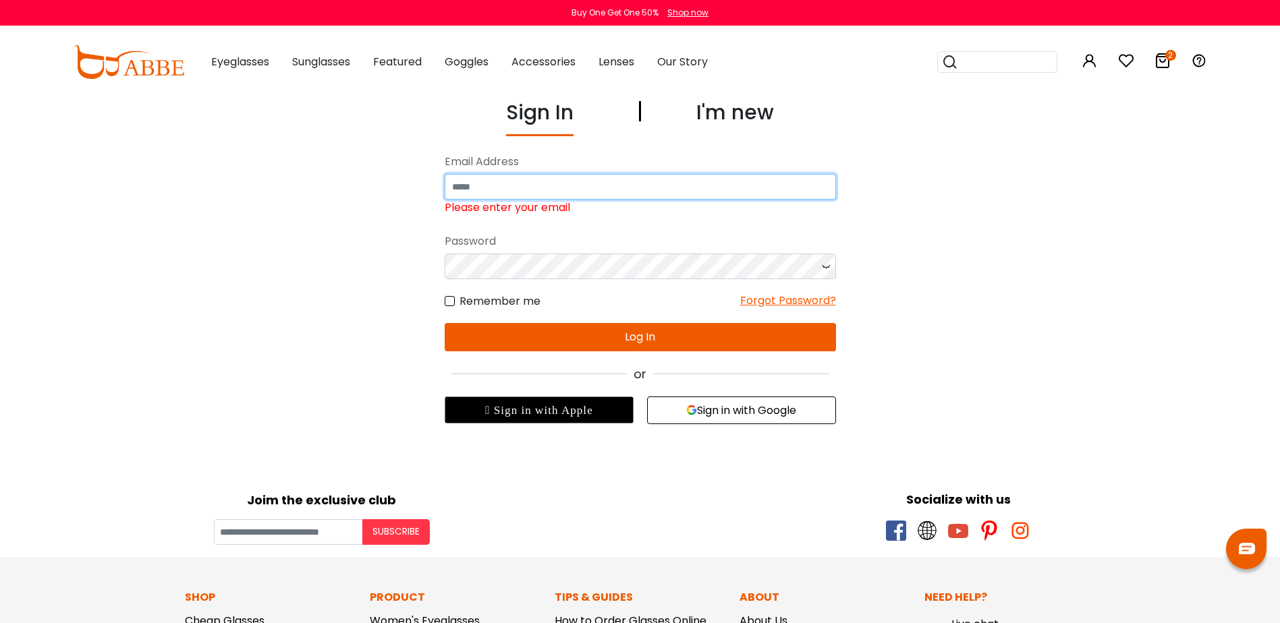
click at [511, 184] on input "email" at bounding box center [640, 187] width 391 height 26
click at [488, 186] on input "email" at bounding box center [640, 187] width 391 height 26
type input "**********"
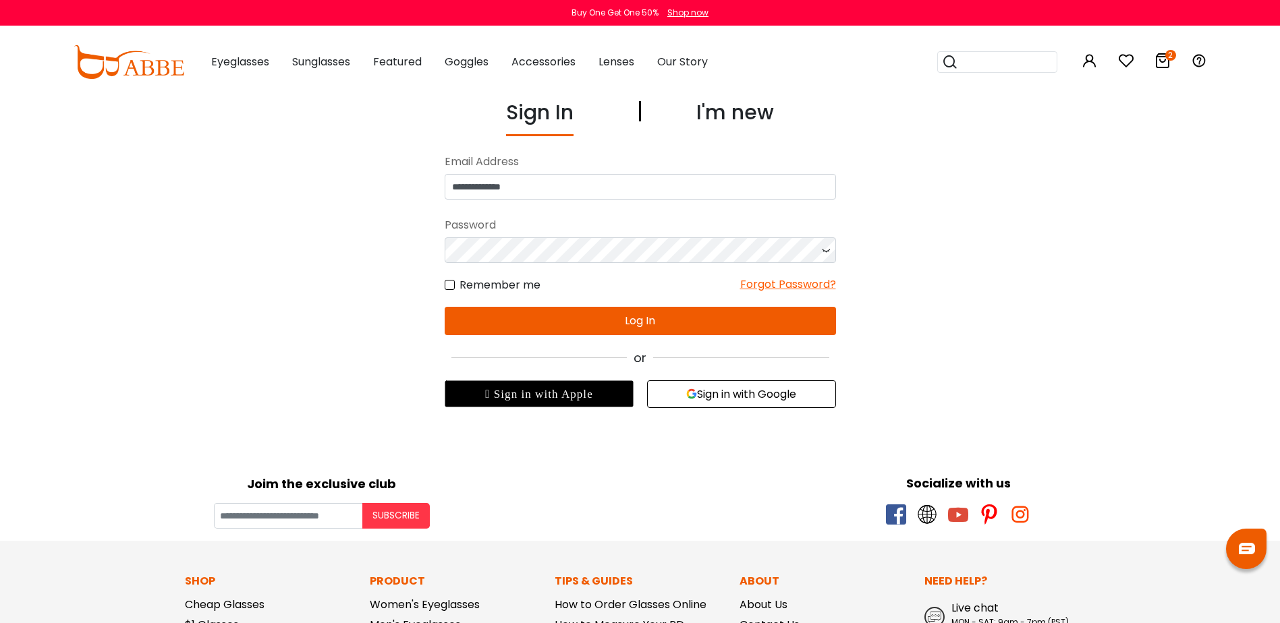
click at [823, 249] on icon at bounding box center [825, 251] width 13 height 26
click at [608, 318] on button "Log In" at bounding box center [640, 321] width 391 height 28
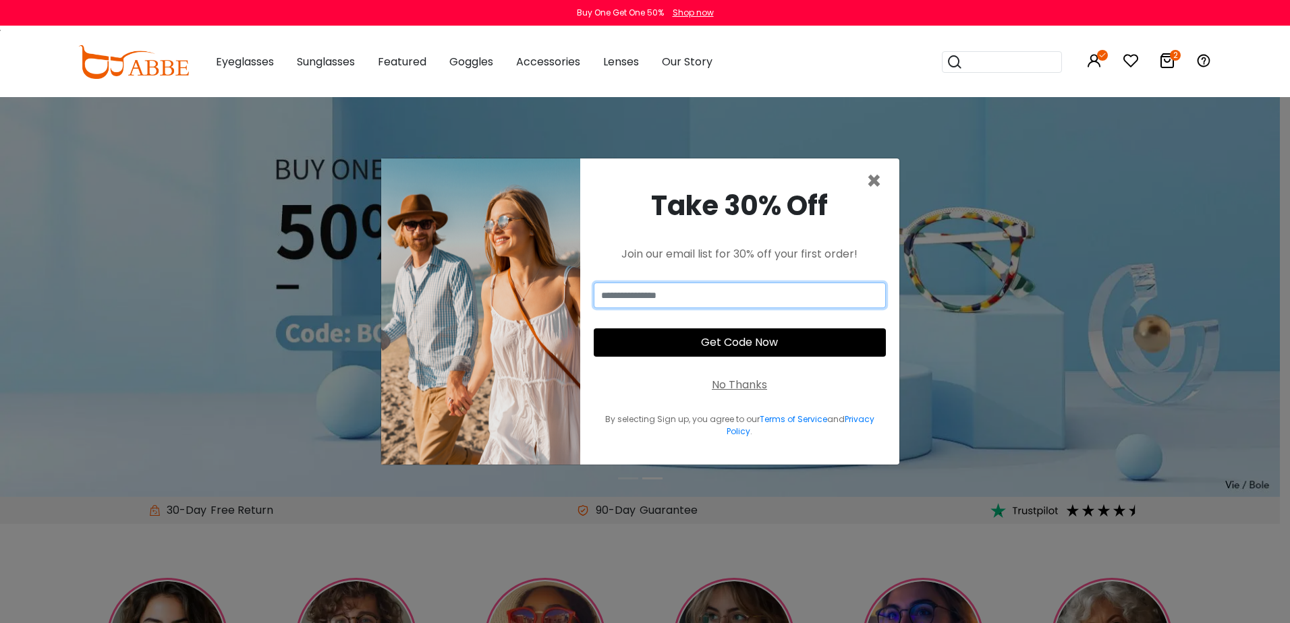
click at [638, 298] on input "email" at bounding box center [740, 296] width 292 height 26
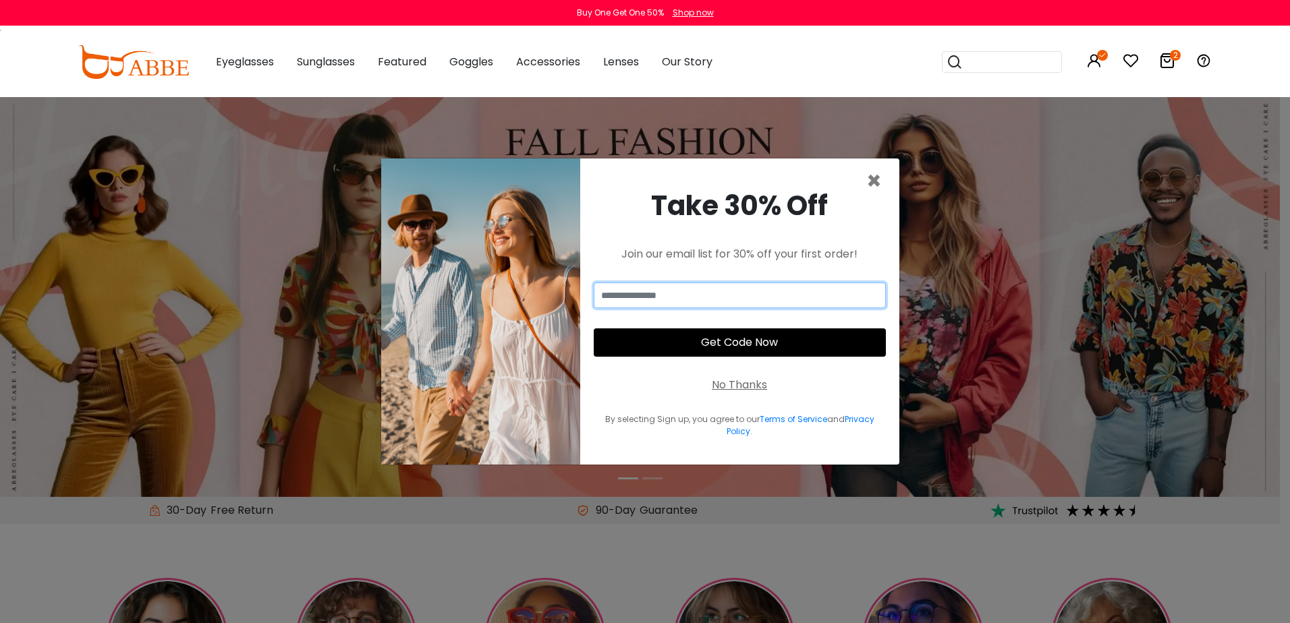
type input "**********"
click at [875, 180] on span "×" at bounding box center [874, 181] width 16 height 34
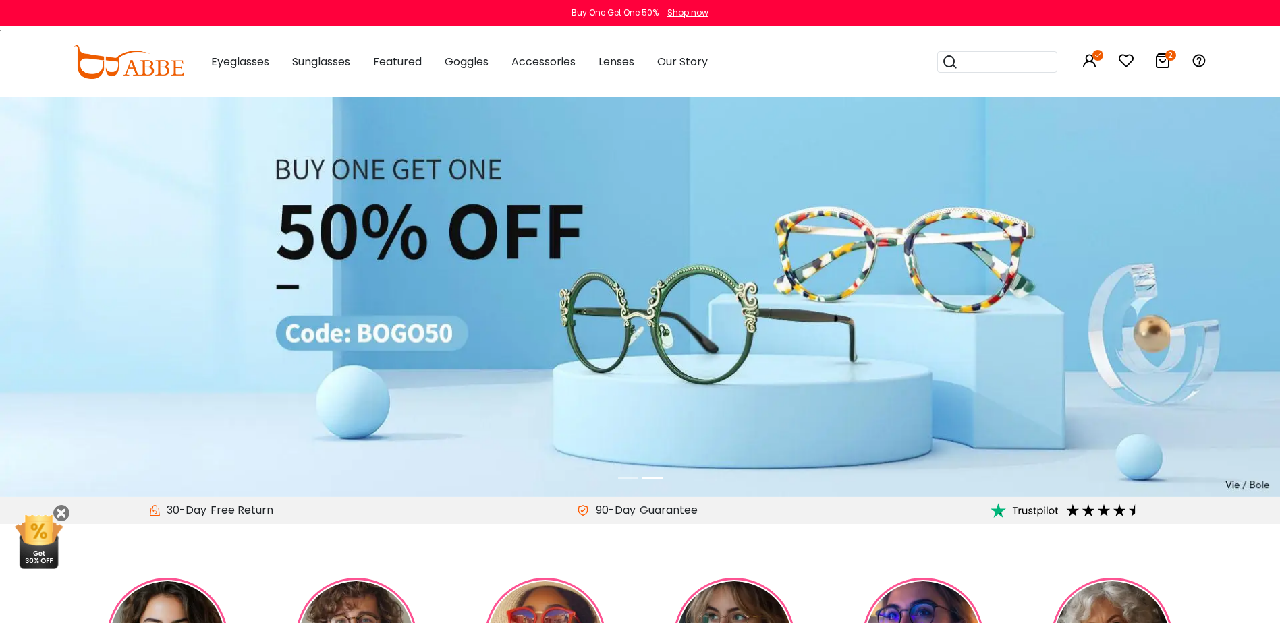
click at [1165, 55] on icon "2" at bounding box center [1170, 55] width 11 height 11
